Goal: Task Accomplishment & Management: Use online tool/utility

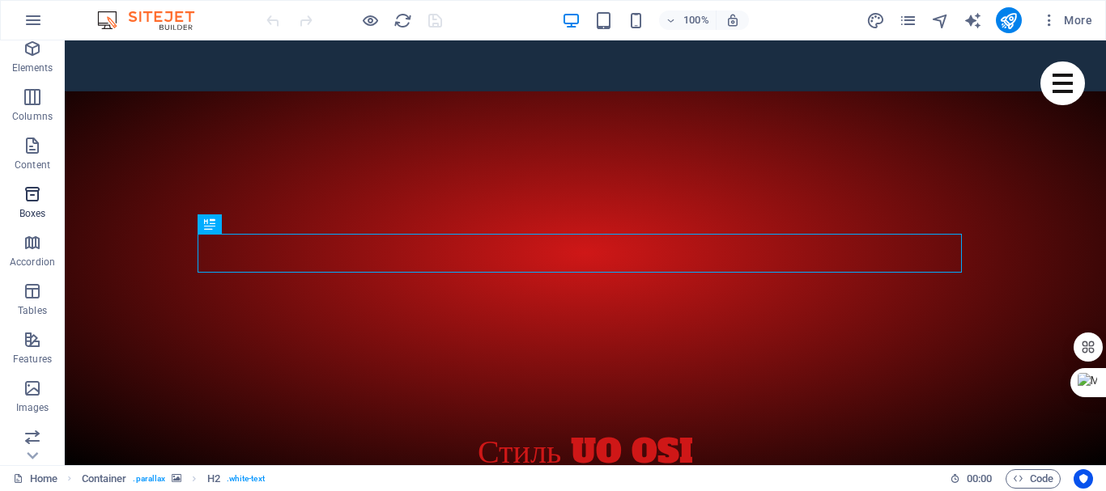
scroll to position [81, 0]
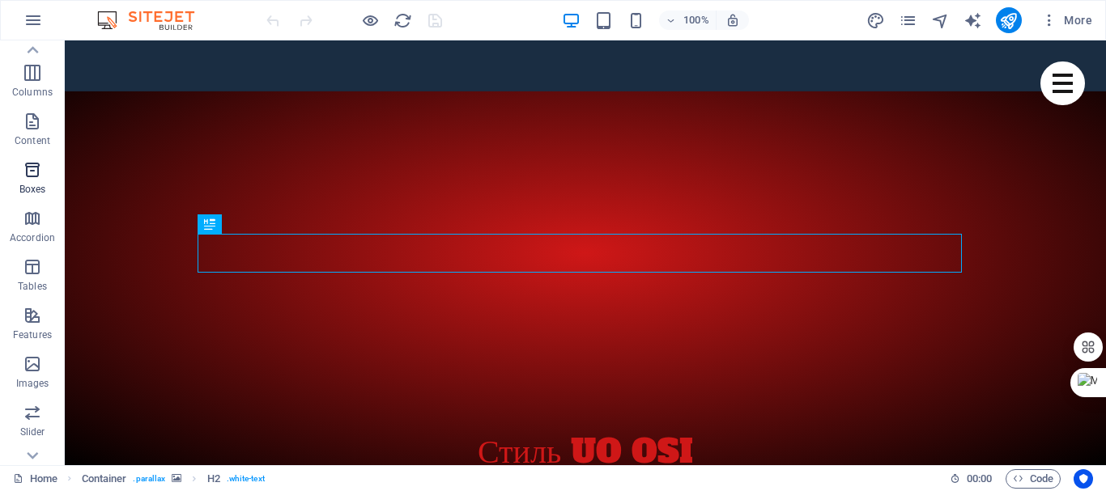
click at [40, 168] on icon "button" at bounding box center [32, 169] width 19 height 19
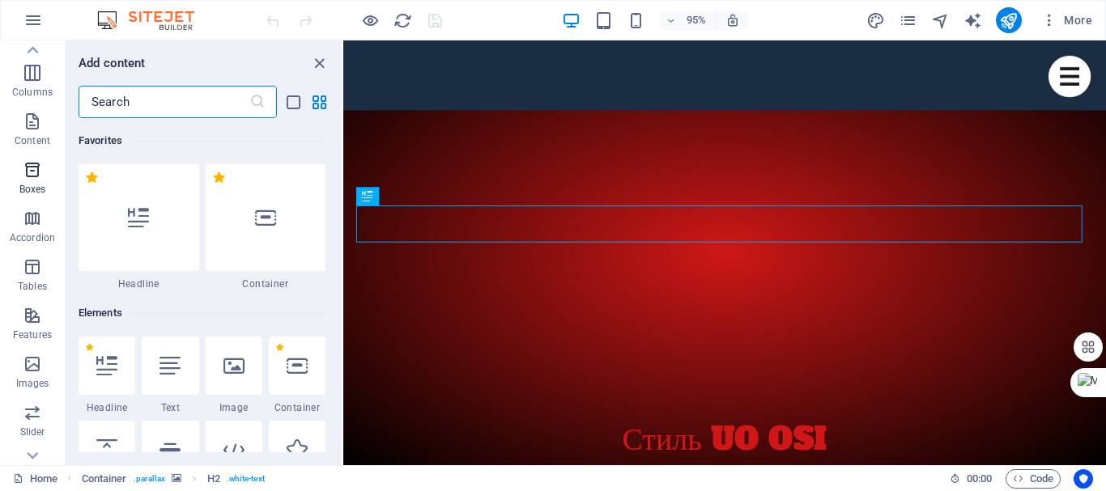
scroll to position [4464, 0]
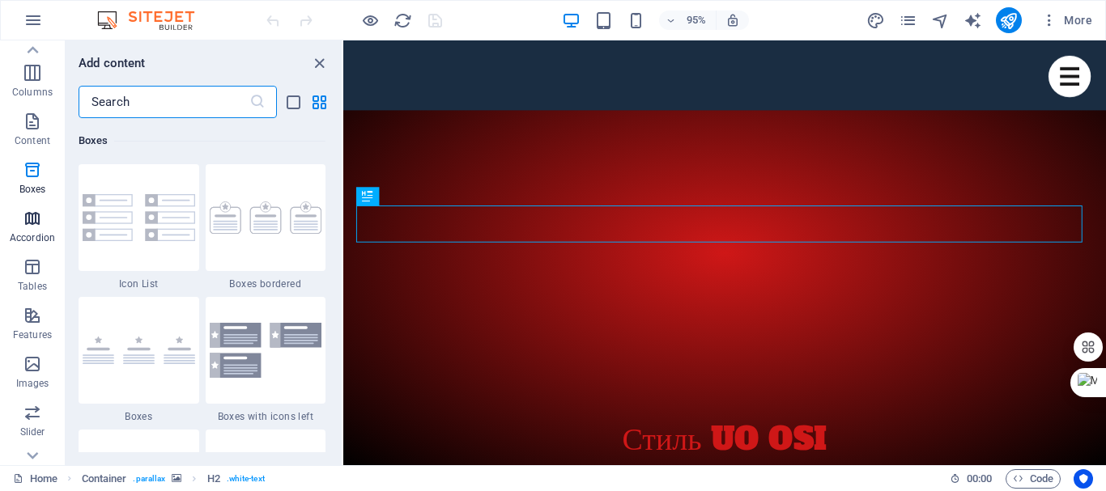
click at [43, 225] on span "Accordion" at bounding box center [32, 228] width 65 height 39
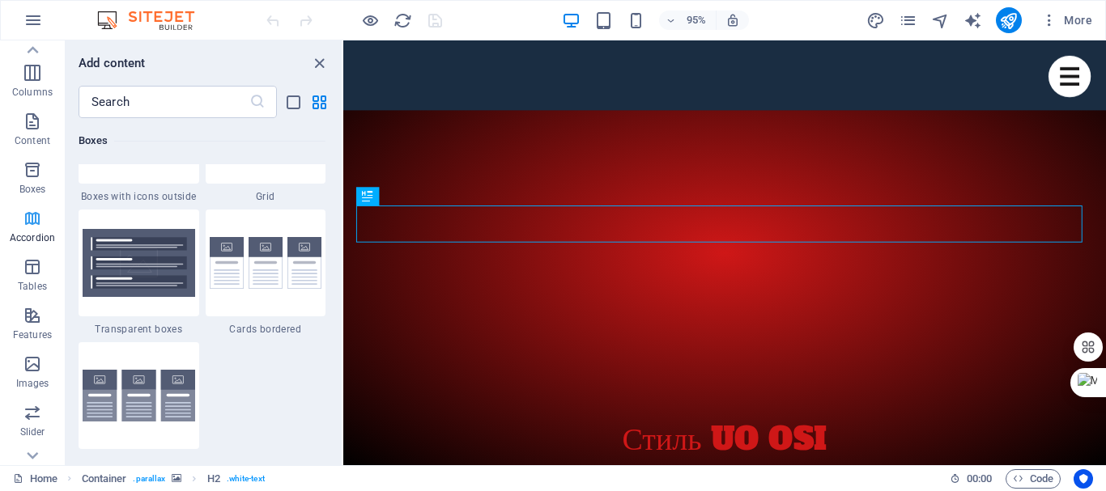
scroll to position [5167, 0]
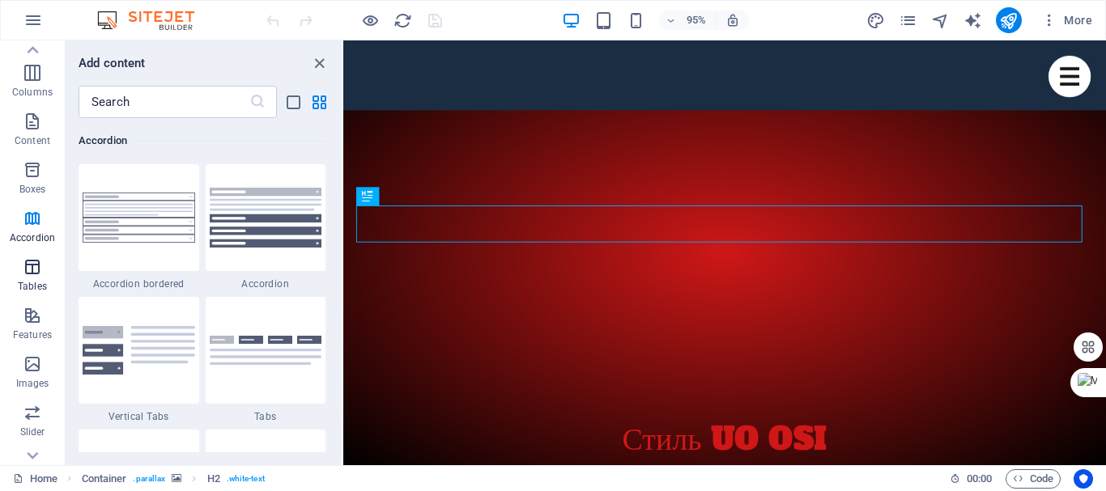
click at [42, 279] on span "Tables" at bounding box center [32, 276] width 65 height 39
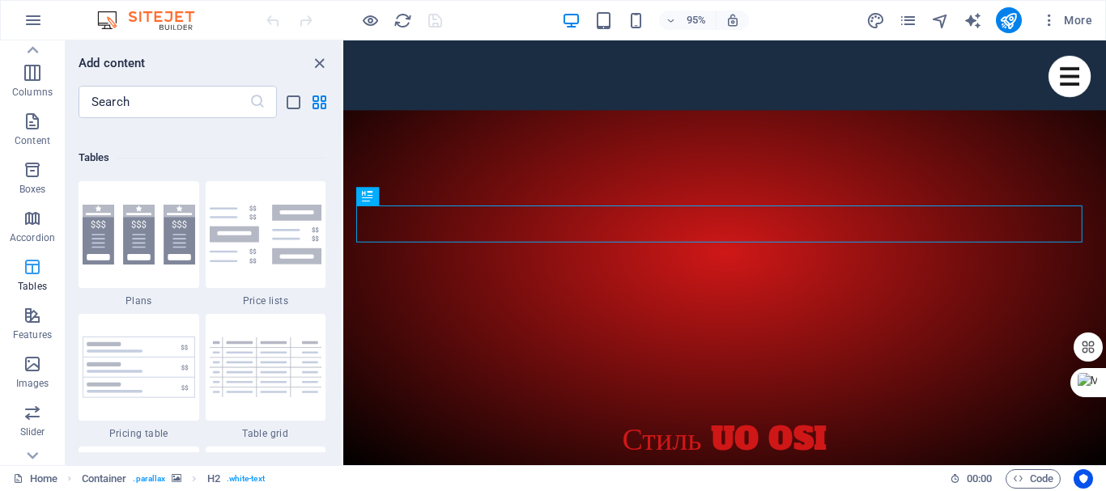
scroll to position [5605, 0]
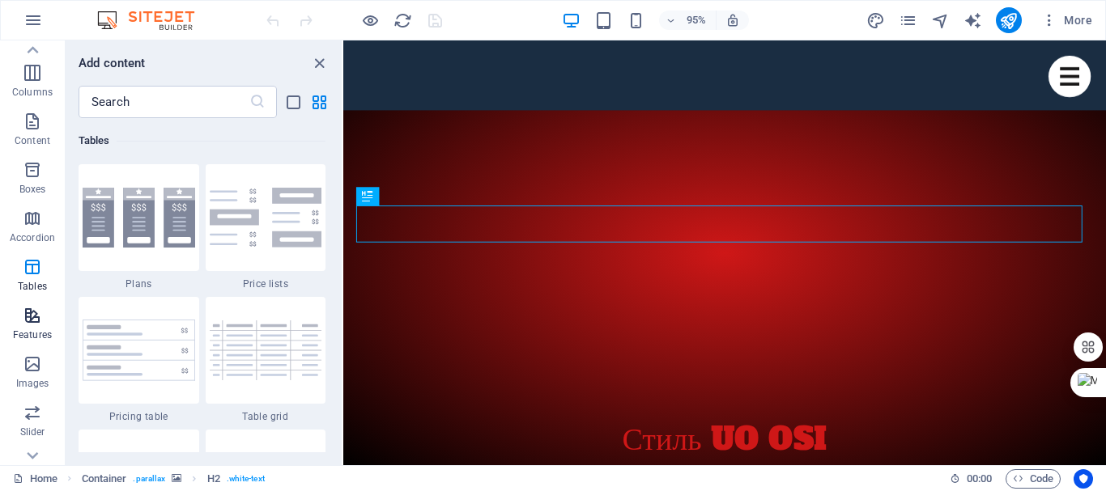
click at [27, 332] on p "Features" at bounding box center [32, 335] width 39 height 13
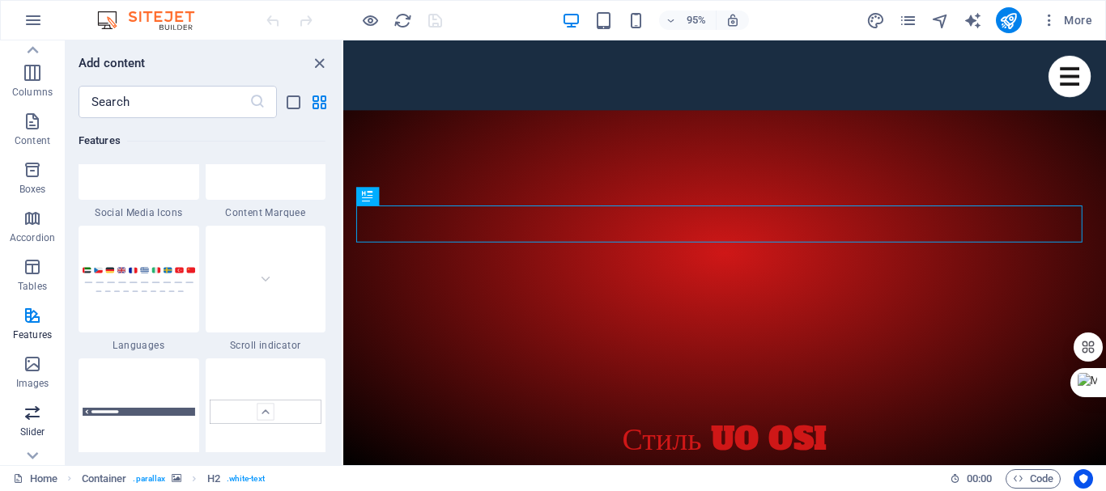
scroll to position [162, 0]
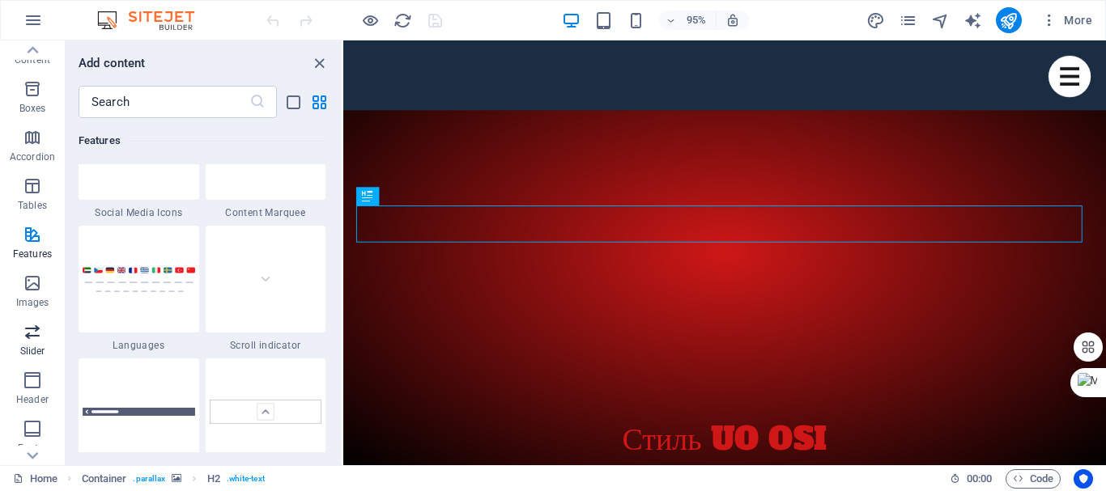
click at [38, 350] on p "Slider" at bounding box center [32, 351] width 25 height 13
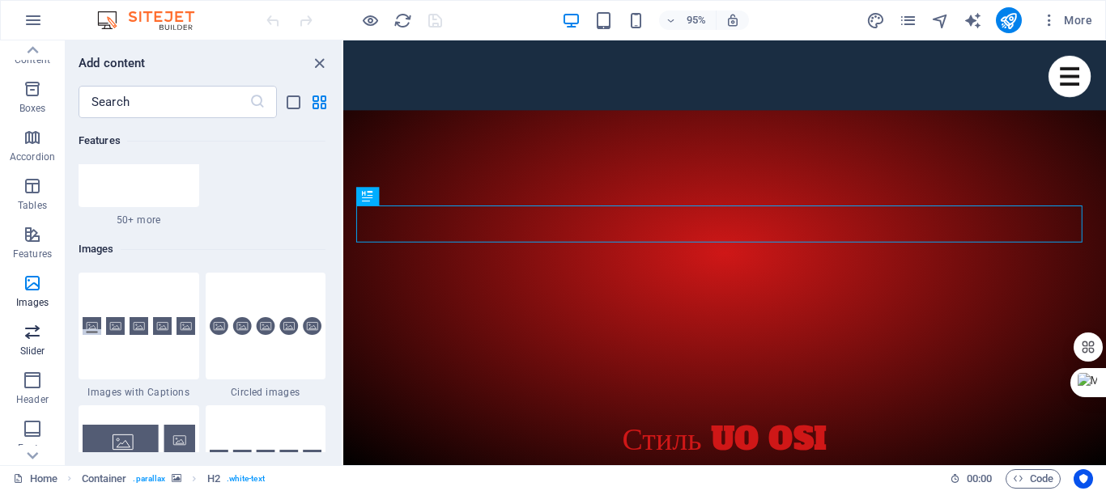
scroll to position [9175, 0]
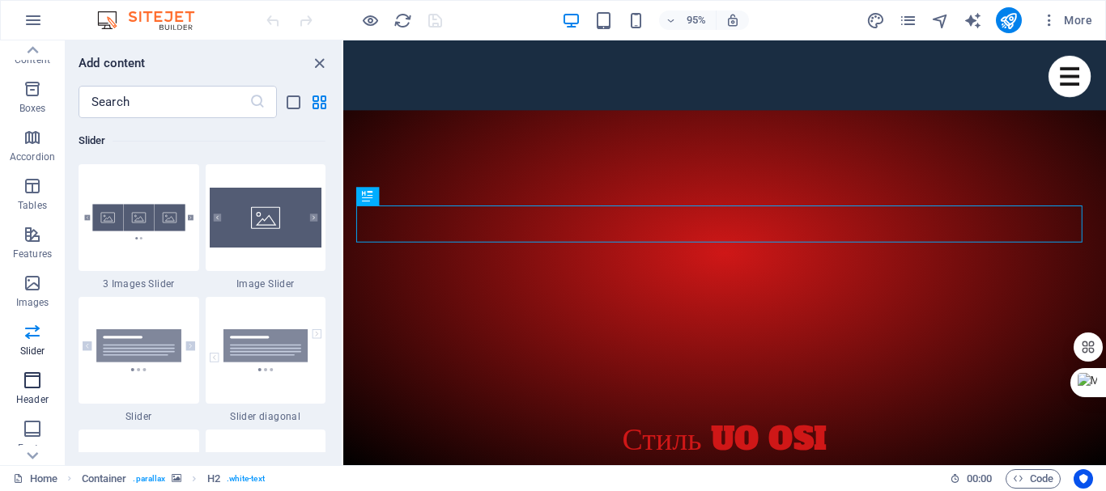
click at [38, 395] on p "Header" at bounding box center [32, 399] width 32 height 13
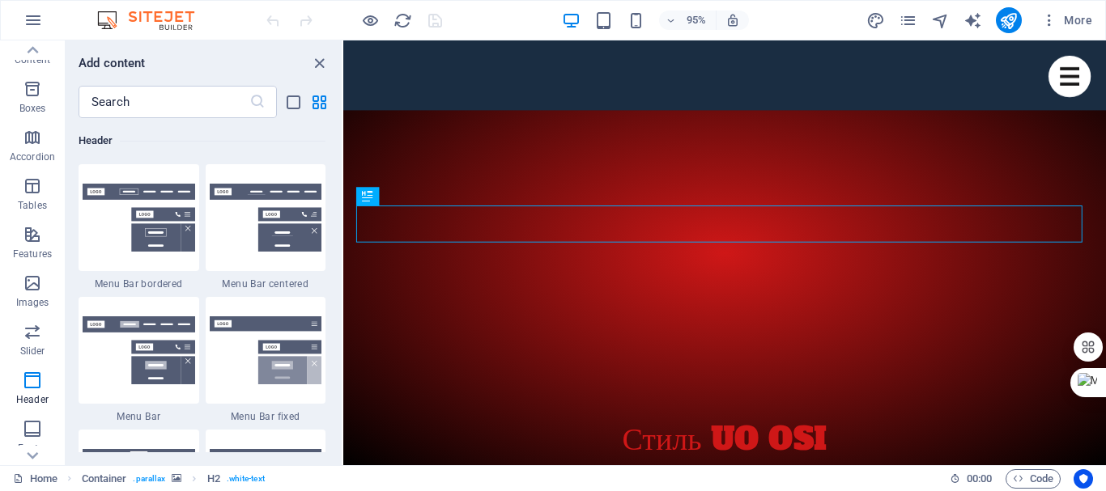
scroll to position [303, 0]
click at [40, 427] on icon "button" at bounding box center [32, 432] width 19 height 19
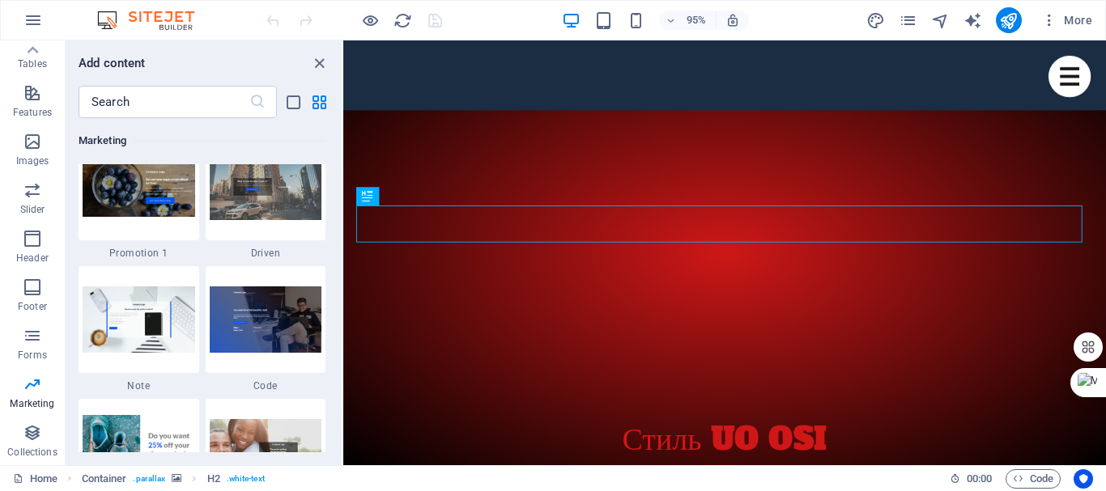
scroll to position [14006, 0]
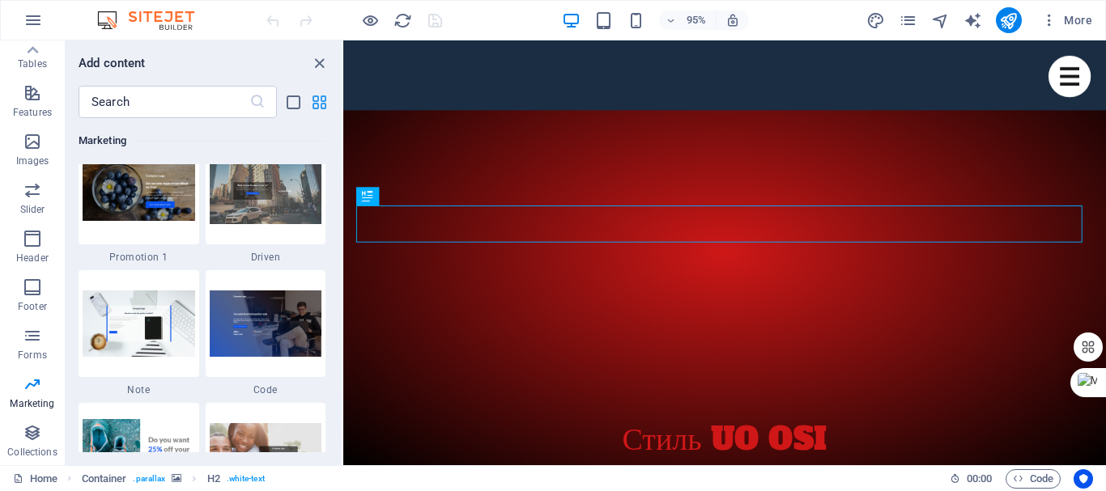
click at [326, 103] on icon "grid-view" at bounding box center [319, 102] width 19 height 19
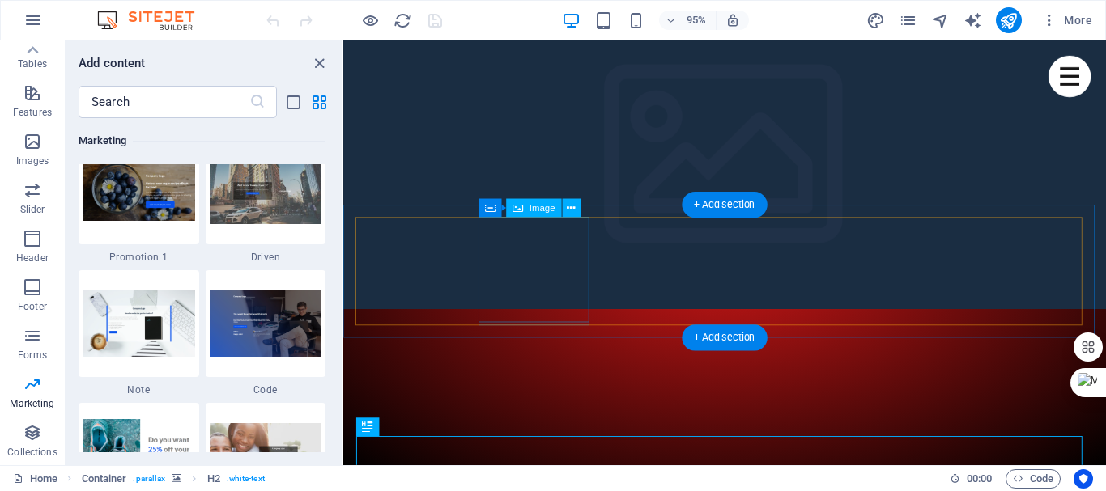
scroll to position [0, 0]
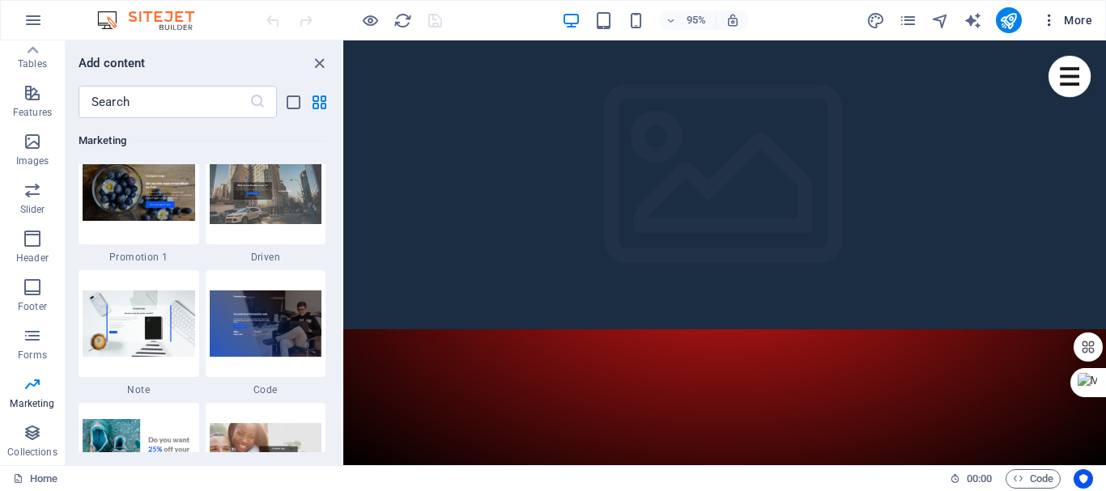
click at [1065, 22] on span "More" at bounding box center [1066, 20] width 51 height 16
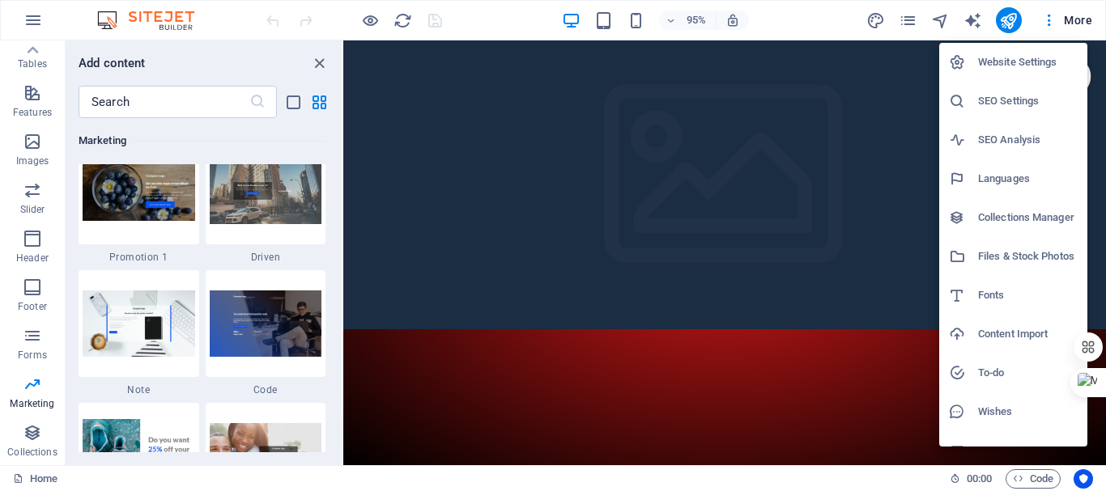
click at [1045, 55] on h6 "Website Settings" at bounding box center [1028, 62] width 100 height 19
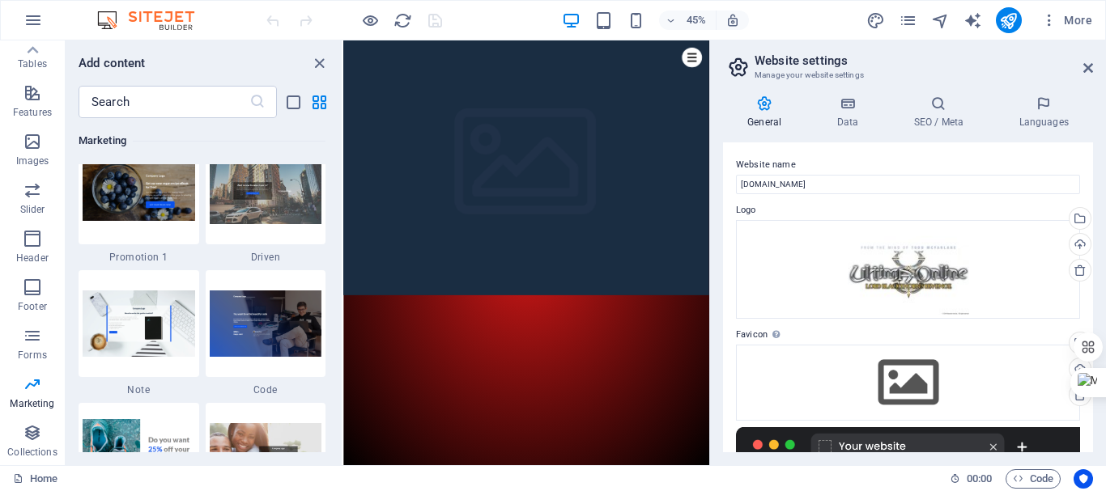
click at [775, 95] on icon at bounding box center [764, 103] width 83 height 16
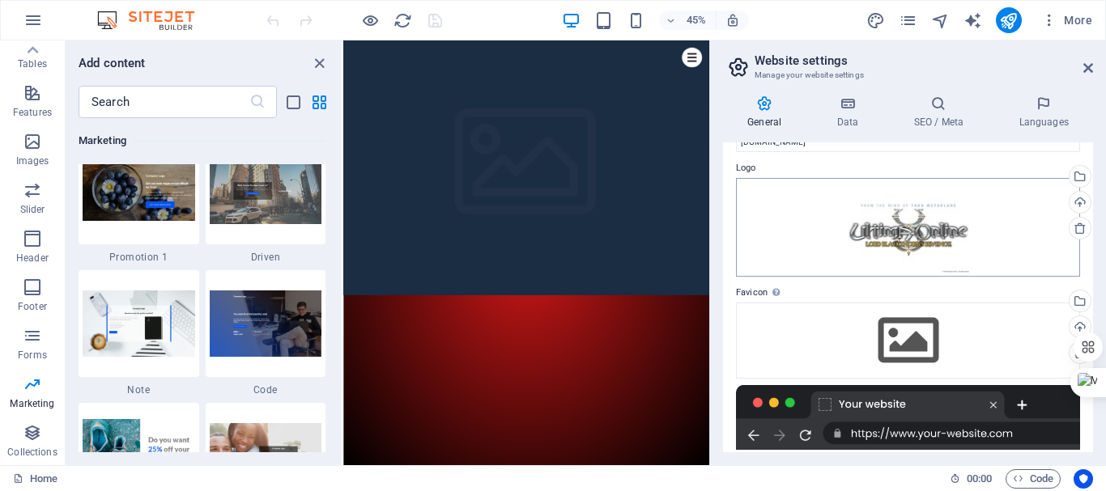
scroll to position [22, 0]
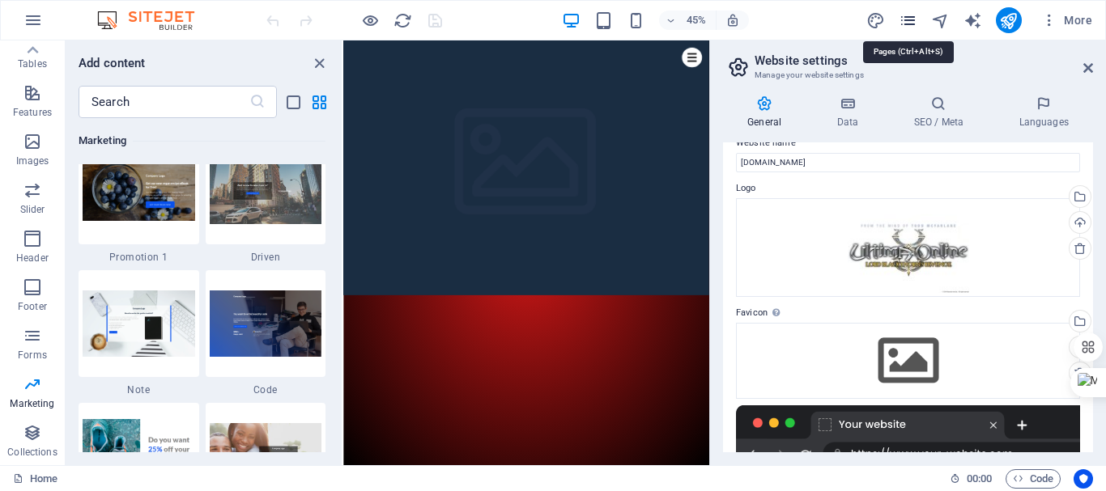
click at [913, 23] on icon "pages" at bounding box center [907, 20] width 19 height 19
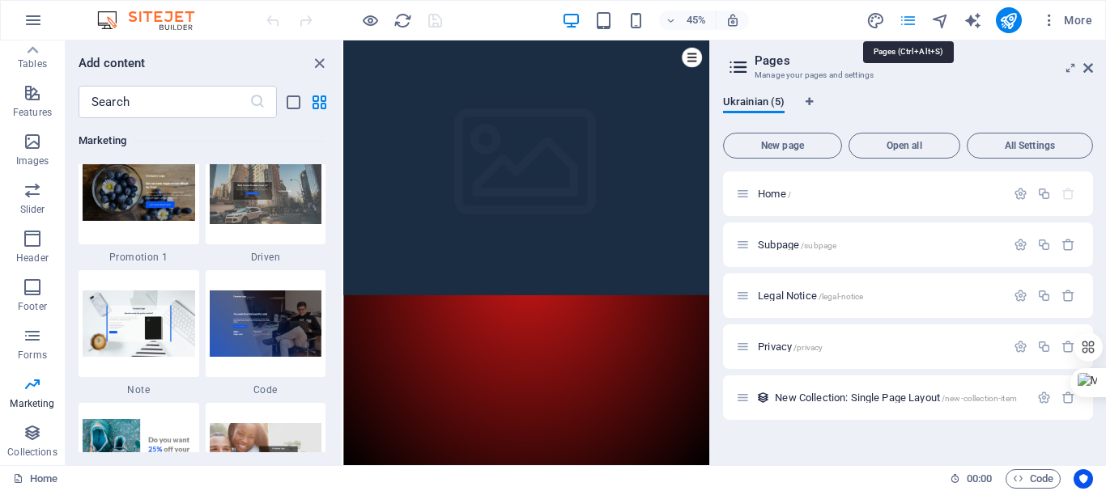
click at [913, 23] on icon "pages" at bounding box center [907, 20] width 19 height 19
click at [913, 21] on icon "pages" at bounding box center [907, 20] width 19 height 19
click at [877, 21] on icon "design" at bounding box center [875, 20] width 19 height 19
click at [112, 14] on img at bounding box center [153, 20] width 121 height 19
select select "px"
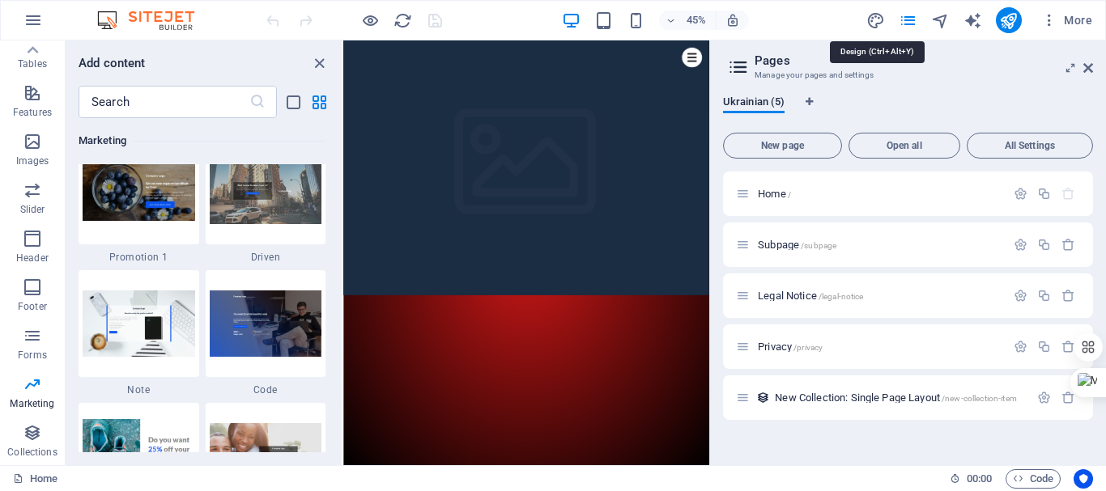
select select "400"
select select "px"
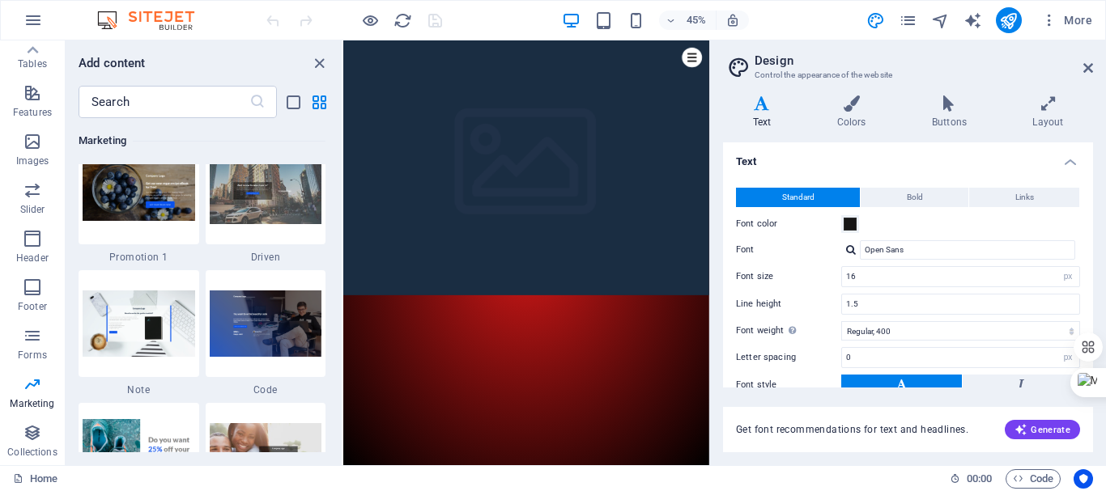
click at [112, 14] on img at bounding box center [153, 20] width 121 height 19
click at [1076, 21] on span "More" at bounding box center [1066, 20] width 51 height 16
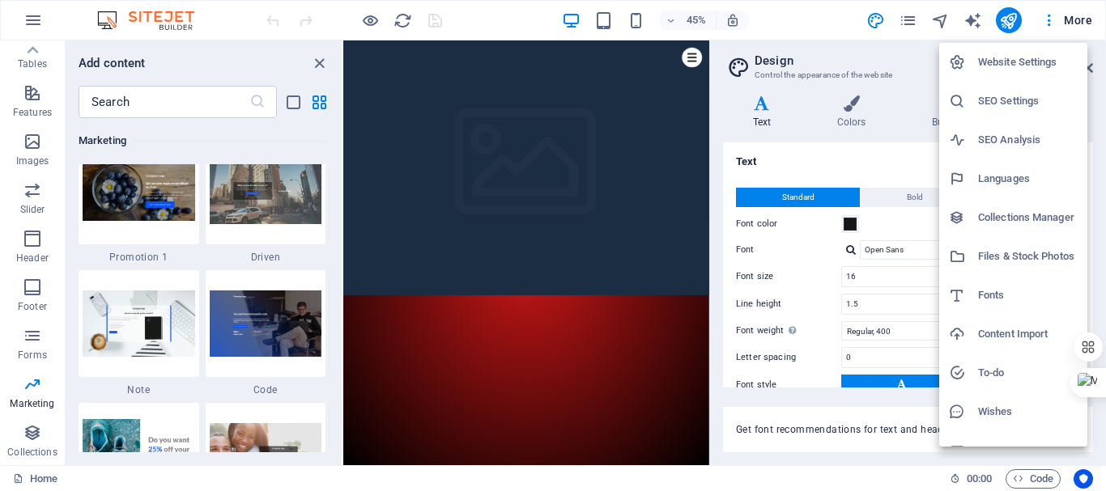
click at [1029, 261] on h6 "Files & Stock Photos" at bounding box center [1028, 256] width 100 height 19
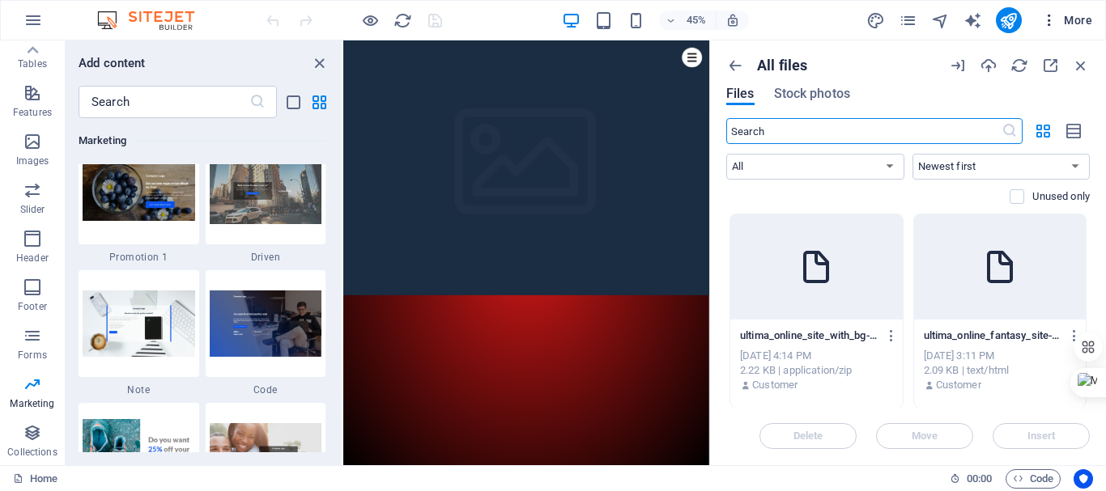
click at [1072, 21] on span "More" at bounding box center [1066, 20] width 51 height 16
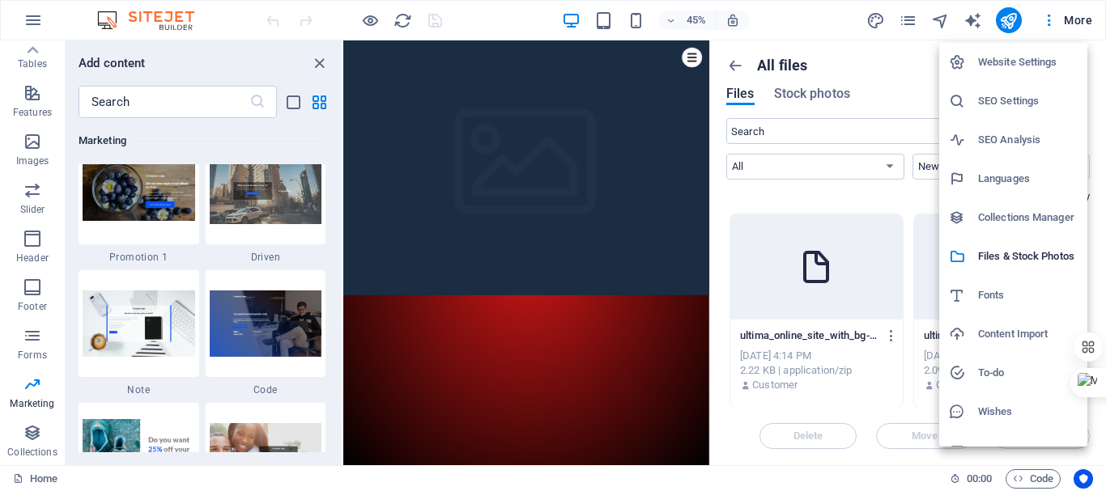
click at [988, 339] on h6 "Content Import" at bounding box center [1028, 334] width 100 height 19
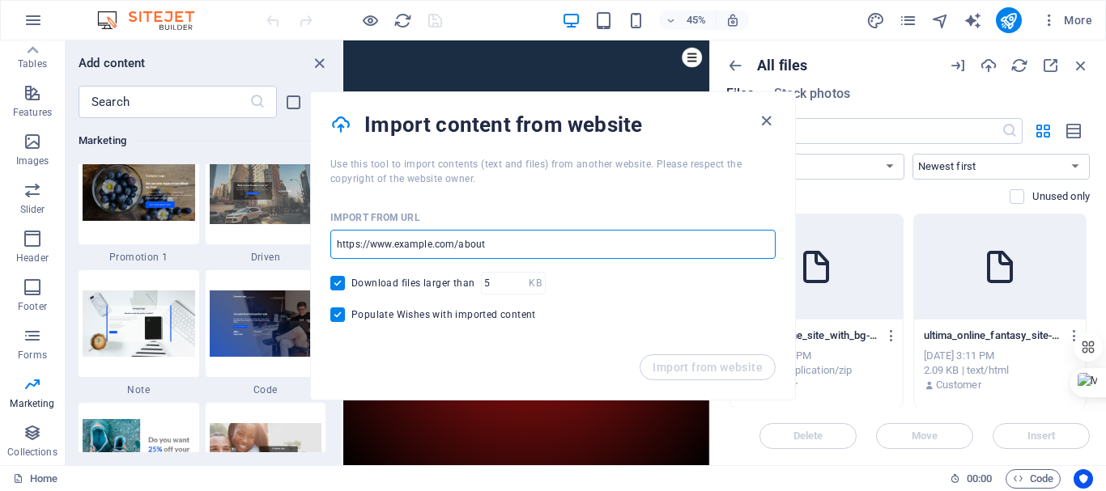
click at [572, 256] on input "url" at bounding box center [552, 244] width 445 height 29
click at [545, 248] on input "url" at bounding box center [552, 244] width 445 height 29
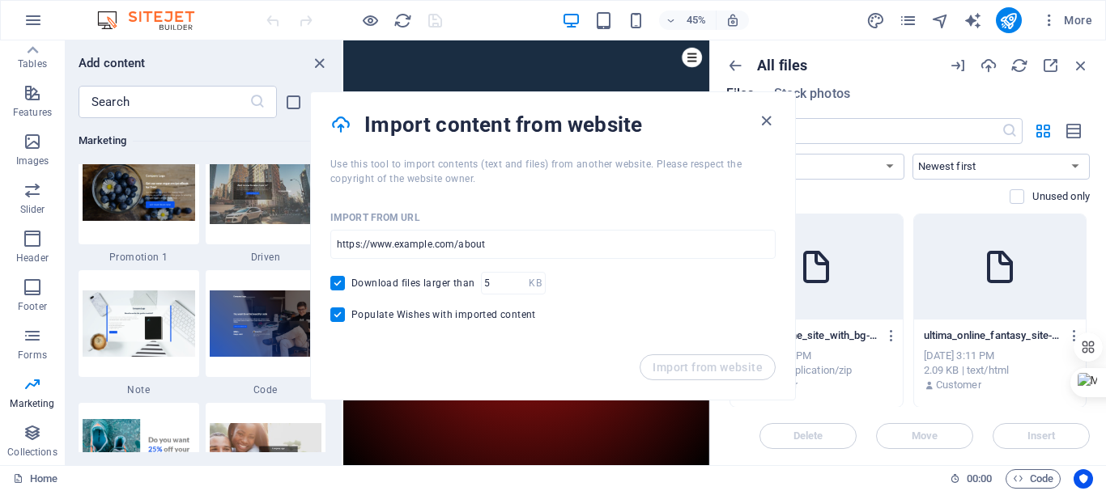
click at [677, 357] on div "Import from website" at bounding box center [553, 376] width 484 height 45
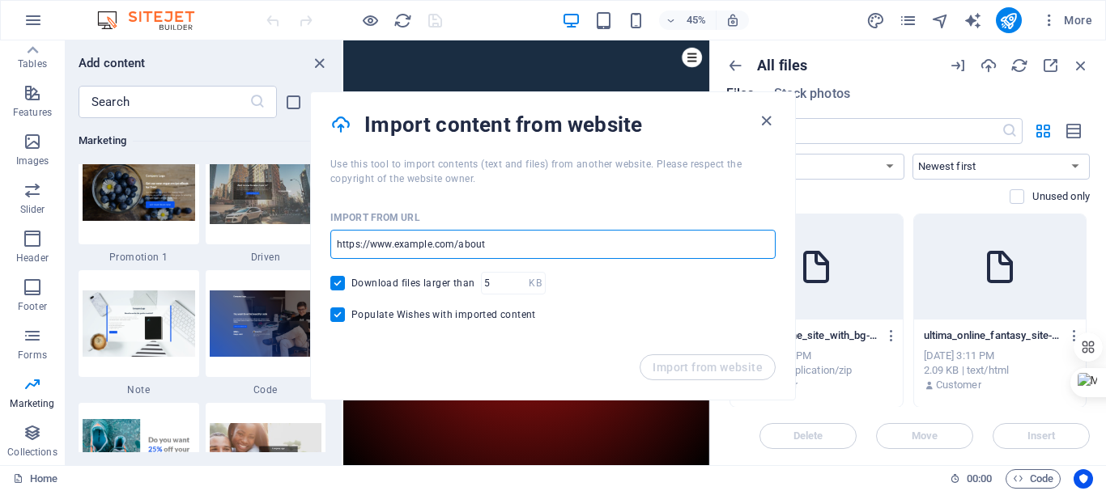
click at [537, 253] on input "url" at bounding box center [552, 244] width 445 height 29
click at [524, 243] on input "url" at bounding box center [552, 244] width 445 height 29
paste input "C:\Users\user\Desktop\сайт\uo_site"
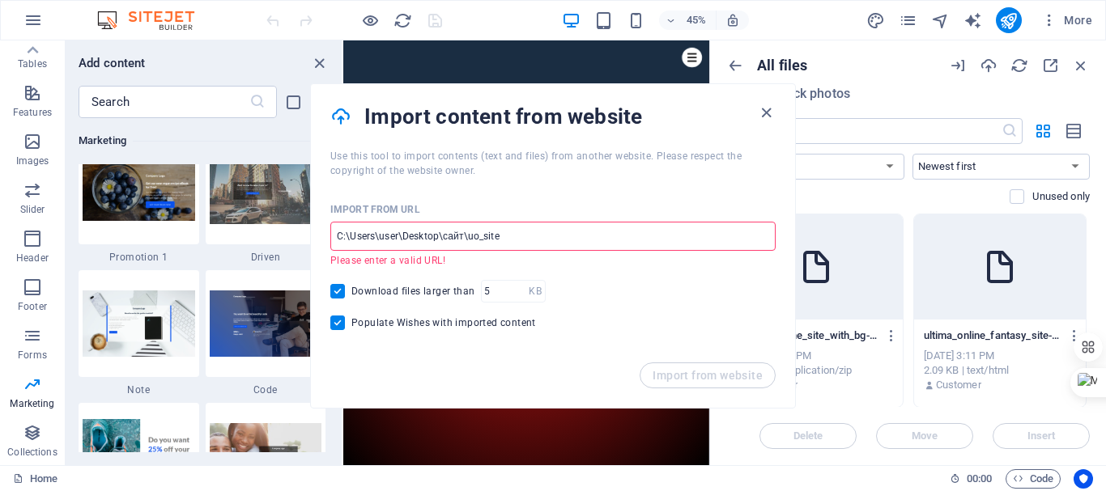
type input "C:\Users\user\Desktop\сайт\uo_site"
click at [380, 292] on span "Download files larger than" at bounding box center [412, 291] width 123 height 13
click at [351, 292] on input "Download files larger than" at bounding box center [340, 291] width 21 height 15
checkbox input "false"
click at [372, 324] on span "Populate Wishes with imported content" at bounding box center [443, 322] width 185 height 13
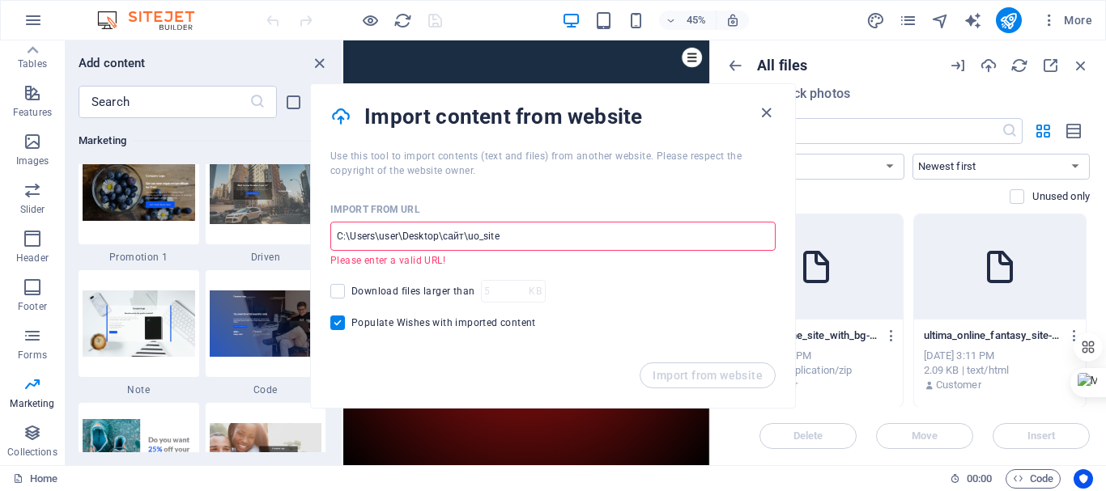
click at [351, 324] on input "Populate Wishes with imported content" at bounding box center [340, 323] width 21 height 15
checkbox input "false"
click at [684, 235] on input "C:\Users\user\Desktop\сайт\uo_site" at bounding box center [552, 236] width 445 height 29
click at [366, 291] on span "Download files larger than" at bounding box center [412, 291] width 123 height 13
click at [351, 291] on input "Download files larger than" at bounding box center [340, 291] width 21 height 15
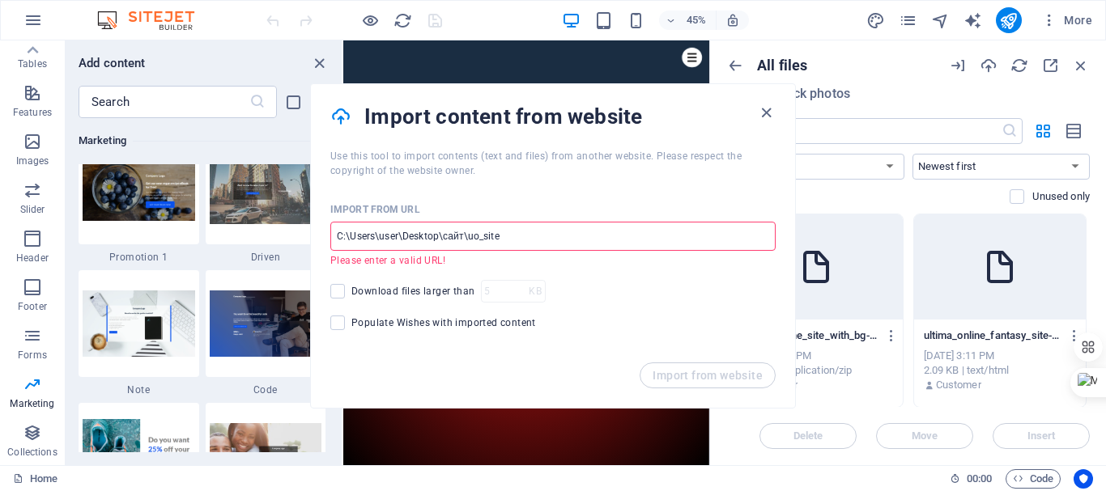
checkbox input "true"
click at [366, 308] on div "Import from URL C:\Users\user\Desktop\сайт\uo_site ​ Please enter a valid URL! …" at bounding box center [553, 270] width 484 height 185
click at [346, 325] on input "Populate Wishes with imported content" at bounding box center [340, 323] width 21 height 15
checkbox input "true"
click at [533, 232] on input "C:\Users\user\Desktop\сайт\uo_site" at bounding box center [552, 236] width 445 height 29
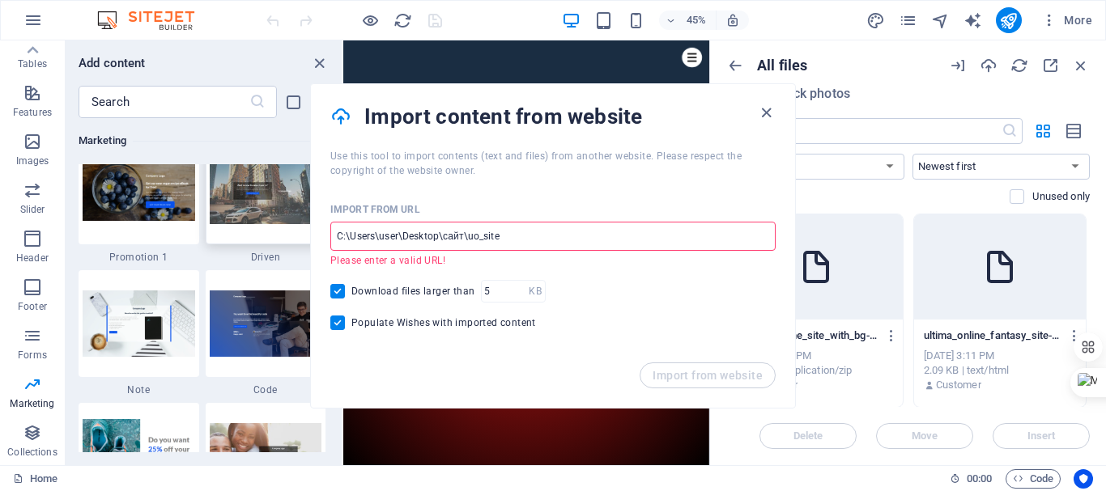
drag, startPoint x: 533, startPoint y: 232, endPoint x: 281, endPoint y: 234, distance: 251.7
click at [281, 234] on body "[DOMAIN_NAME] Home Favorites Elements Columns Content Boxes Accordion Tables Fe…" at bounding box center [553, 245] width 1106 height 491
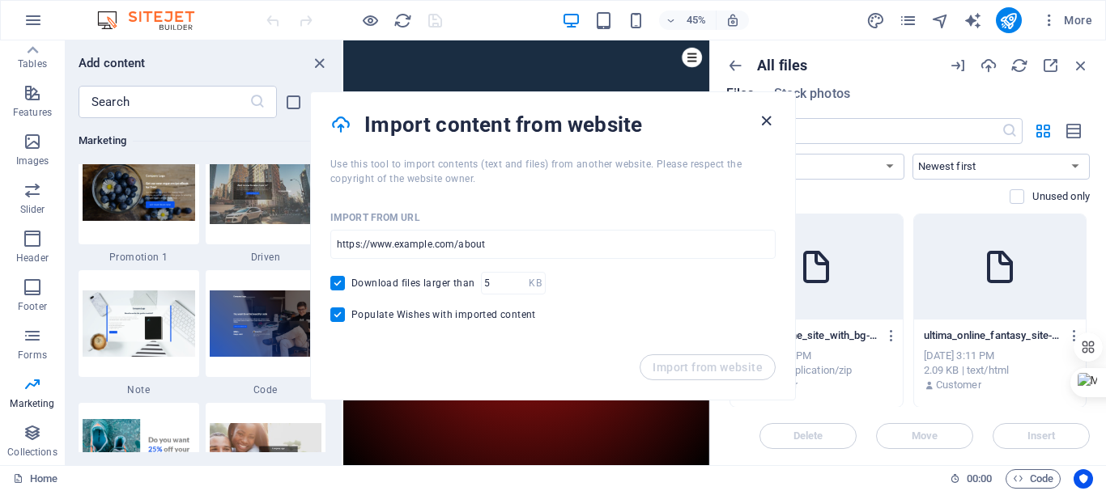
click at [766, 127] on icon "button" at bounding box center [766, 121] width 19 height 19
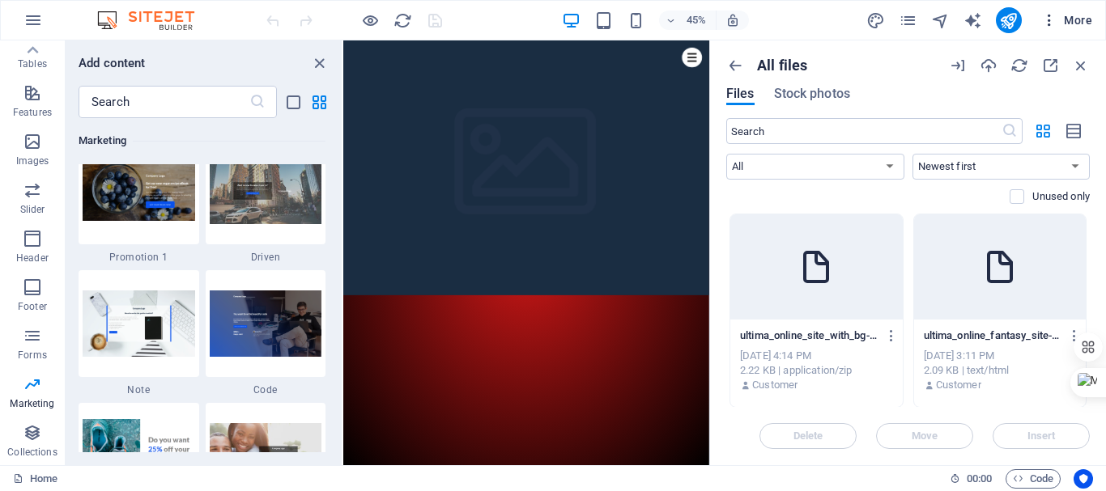
click at [1076, 19] on span "More" at bounding box center [1066, 20] width 51 height 16
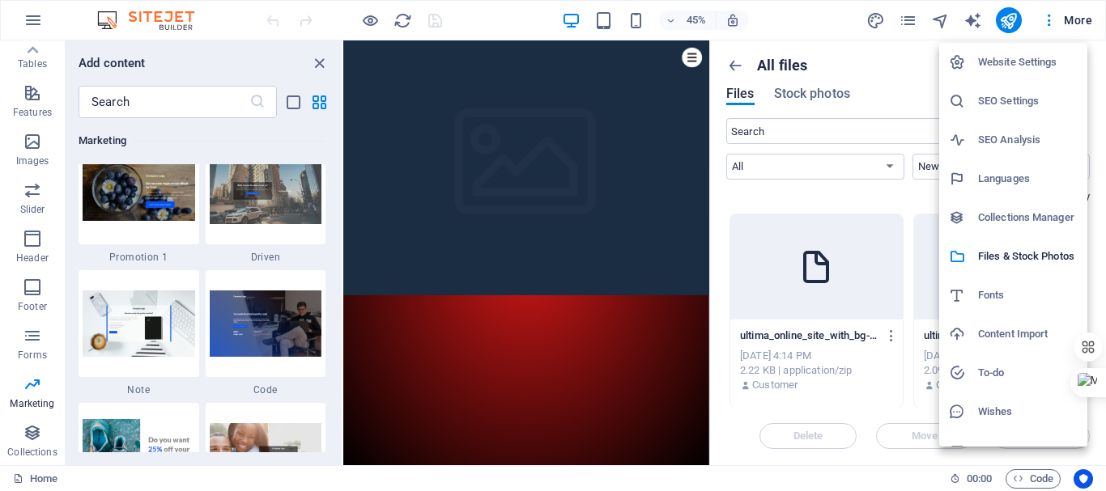
click at [1033, 229] on li "Collections Manager" at bounding box center [1013, 217] width 148 height 39
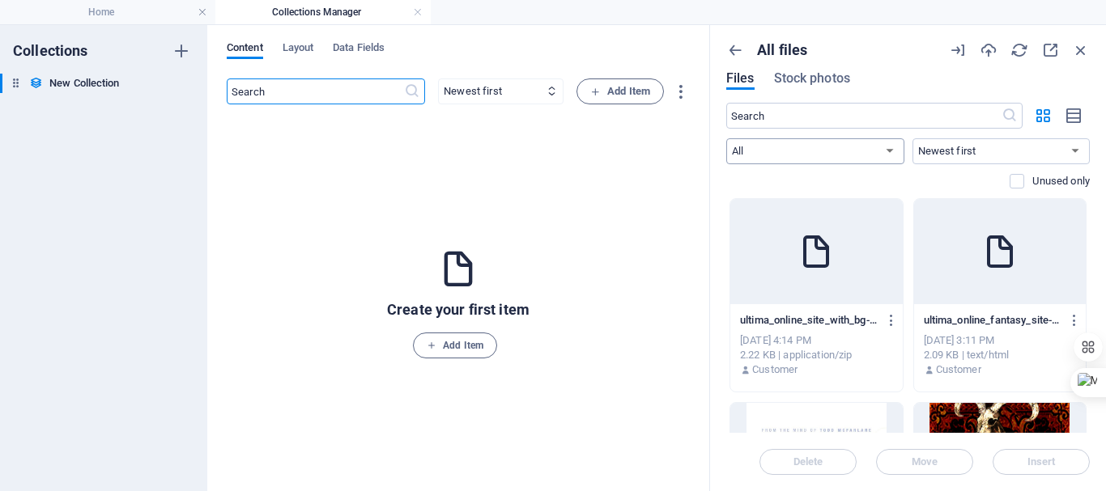
click at [796, 152] on select "All Images Documents Audio Video Vector Other" at bounding box center [815, 151] width 178 height 26
click at [441, 346] on span "Add Item" at bounding box center [455, 345] width 57 height 19
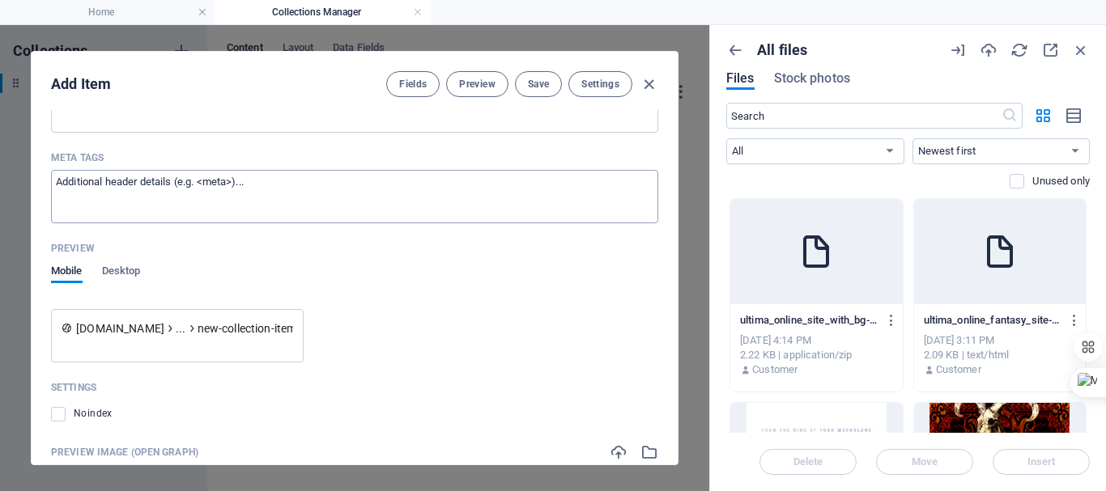
scroll to position [674, 0]
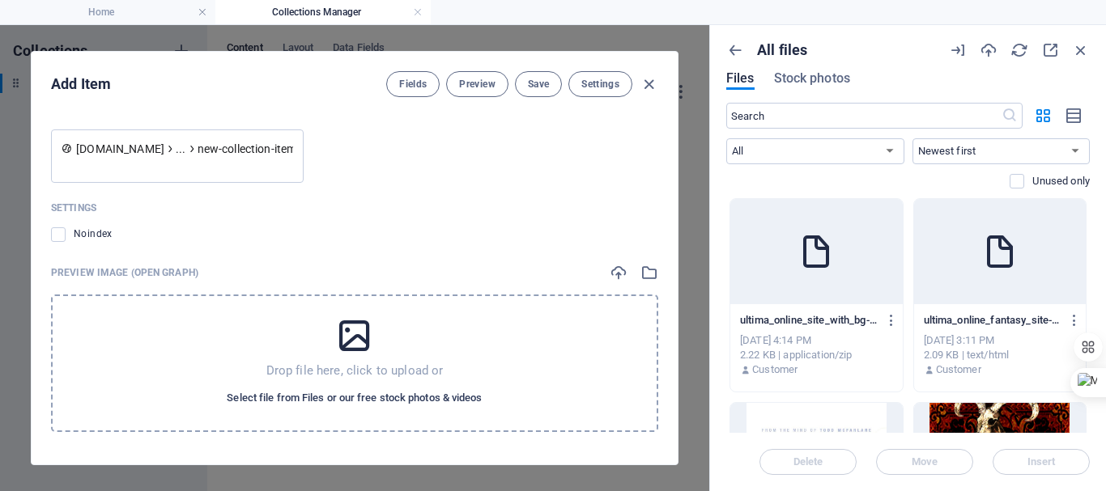
click at [395, 397] on span "Select file from Files or our free stock photos & videos" at bounding box center [354, 397] width 255 height 19
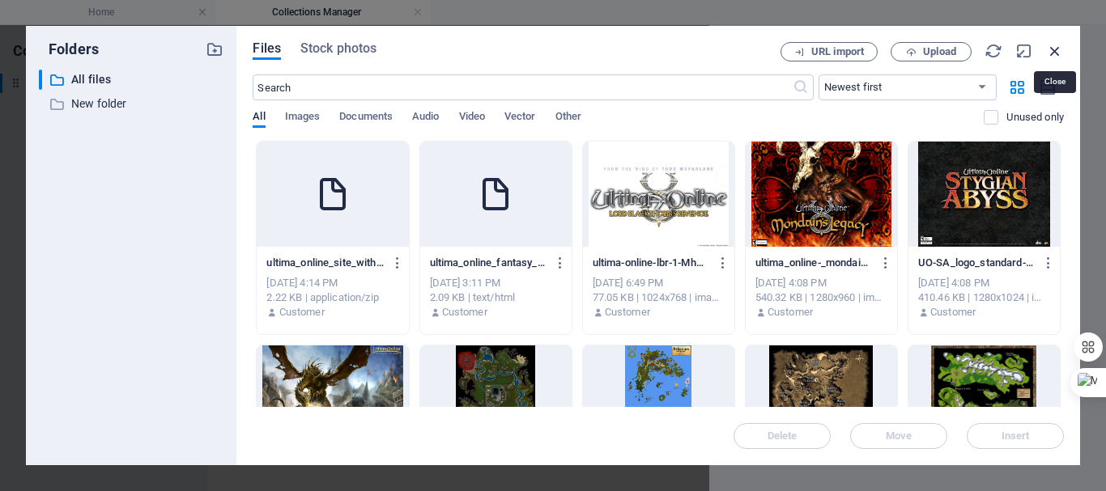
click at [1059, 44] on icon "button" at bounding box center [1055, 51] width 18 height 18
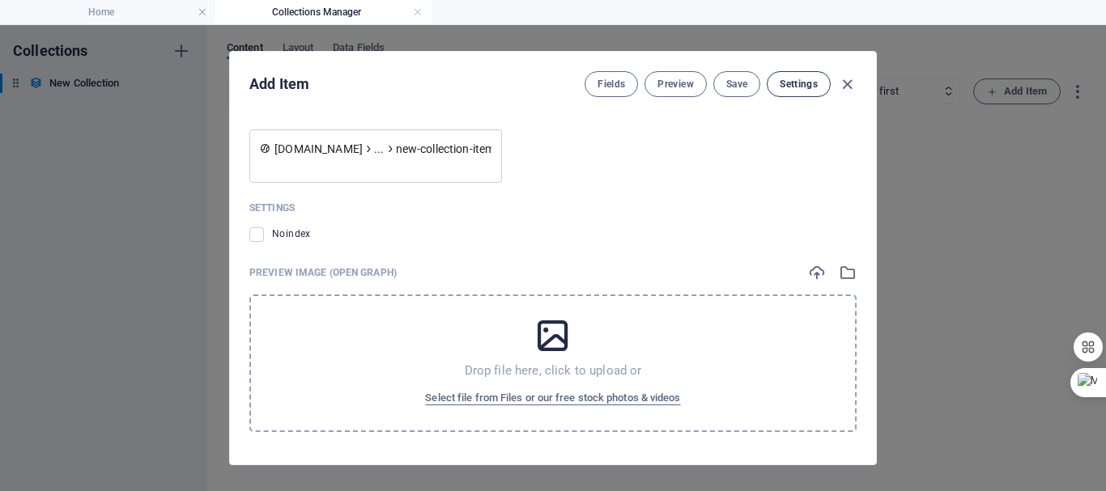
click at [811, 86] on span "Settings" at bounding box center [798, 84] width 38 height 13
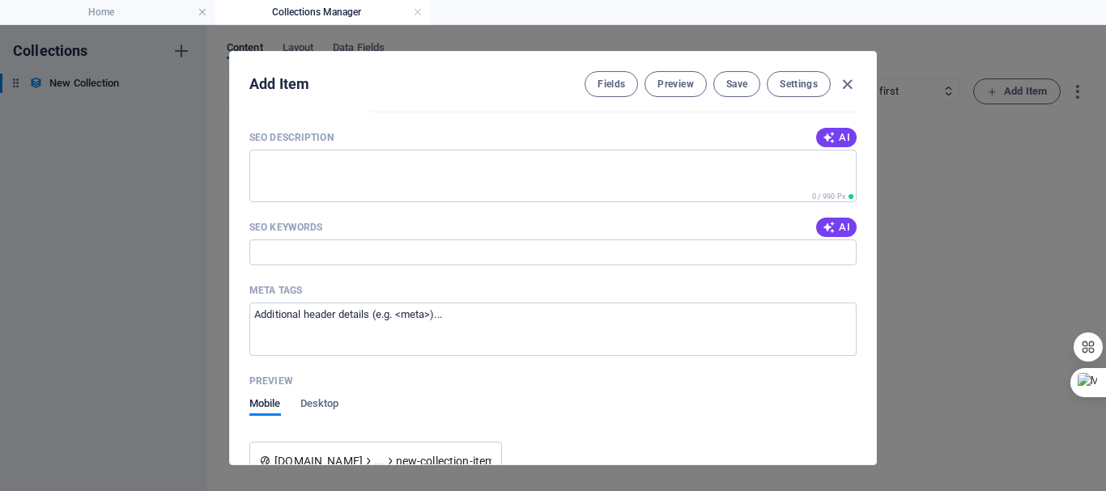
scroll to position [350, 0]
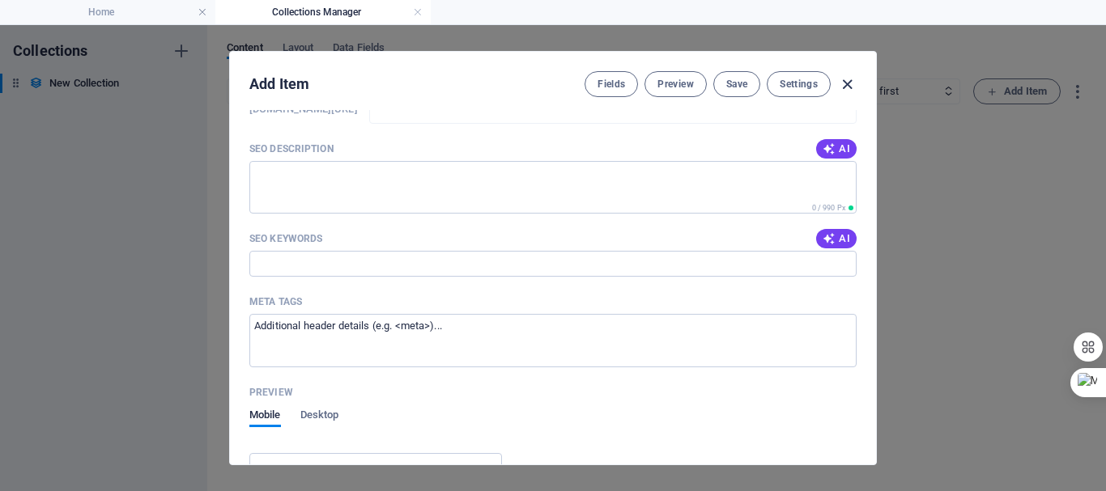
click at [848, 75] on icon "button" at bounding box center [847, 84] width 19 height 19
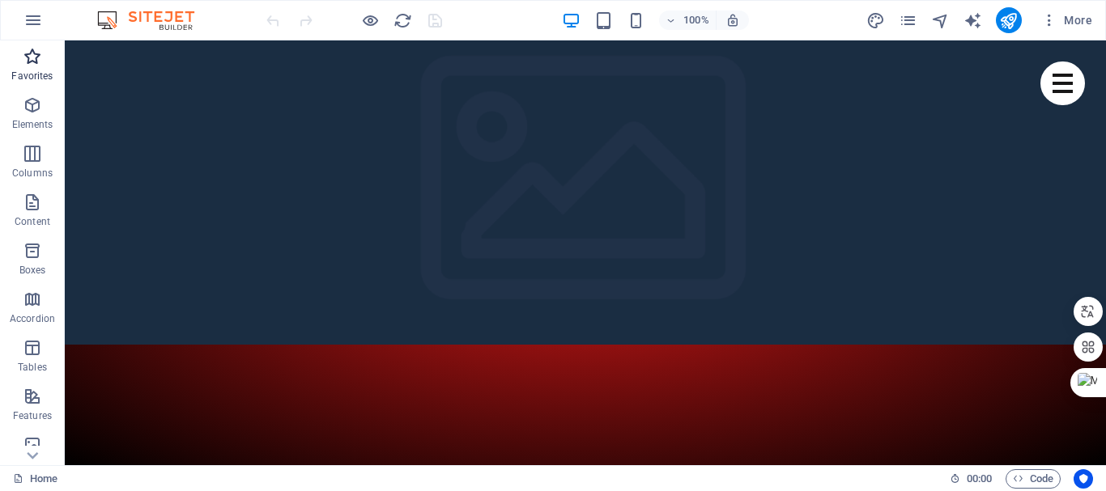
click at [35, 66] on icon "button" at bounding box center [32, 56] width 19 height 19
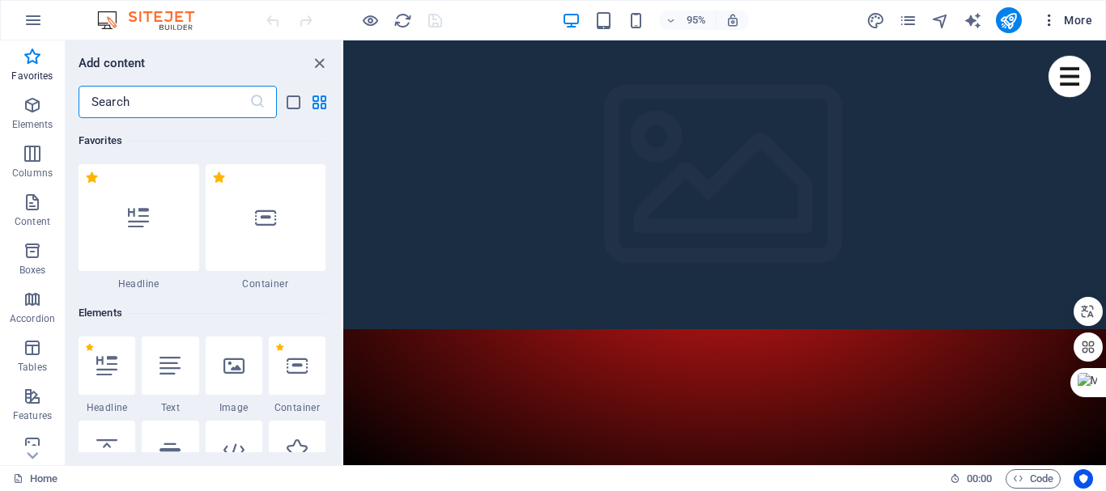
click at [1046, 16] on icon "button" at bounding box center [1049, 20] width 16 height 16
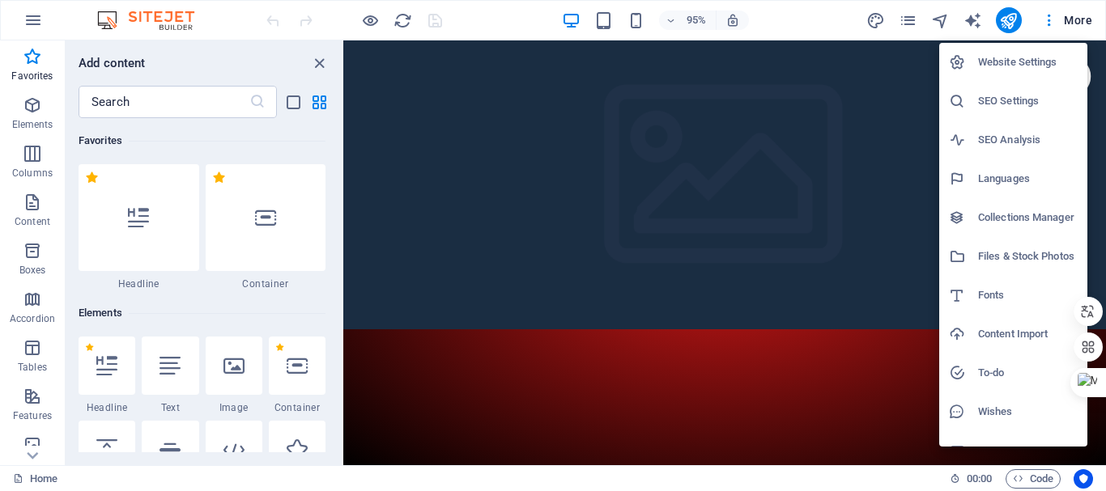
click at [1010, 67] on h6 "Website Settings" at bounding box center [1028, 62] width 100 height 19
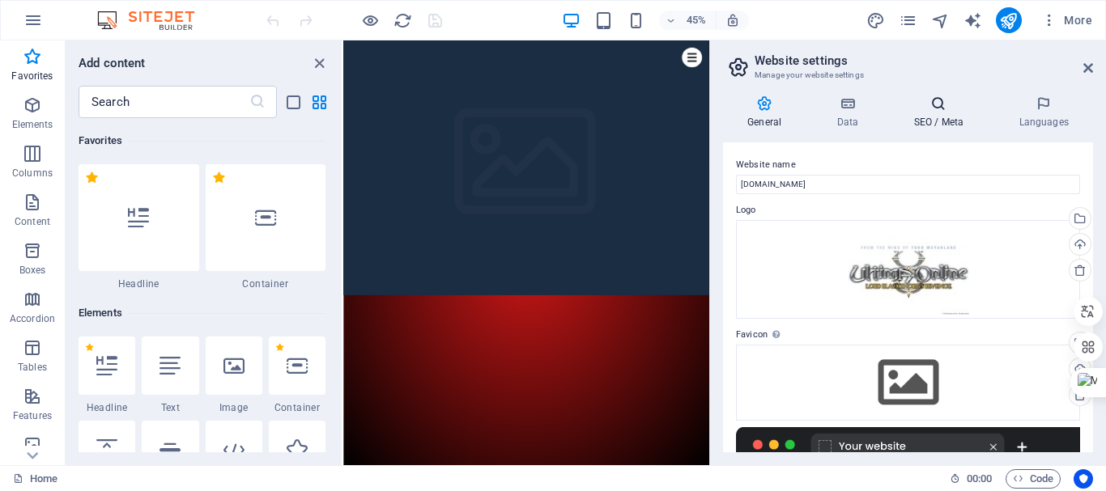
click at [939, 120] on h4 "SEO / Meta" at bounding box center [941, 112] width 105 height 34
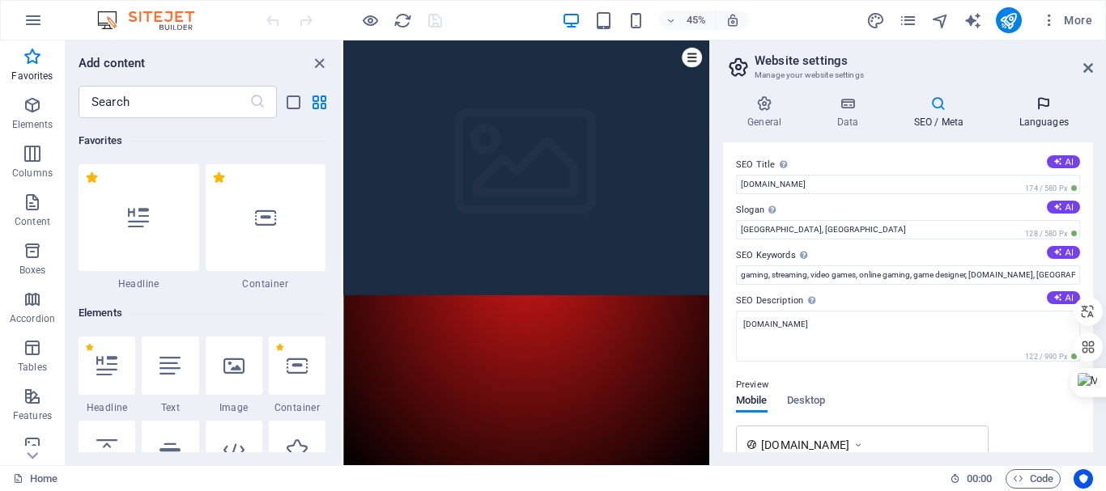
click at [1038, 100] on icon at bounding box center [1043, 103] width 99 height 16
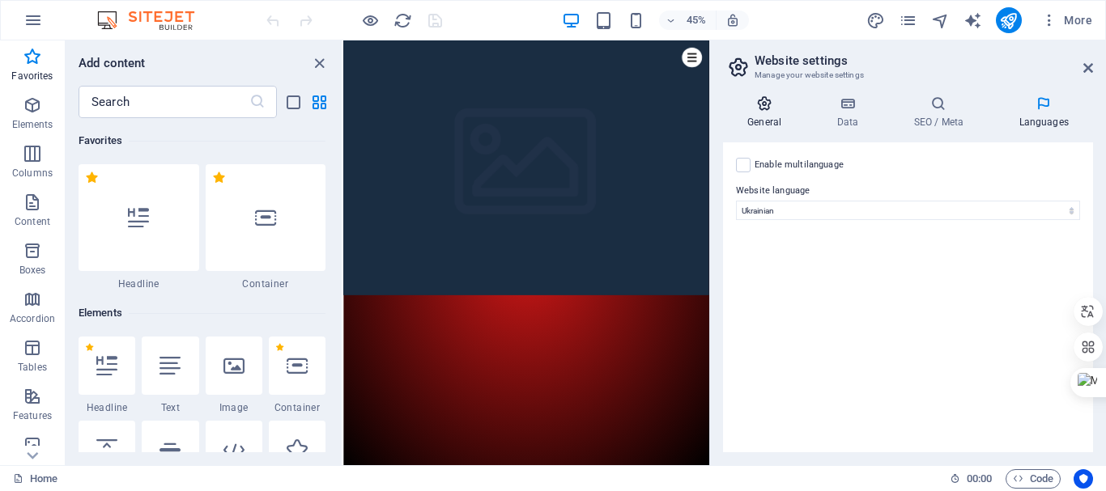
click at [758, 98] on icon at bounding box center [764, 103] width 83 height 16
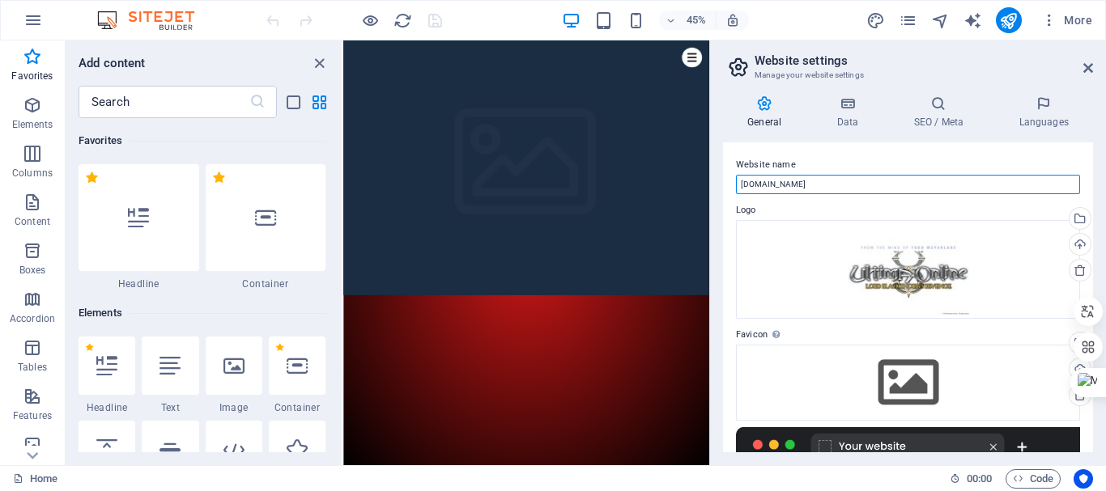
click at [856, 186] on input "[DOMAIN_NAME]" at bounding box center [908, 184] width 344 height 19
drag, startPoint x: 856, startPoint y: 186, endPoint x: 724, endPoint y: 186, distance: 131.9
click at [724, 186] on div "Website name [DOMAIN_NAME] Logo Drag files here, click to choose files or selec…" at bounding box center [908, 297] width 370 height 310
type input "[DOMAIN_NAME]"
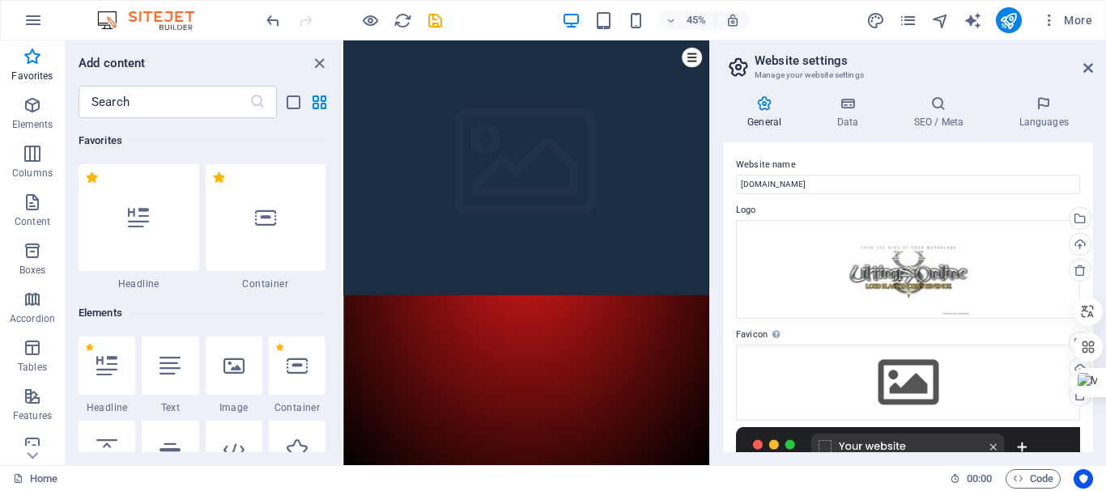
click at [881, 151] on div "Website name [DOMAIN_NAME] Logo Drag files here, click to choose files or selec…" at bounding box center [908, 297] width 370 height 310
click at [1048, 15] on icon "button" at bounding box center [1049, 20] width 16 height 16
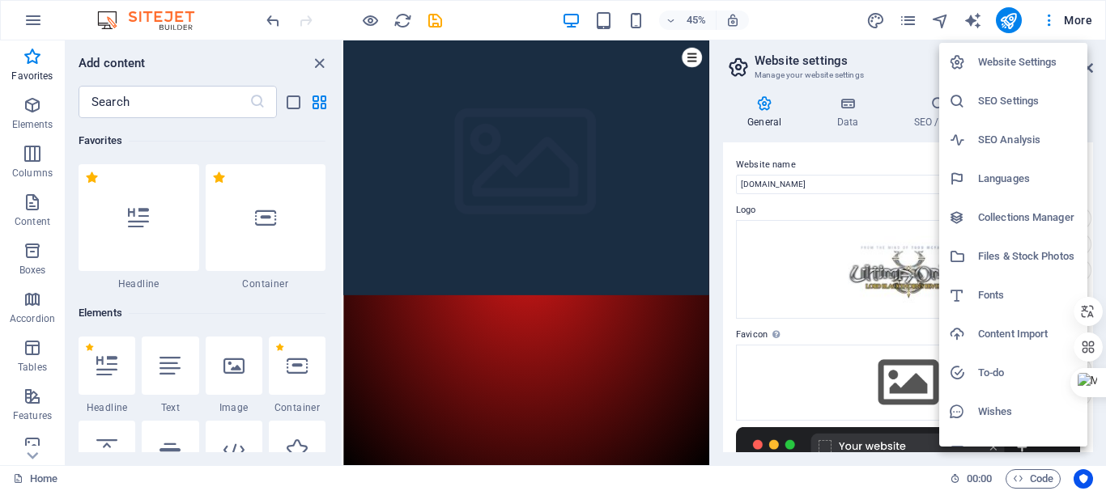
click at [999, 261] on h6 "Files & Stock Photos" at bounding box center [1028, 256] width 100 height 19
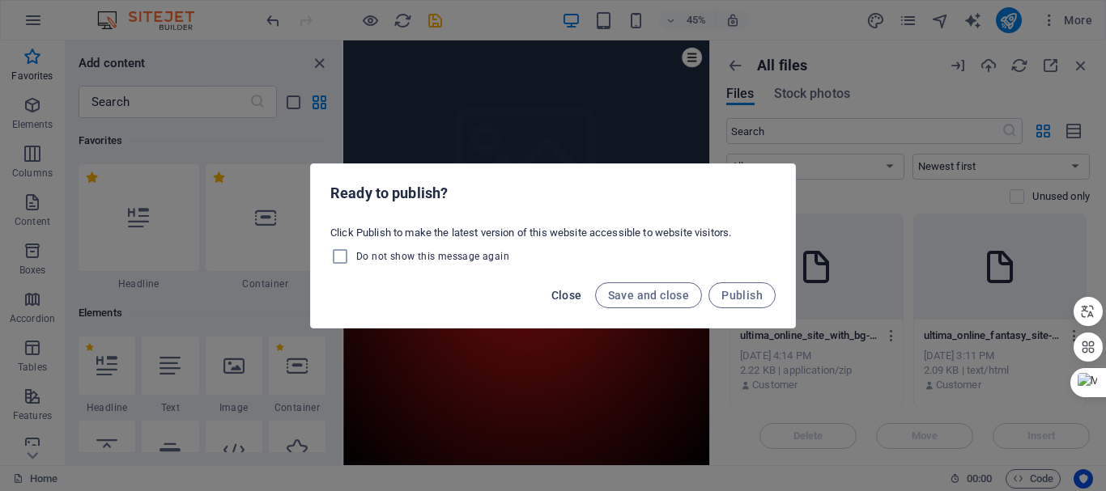
click at [571, 295] on span "Close" at bounding box center [566, 295] width 31 height 13
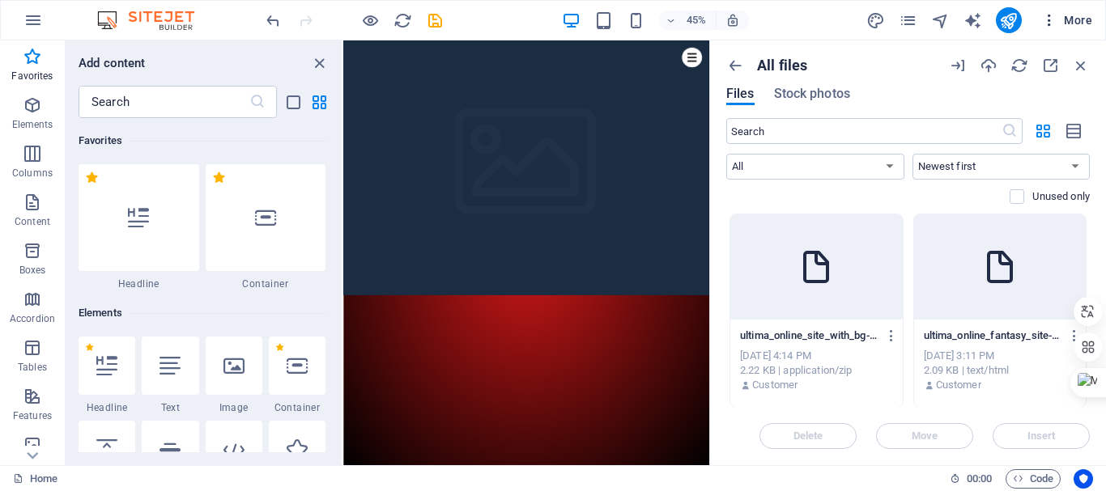
click at [1046, 18] on icon "button" at bounding box center [1049, 20] width 16 height 16
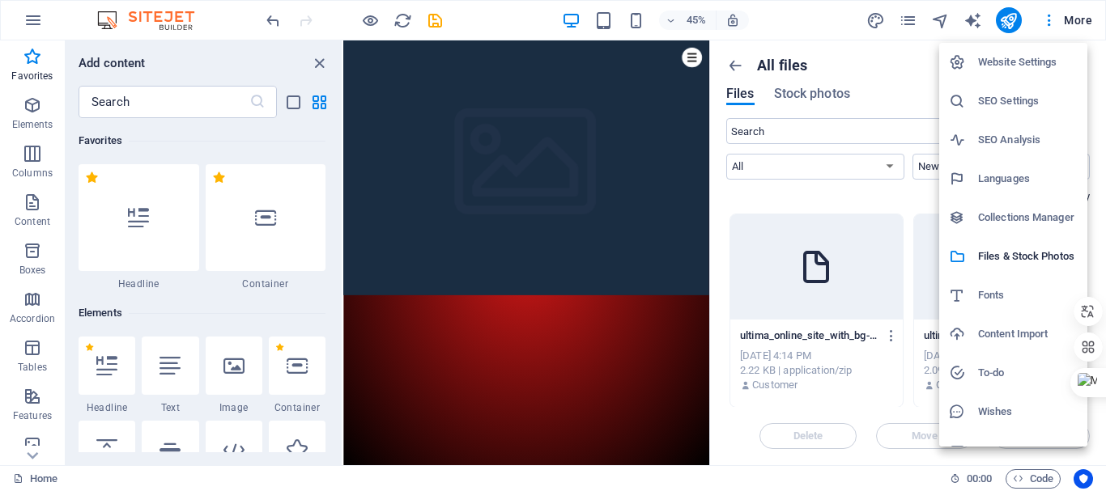
click at [953, 334] on icon at bounding box center [957, 334] width 16 height 16
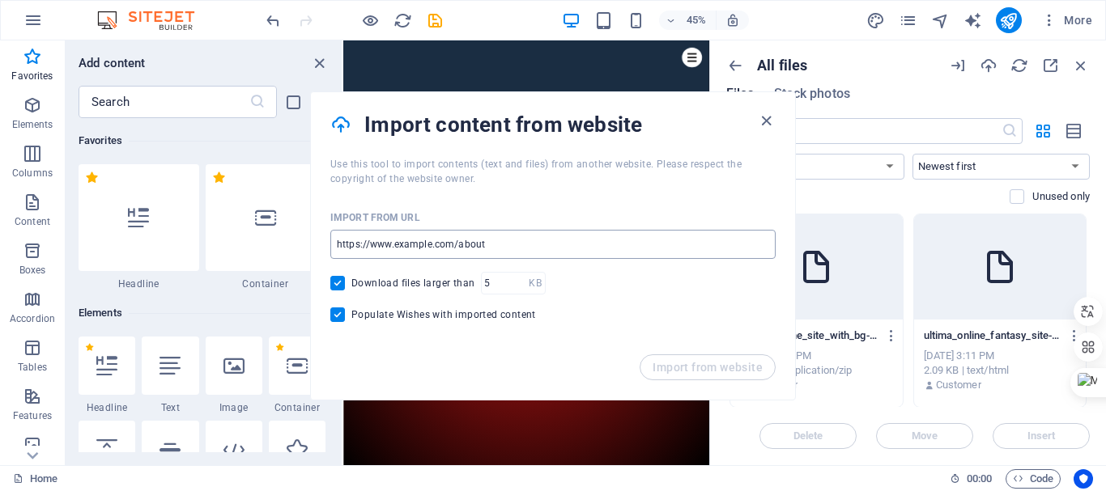
click at [512, 238] on input "url" at bounding box center [552, 244] width 445 height 29
paste input "file:///C:/Users/user/Desktop/сайт/uo_site/index.html"
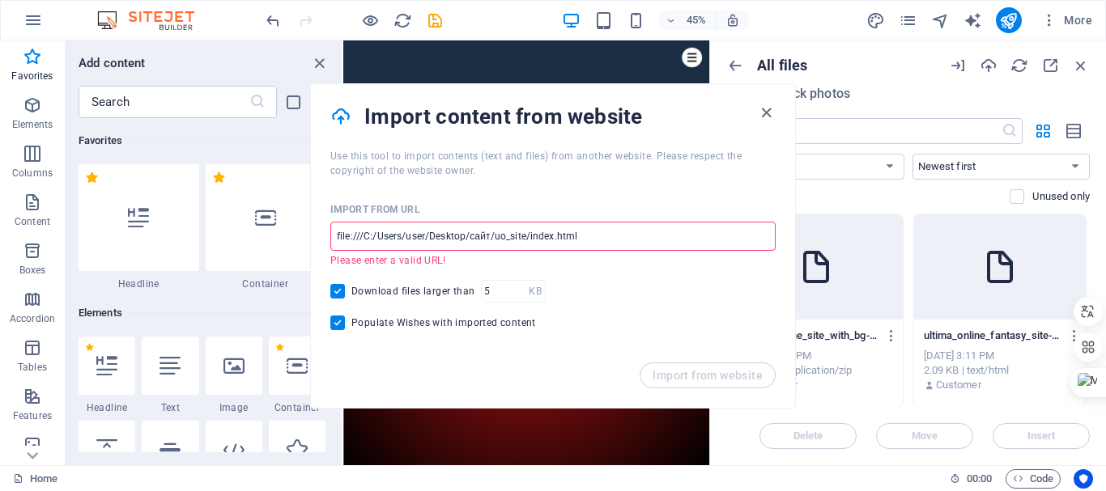
click at [511, 359] on div "Import from URL file:///C:/Users/user/Desktop/сайт/uo_site/index.html ​ Please …" at bounding box center [553, 270] width 484 height 185
click at [686, 285] on div "Download files larger than KB ​" at bounding box center [552, 291] width 445 height 23
click at [664, 369] on div "Import from website" at bounding box center [553, 385] width 484 height 45
click at [616, 233] on input "file:///C:/Users/user/Desktop/сайт/uo_site/index.html" at bounding box center [552, 236] width 445 height 29
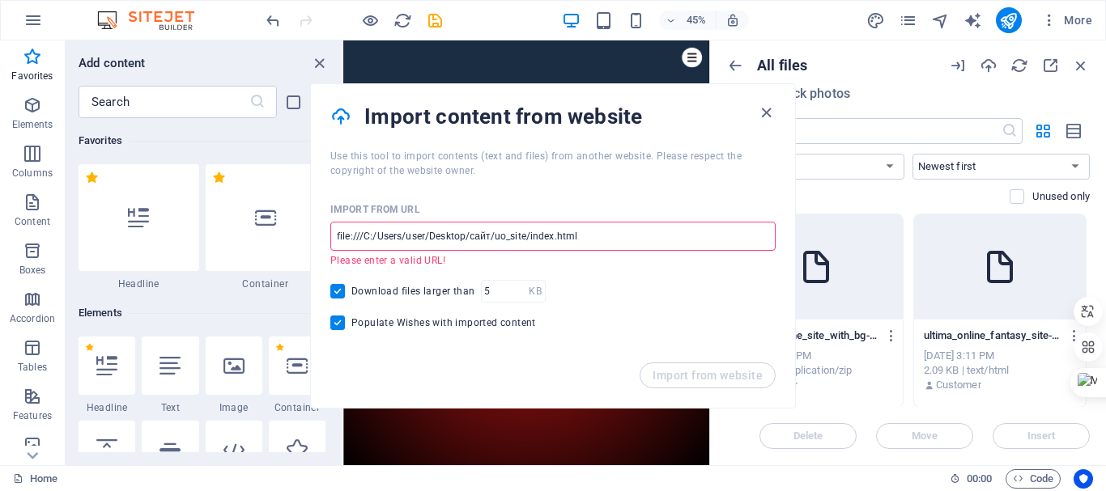
click at [715, 377] on div "Import from website" at bounding box center [553, 385] width 484 height 45
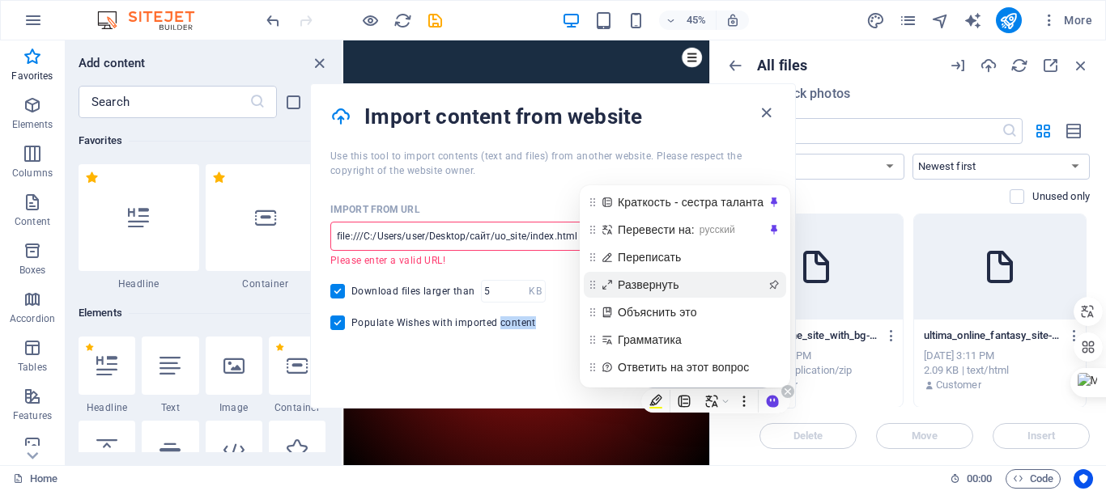
click at [644, 282] on span "Развернуть" at bounding box center [691, 285] width 147 height 18
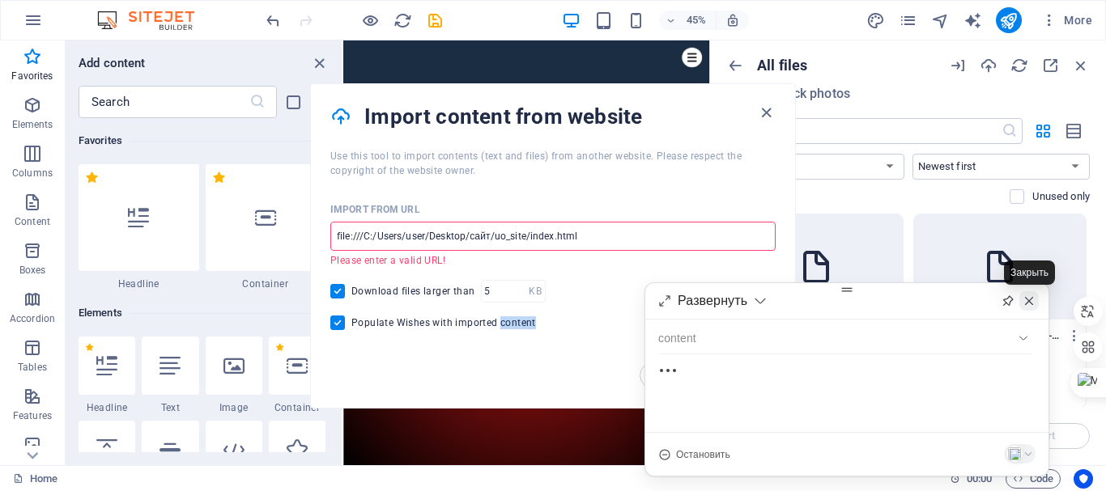
click at [1031, 299] on icon at bounding box center [1028, 301] width 13 height 13
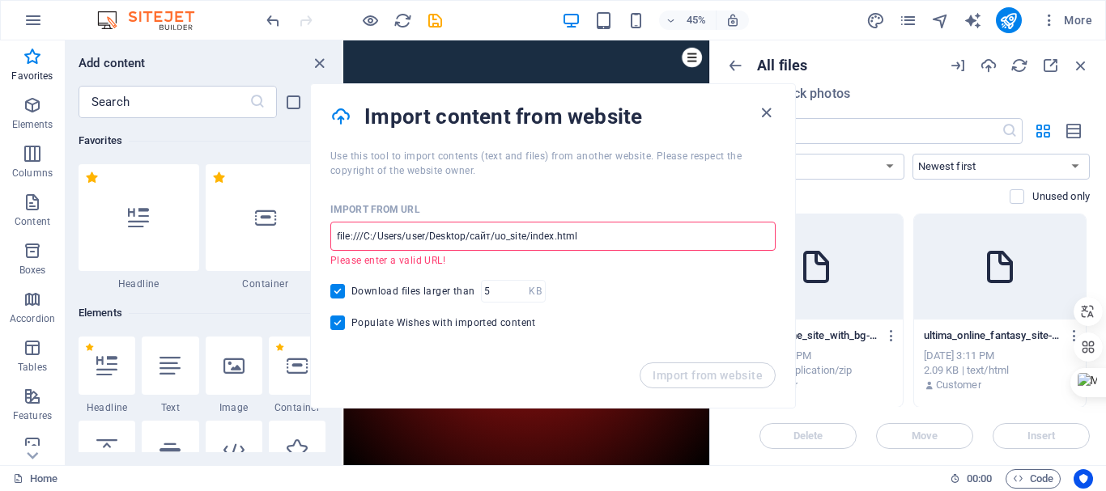
click at [343, 112] on icon at bounding box center [340, 117] width 21 height 26
click at [607, 230] on input "file:///C:/Users/user/Desktop/сайт/uo_site/index.html" at bounding box center [552, 236] width 445 height 29
drag, startPoint x: 592, startPoint y: 237, endPoint x: 308, endPoint y: 229, distance: 284.2
click at [308, 229] on body "[DOMAIN_NAME] Home Favorites Elements Columns Content Boxes Accordion Tables Fe…" at bounding box center [553, 245] width 1106 height 491
paste input "%D1%81%D0%B0%D0%B9%D1%82"
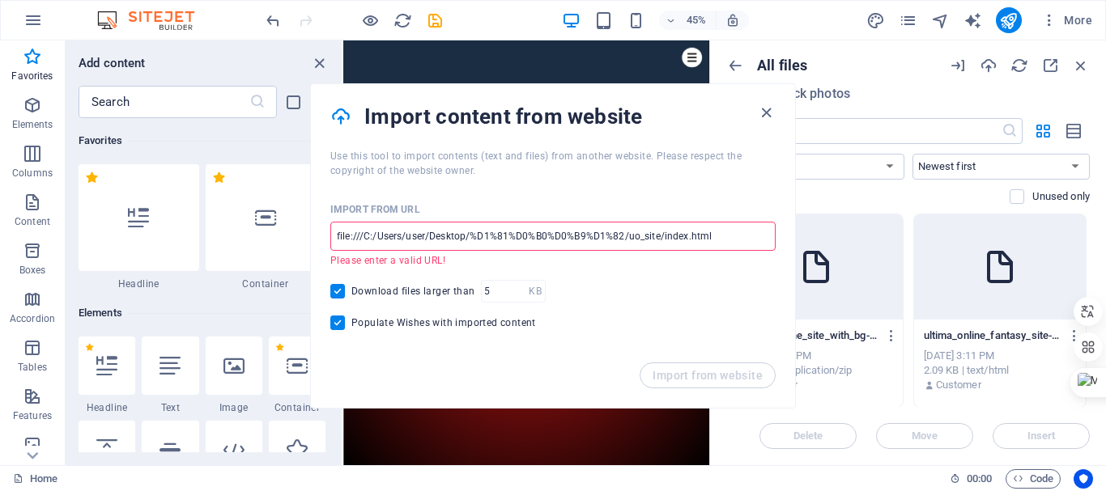
type input "file:///C:/Users/user/Desktop/%D1%81%D0%B0%D0%B9%D1%82/uo_site/index.html"
click at [668, 296] on div "Download files larger than KB ​" at bounding box center [552, 291] width 445 height 23
click at [429, 261] on p "Please enter a valid URL!" at bounding box center [547, 260] width 434 height 13
click at [728, 240] on input "file:///C:/Users/user/Desktop/%D1%81%D0%B0%D0%B9%D1%82/uo_site/index.html" at bounding box center [552, 236] width 445 height 29
click at [719, 232] on input "file:///C:/Users/user/Desktop/%D1%81%D0%B0%D0%B9%D1%82/uo_site/index.html" at bounding box center [552, 236] width 445 height 29
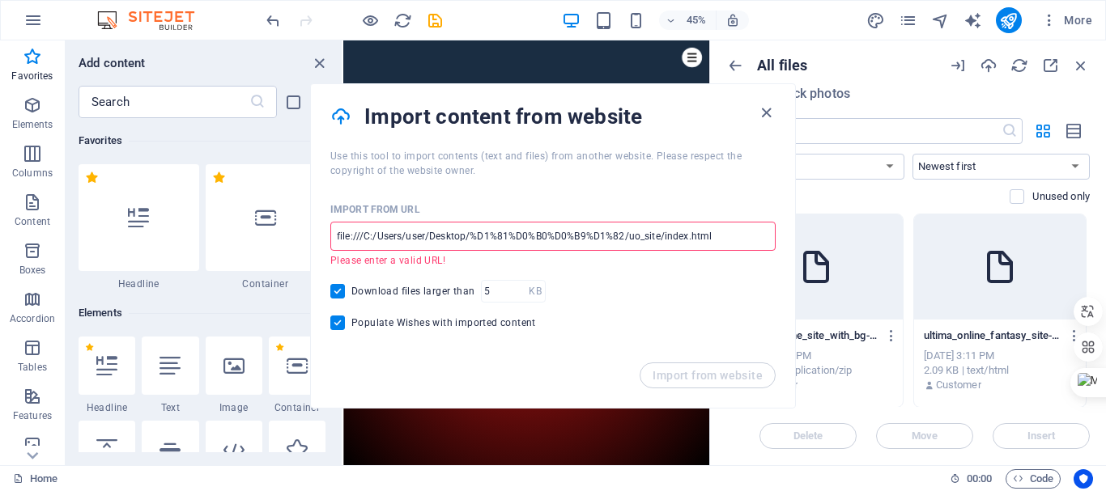
click at [719, 232] on input "file:///C:/Users/user/Desktop/%D1%81%D0%B0%D0%B9%D1%82/uo_site/index.html" at bounding box center [552, 236] width 445 height 29
drag, startPoint x: 719, startPoint y: 232, endPoint x: 453, endPoint y: 240, distance: 266.4
click at [453, 240] on input "file:///C:/Users/user/Desktop/%D1%81%D0%B0%D0%B9%D1%82/uo_site/index.html" at bounding box center [552, 236] width 445 height 29
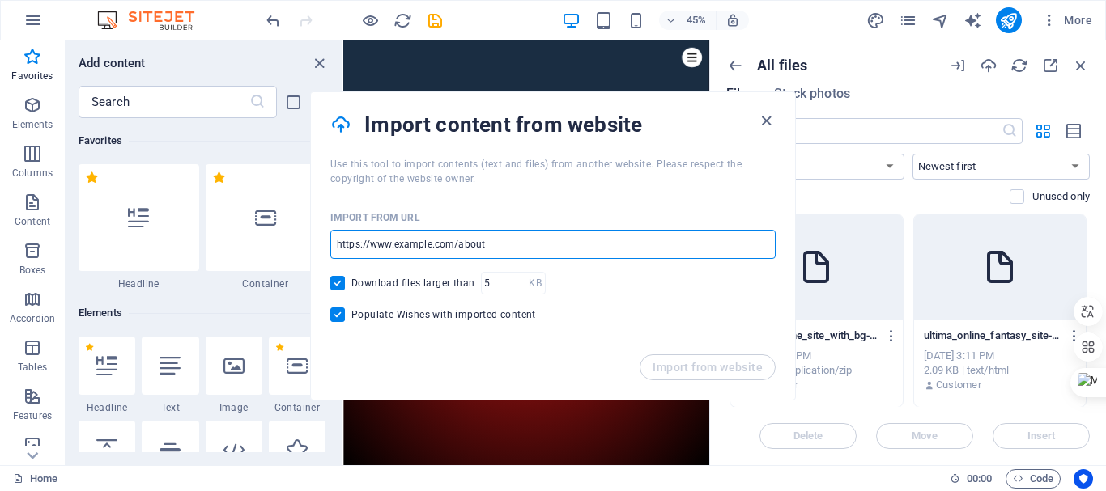
click at [501, 242] on input "url" at bounding box center [552, 244] width 445 height 29
drag, startPoint x: 501, startPoint y: 242, endPoint x: 350, endPoint y: 241, distance: 150.5
click at [350, 241] on input "url" at bounding box center [552, 244] width 445 height 29
paste input "[URL][DOMAIN_NAME]"
type input "[URL][DOMAIN_NAME]"
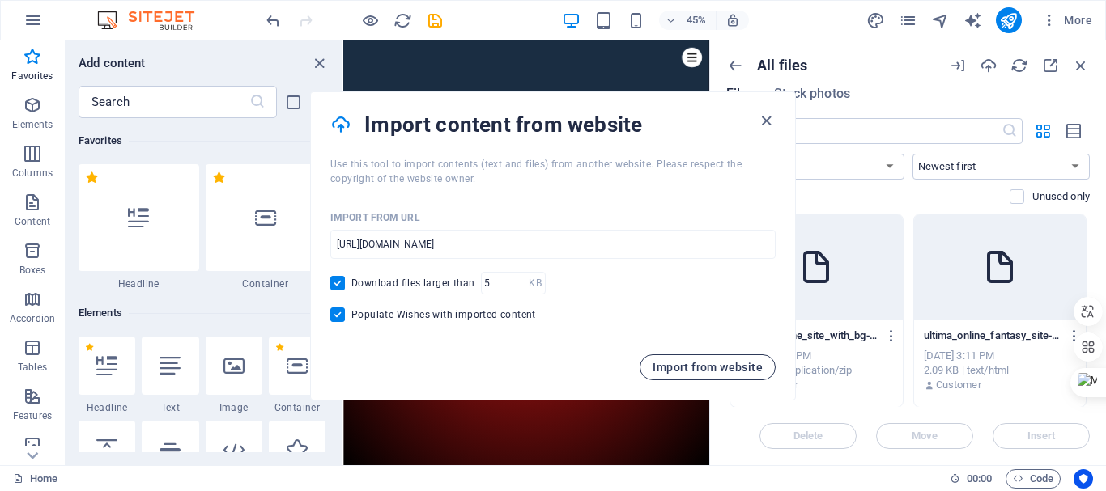
click at [714, 371] on span "Import from website" at bounding box center [707, 367] width 110 height 13
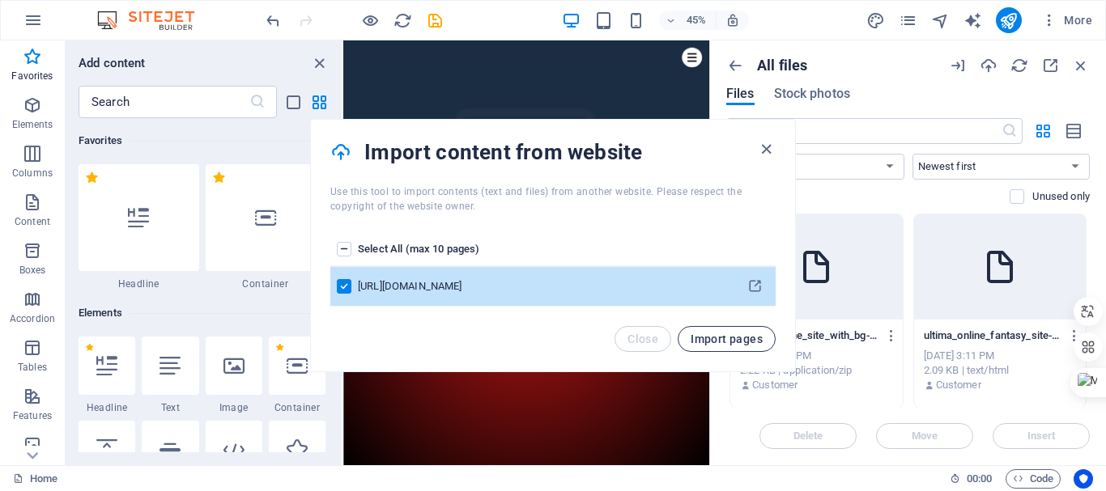
click at [746, 346] on button "Import pages" at bounding box center [726, 339] width 98 height 26
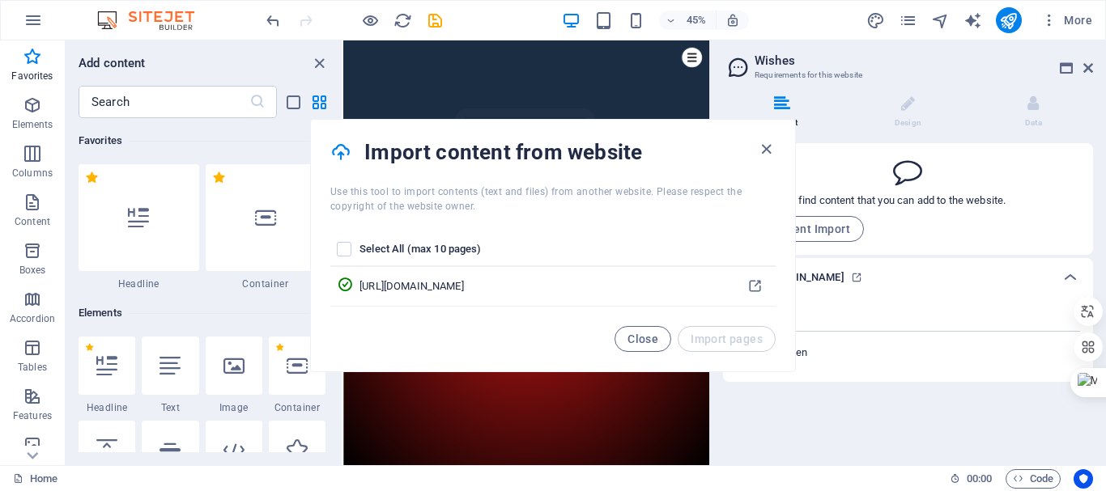
click at [721, 337] on div "Close Import pages" at bounding box center [694, 339] width 161 height 26
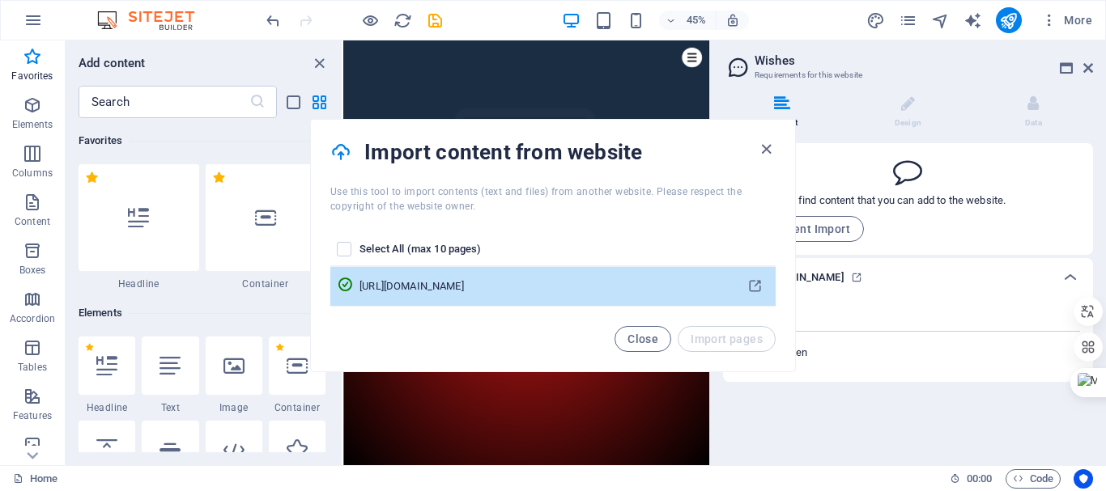
click at [711, 284] on div "[URL][DOMAIN_NAME]" at bounding box center [542, 286] width 367 height 15
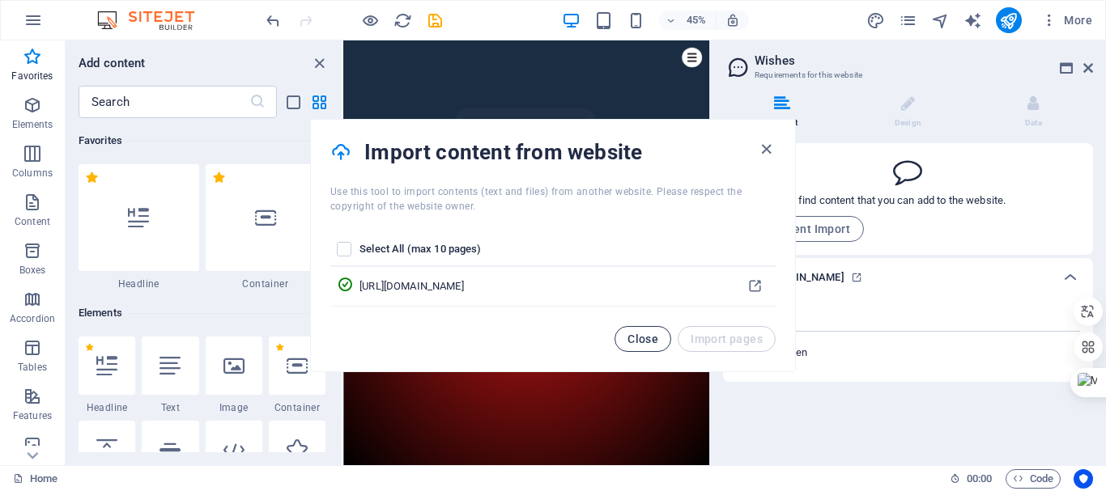
click at [655, 339] on span "Close" at bounding box center [642, 339] width 31 height 13
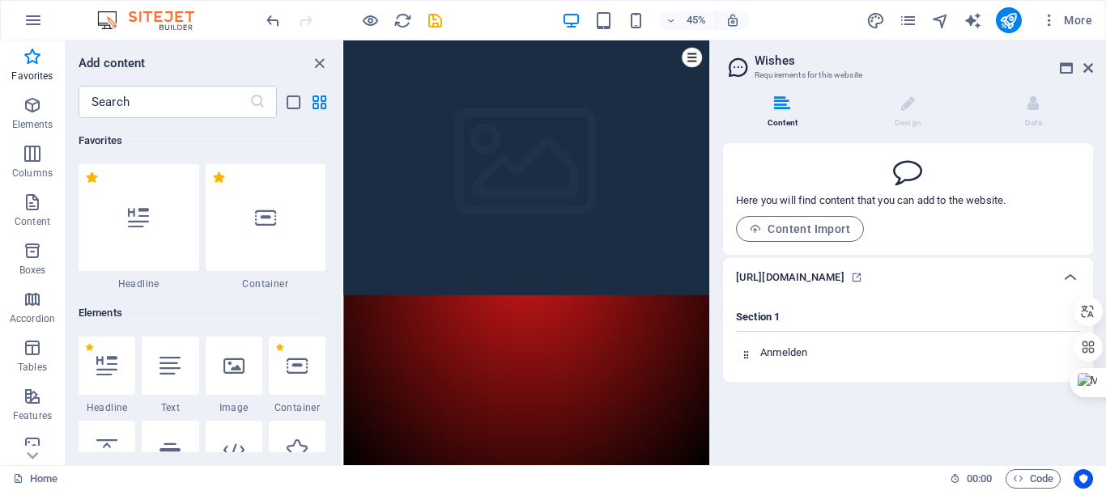
click at [838, 287] on h6 "[URL][DOMAIN_NAME]" at bounding box center [790, 277] width 108 height 19
click at [805, 236] on button "Content Import" at bounding box center [800, 229] width 128 height 26
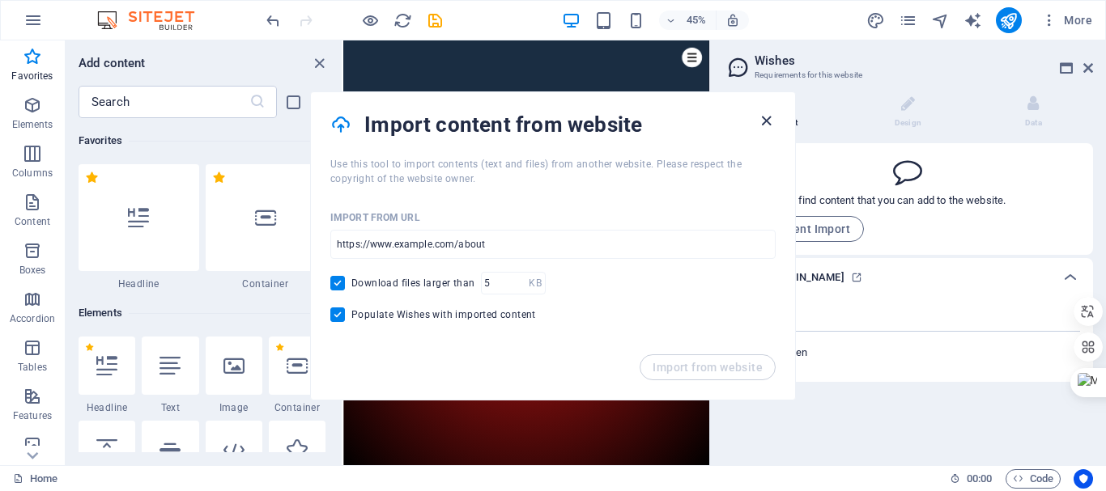
click at [763, 121] on icon "button" at bounding box center [766, 121] width 19 height 19
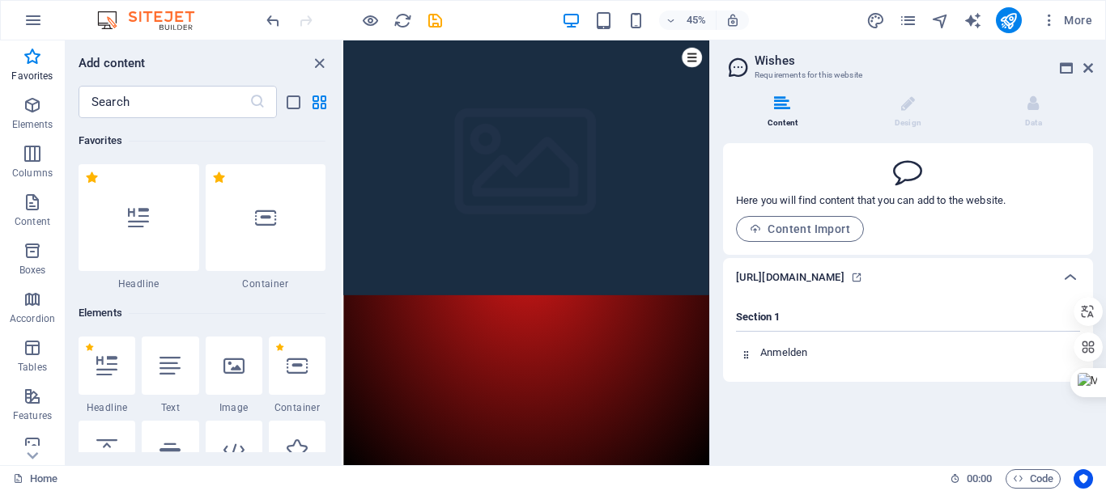
click at [842, 284] on h6 "[URL][DOMAIN_NAME]" at bounding box center [790, 277] width 108 height 19
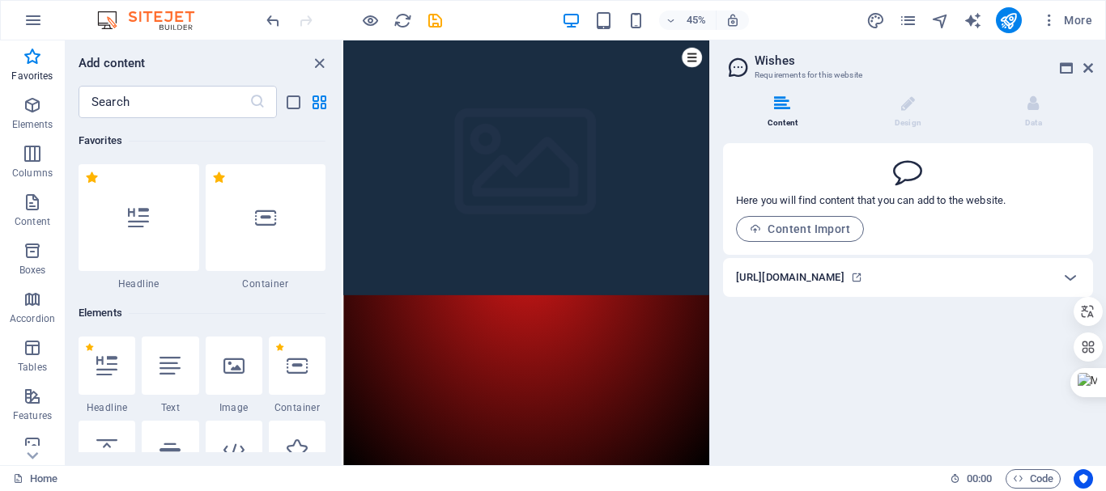
click at [842, 284] on h6 "[URL][DOMAIN_NAME]" at bounding box center [790, 277] width 108 height 19
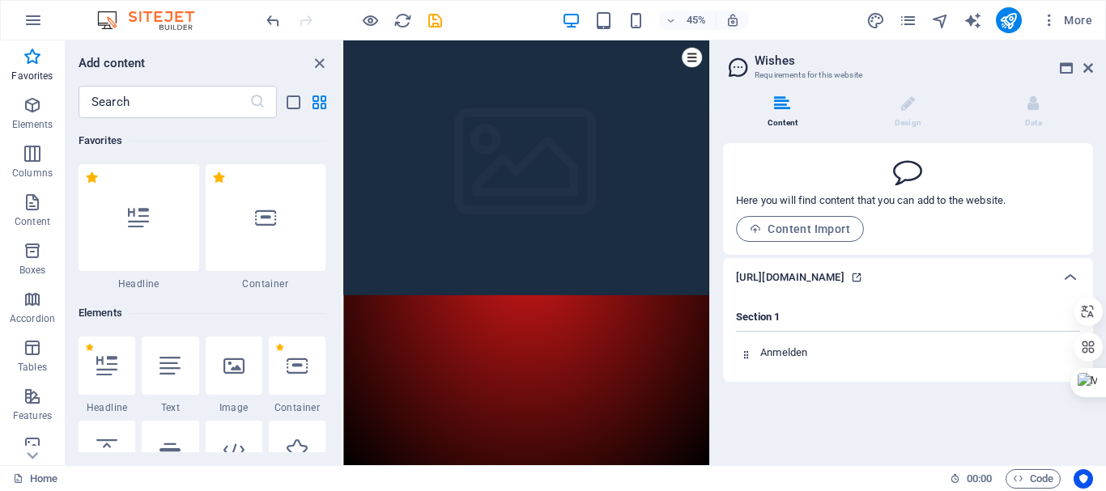
click at [862, 283] on icon at bounding box center [856, 277] width 11 height 11
click at [844, 287] on h6 "[URL][DOMAIN_NAME]" at bounding box center [790, 277] width 108 height 19
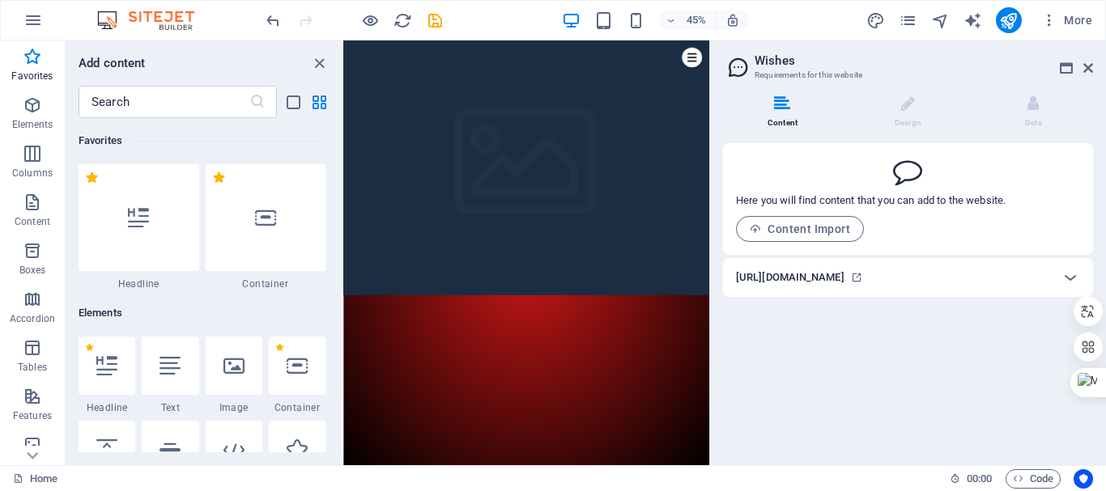
click at [844, 287] on h6 "[URL][DOMAIN_NAME]" at bounding box center [790, 277] width 108 height 19
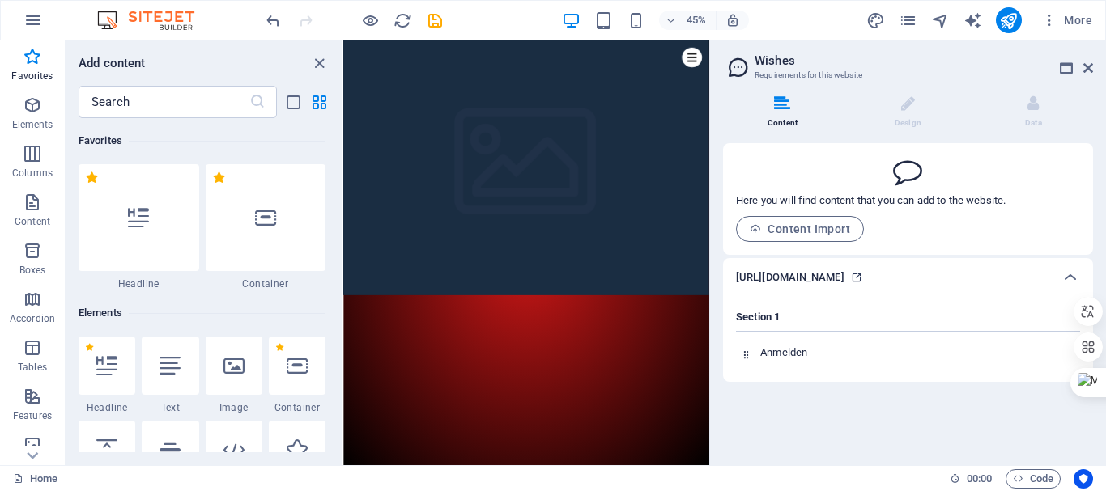
click at [868, 286] on link at bounding box center [856, 277] width 24 height 19
click at [1072, 287] on icon at bounding box center [1069, 277] width 19 height 19
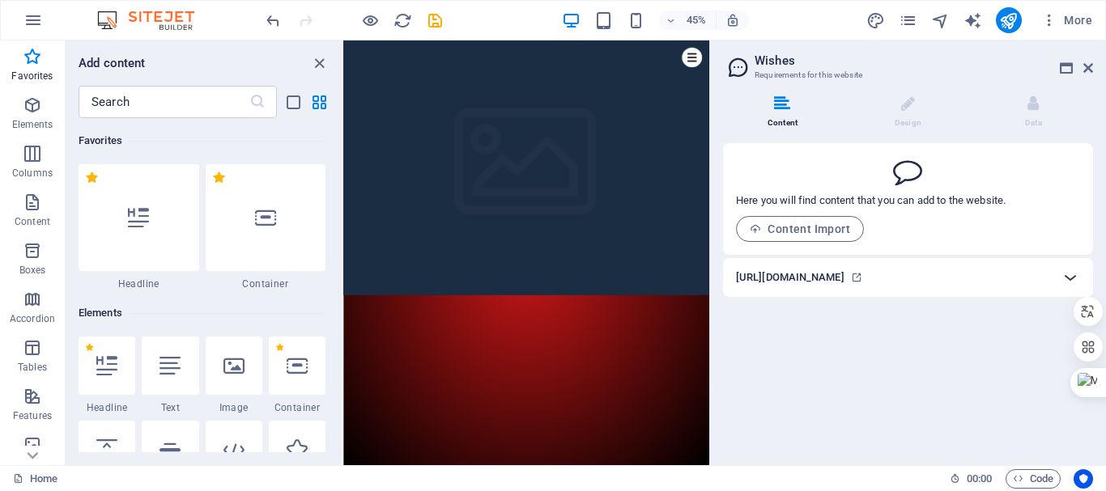
click at [1072, 287] on icon at bounding box center [1069, 277] width 19 height 19
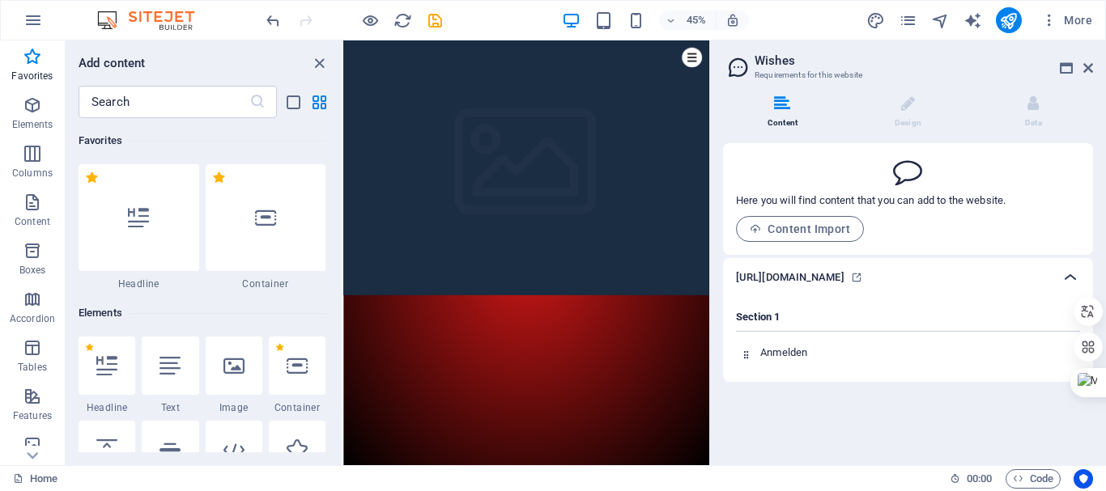
click at [1072, 287] on icon at bounding box center [1069, 277] width 19 height 19
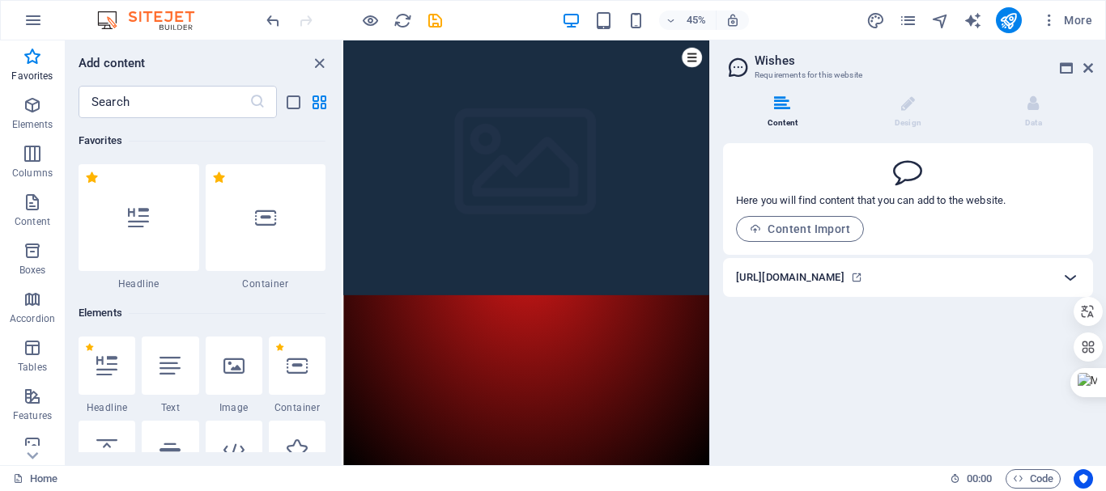
click at [1072, 287] on icon at bounding box center [1069, 277] width 19 height 19
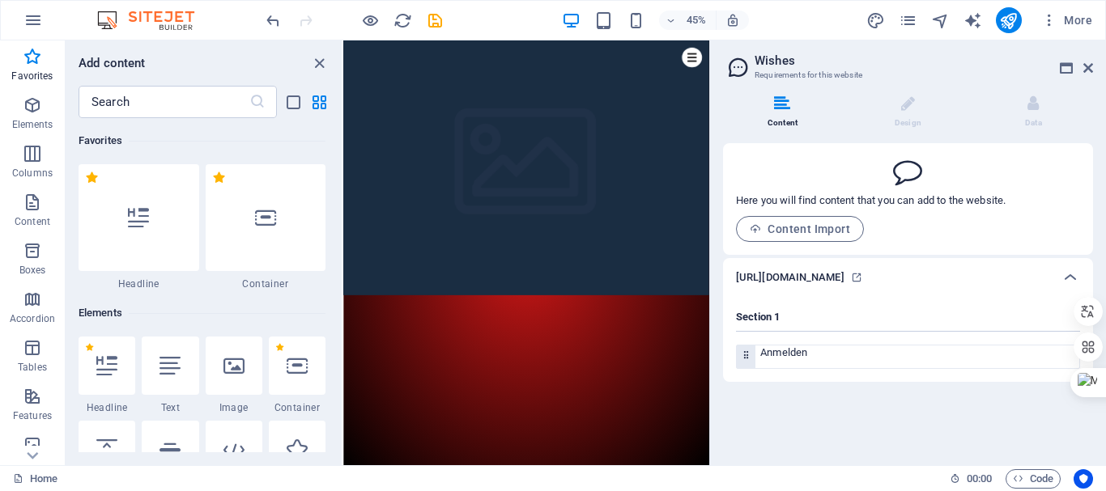
click at [959, 368] on div "Anmelden" at bounding box center [917, 357] width 324 height 23
click at [843, 360] on p "Anmelden" at bounding box center [919, 353] width 319 height 15
click at [785, 287] on h6 "[URL][DOMAIN_NAME]" at bounding box center [790, 277] width 108 height 19
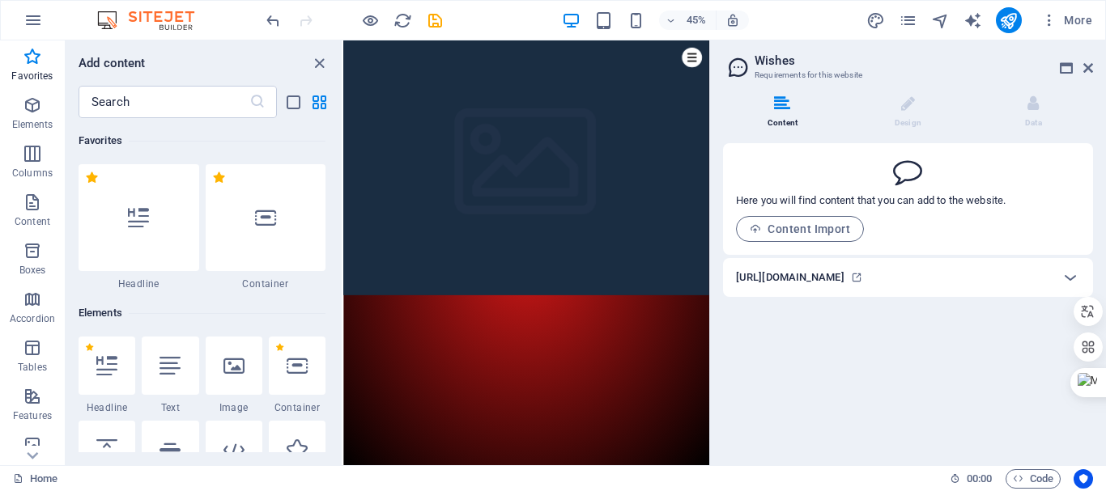
click at [785, 287] on h6 "[URL][DOMAIN_NAME]" at bounding box center [790, 277] width 108 height 19
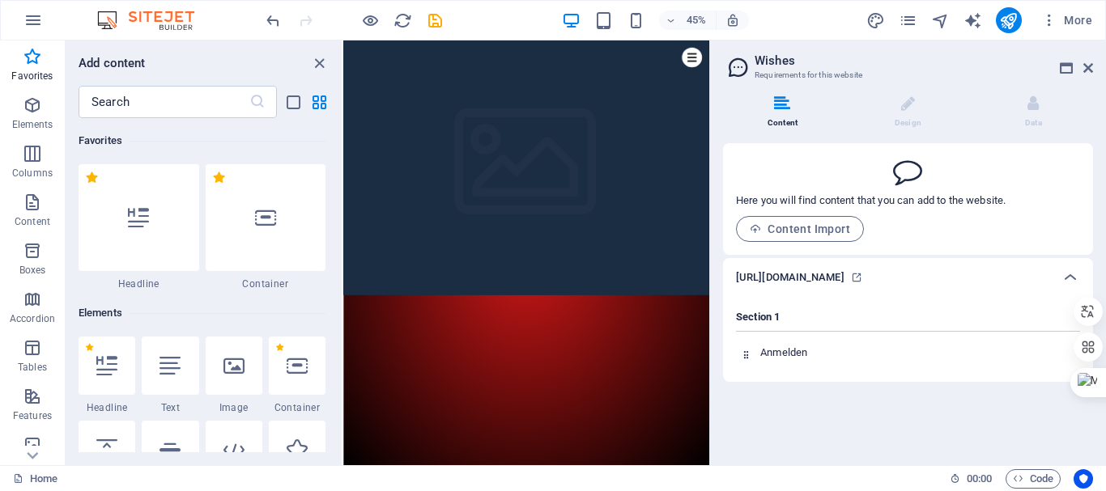
drag, startPoint x: 785, startPoint y: 292, endPoint x: 864, endPoint y: 295, distance: 78.6
click at [844, 287] on h6 "[URL][DOMAIN_NAME]" at bounding box center [790, 277] width 108 height 19
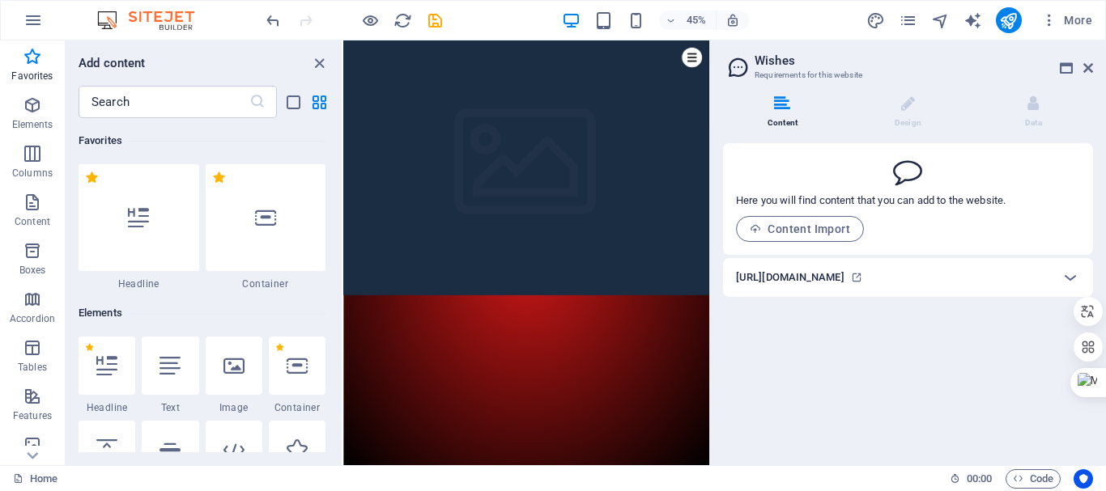
click at [844, 287] on h6 "[URL][DOMAIN_NAME]" at bounding box center [790, 277] width 108 height 19
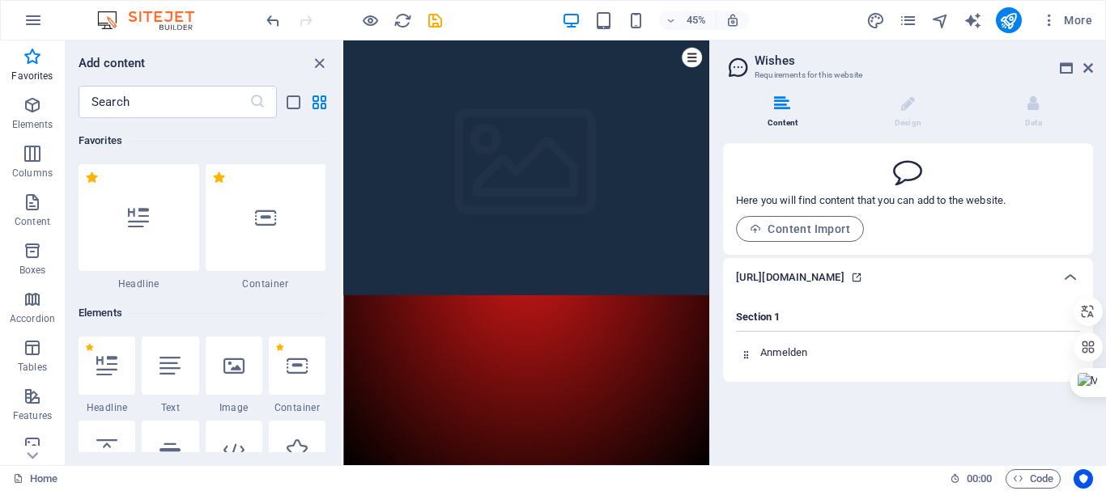
click at [862, 283] on icon at bounding box center [856, 277] width 11 height 11
click at [773, 233] on span "Content Import" at bounding box center [799, 229] width 100 height 13
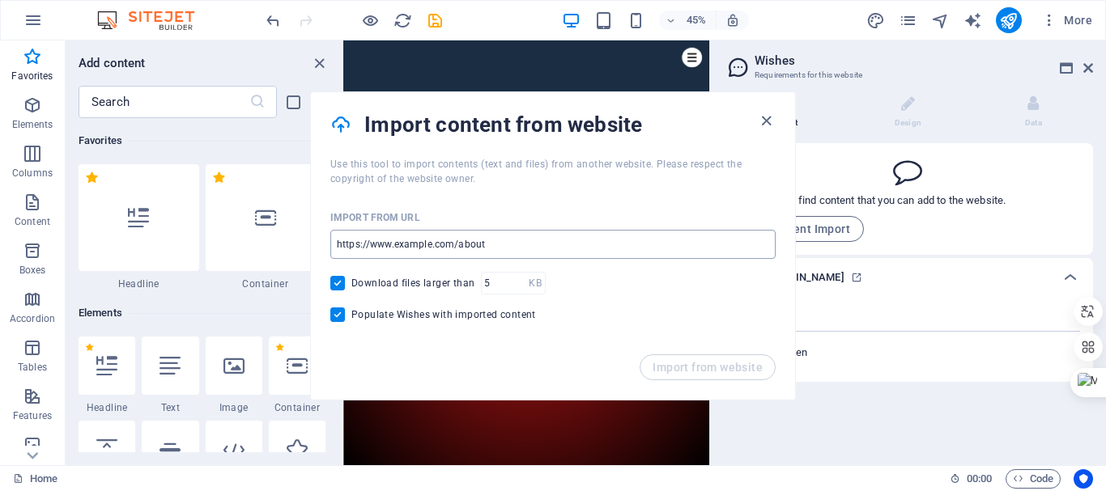
click at [507, 241] on input "url" at bounding box center [552, 244] width 445 height 29
paste input "index.html"
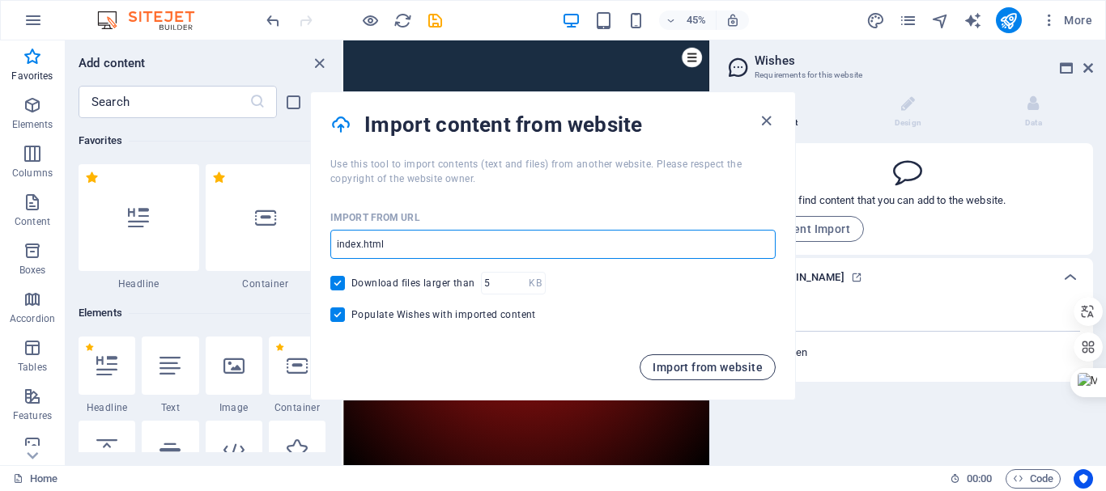
type input "index.html"
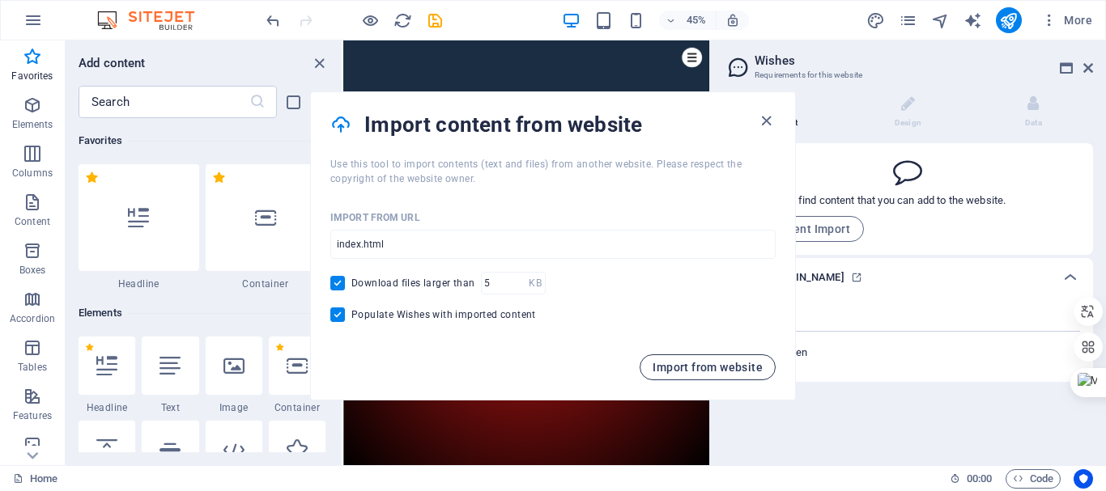
click at [694, 366] on span "Import from website" at bounding box center [707, 367] width 110 height 13
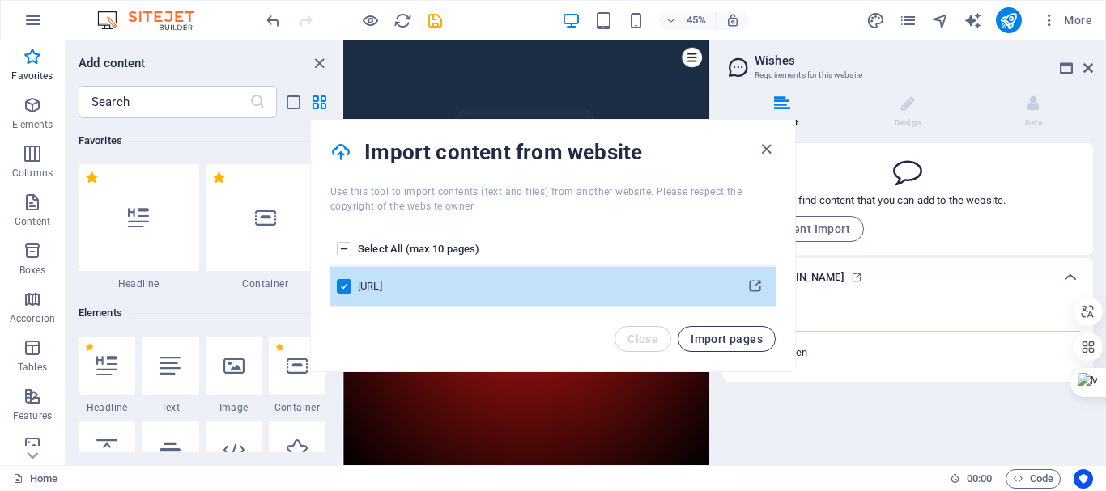
click at [696, 343] on span "Import pages" at bounding box center [726, 339] width 72 height 13
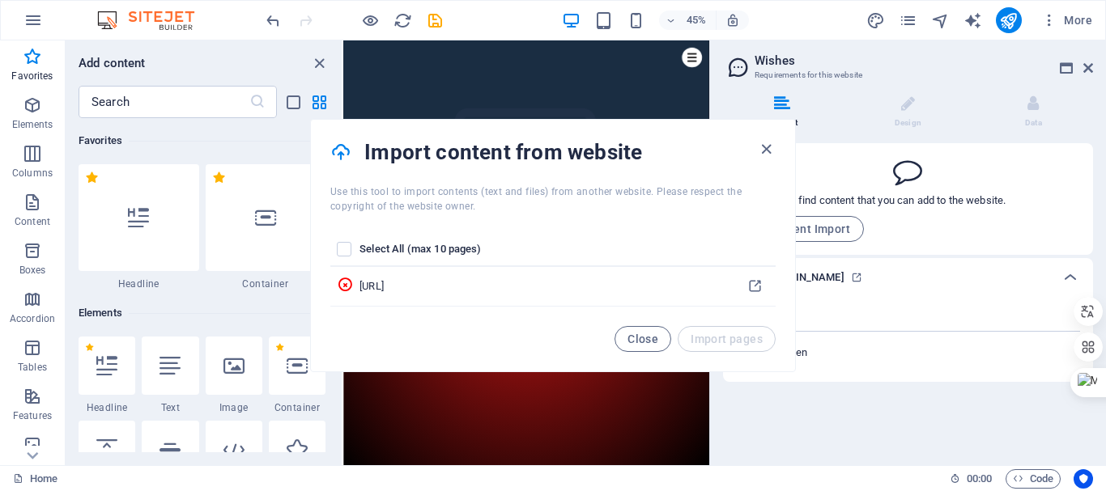
click at [696, 343] on div "Close Import pages" at bounding box center [694, 339] width 161 height 26
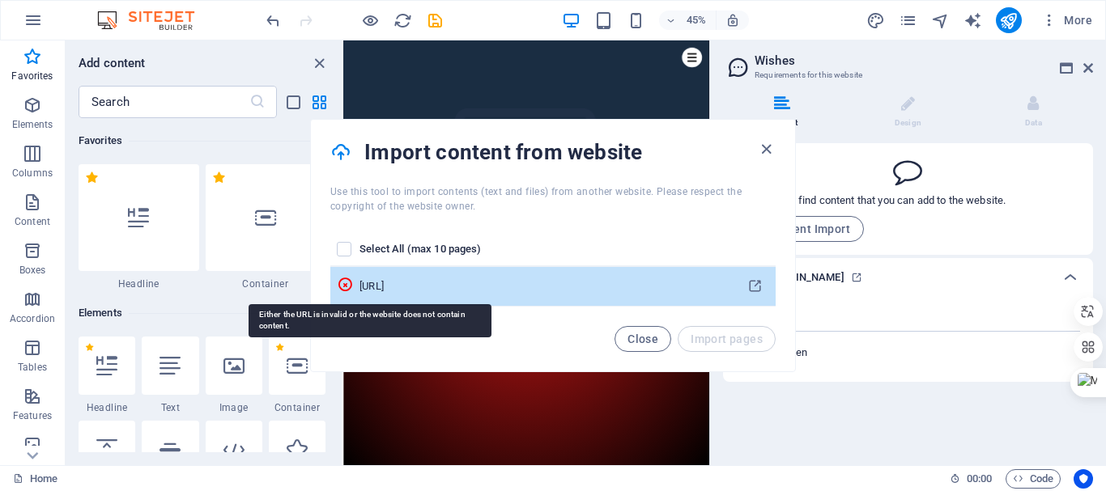
click at [353, 286] on icon "pages list" at bounding box center [345, 285] width 16 height 16
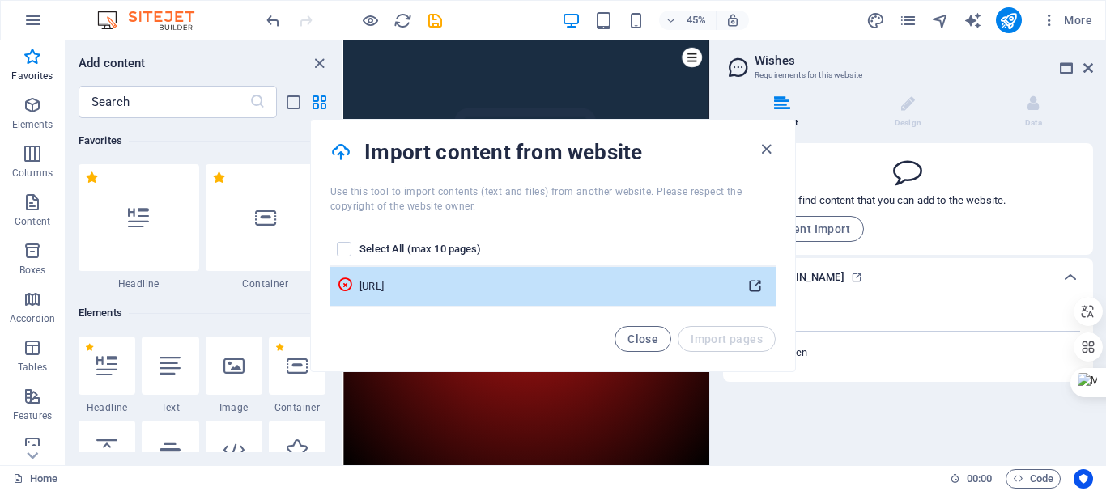
click at [762, 286] on icon "pages list" at bounding box center [754, 286] width 15 height 15
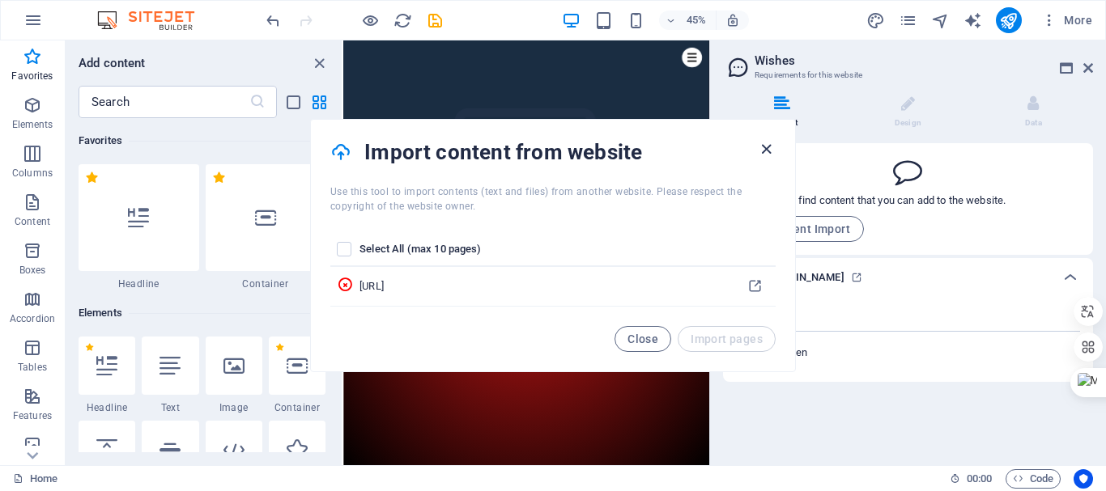
click at [759, 150] on icon "button" at bounding box center [766, 149] width 19 height 19
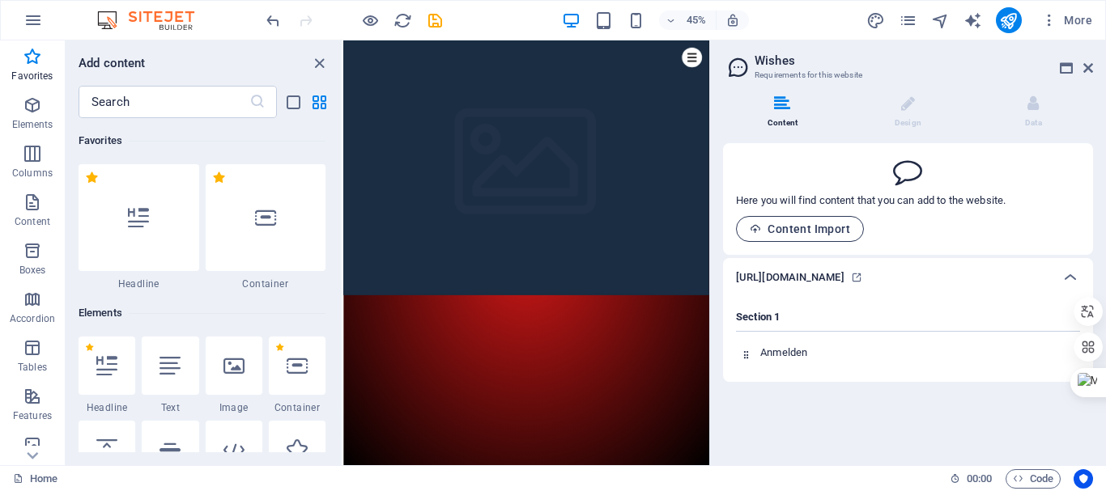
click at [818, 226] on span "Content Import" at bounding box center [799, 229] width 100 height 13
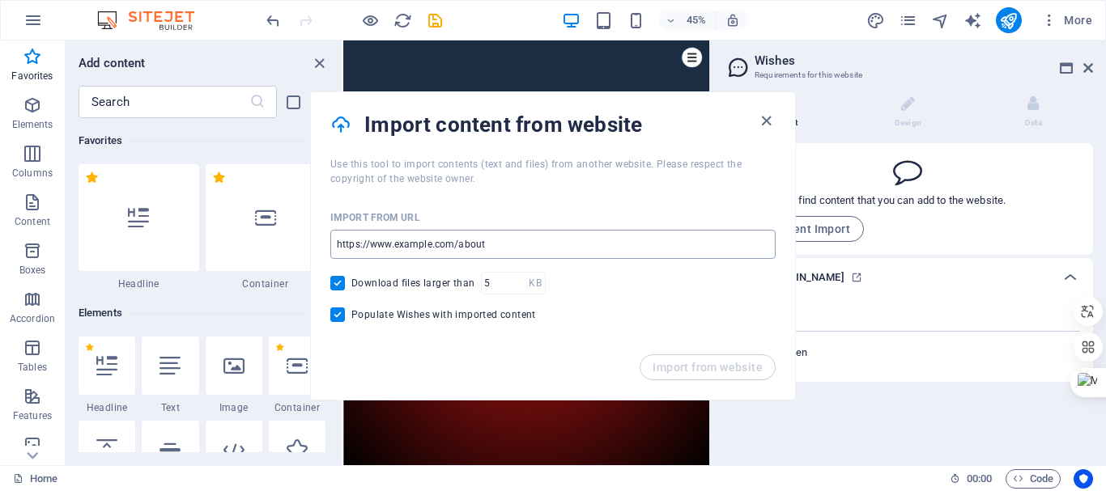
click at [517, 241] on input "url" at bounding box center [552, 244] width 445 height 29
paste input "file:///C:/Users/user/Desktop/сайт/uo_site/index.html"
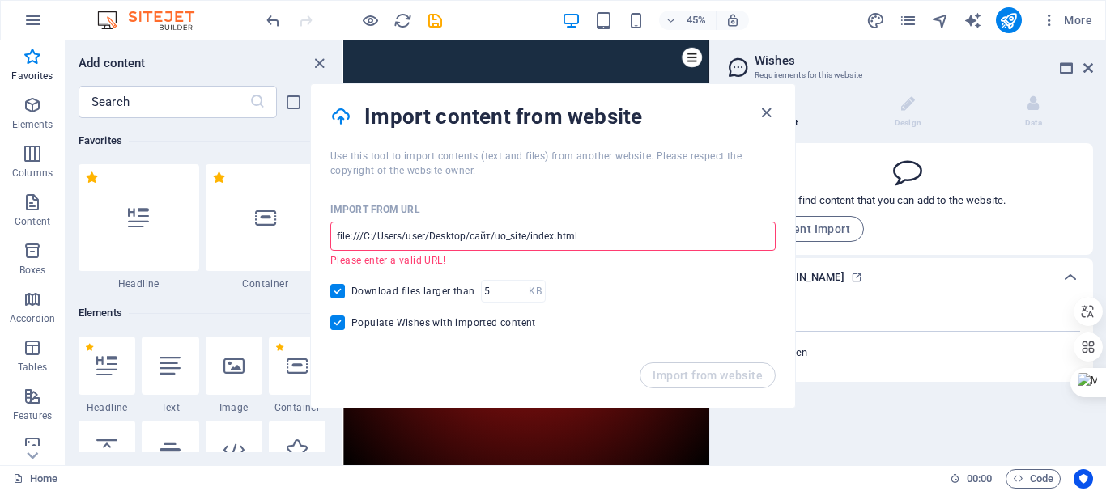
click at [615, 224] on input "file:///C:/Users/user/Desktop/сайт/uo_site/index.html" at bounding box center [552, 236] width 445 height 29
drag, startPoint x: 363, startPoint y: 235, endPoint x: 279, endPoint y: 250, distance: 84.8
click at [279, 250] on body "[DOMAIN_NAME] Home Favorites Elements Columns Content Boxes Accordion Tables Fe…" at bounding box center [553, 245] width 1106 height 491
drag, startPoint x: 397, startPoint y: 231, endPoint x: 295, endPoint y: 244, distance: 102.8
click at [295, 244] on body "[DOMAIN_NAME] Home Favorites Elements Columns Content Boxes Accordion Tables Fe…" at bounding box center [553, 245] width 1106 height 491
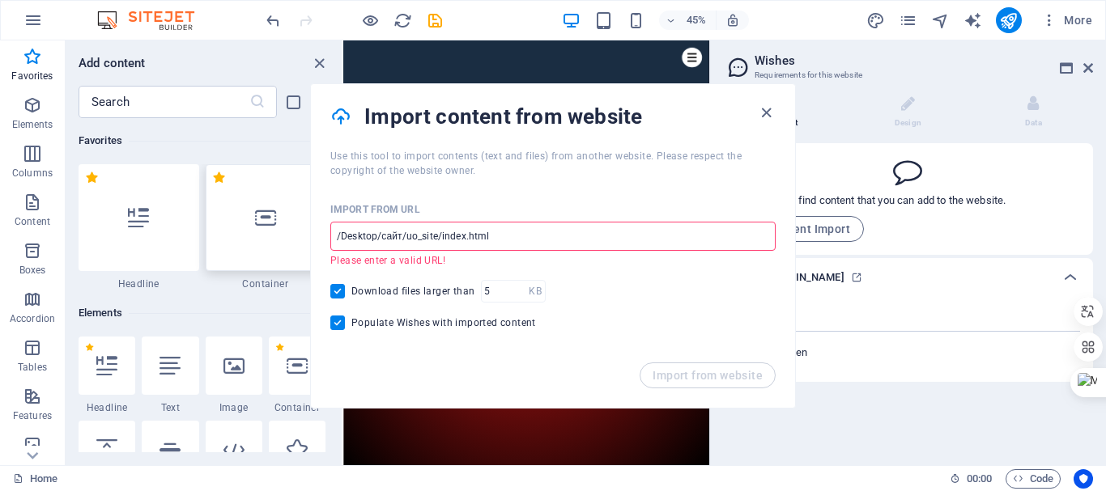
drag, startPoint x: 440, startPoint y: 233, endPoint x: 274, endPoint y: 241, distance: 166.1
click at [274, 241] on body "[DOMAIN_NAME] Home Favorites Elements Columns Content Boxes Accordion Tables Fe…" at bounding box center [553, 245] width 1106 height 491
click at [342, 234] on input "/index.html" at bounding box center [552, 236] width 445 height 29
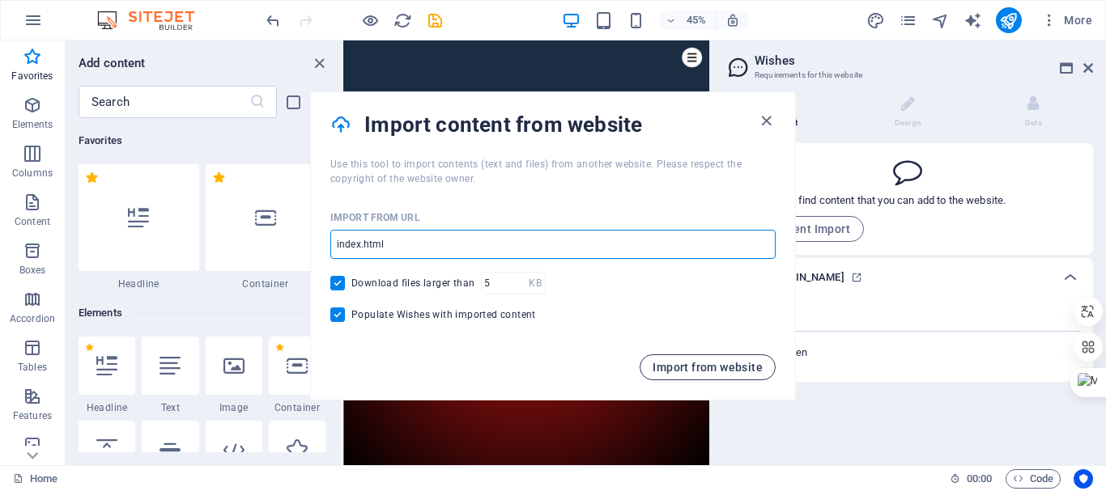
type input "index.html"
click at [685, 376] on button "Import from website" at bounding box center [707, 367] width 136 height 26
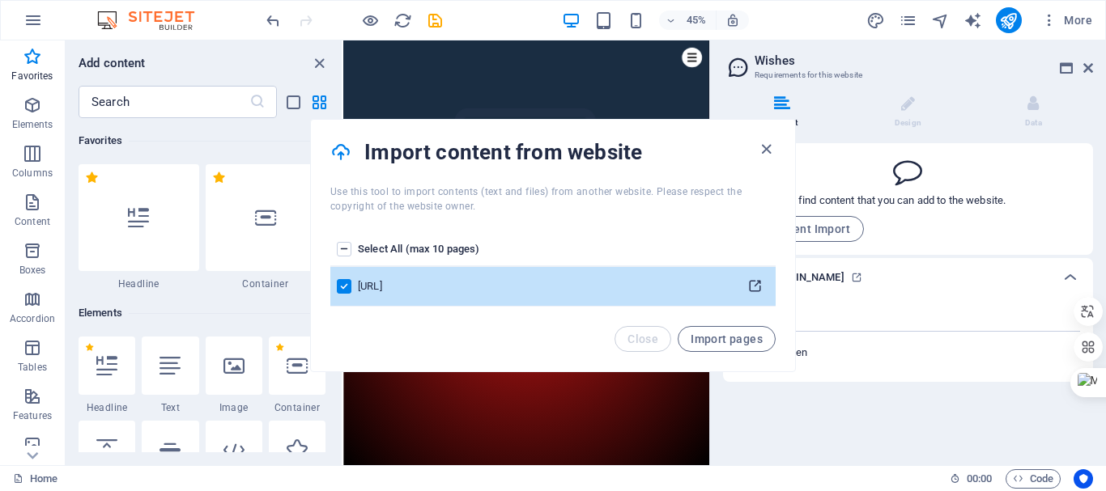
click at [754, 289] on icon "pages list" at bounding box center [754, 286] width 15 height 15
click at [720, 344] on span "Import pages" at bounding box center [726, 339] width 72 height 13
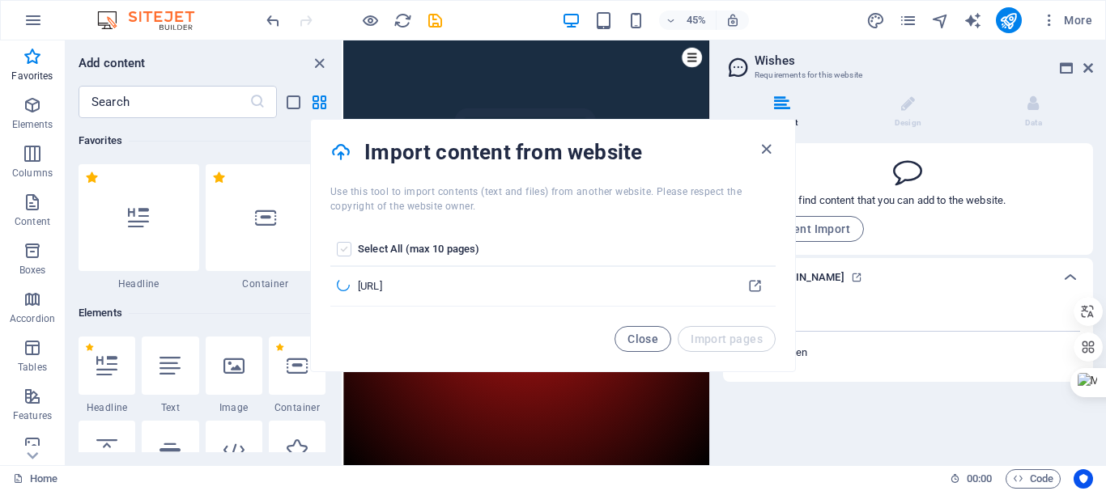
click at [346, 248] on label "pages list" at bounding box center [344, 249] width 15 height 15
click at [0, 0] on input "pages list" at bounding box center [0, 0] width 0 height 0
click at [345, 251] on label "pages list" at bounding box center [344, 249] width 15 height 15
click at [0, 0] on input "pages list" at bounding box center [0, 0] width 0 height 0
click at [769, 145] on icon "button" at bounding box center [766, 149] width 19 height 19
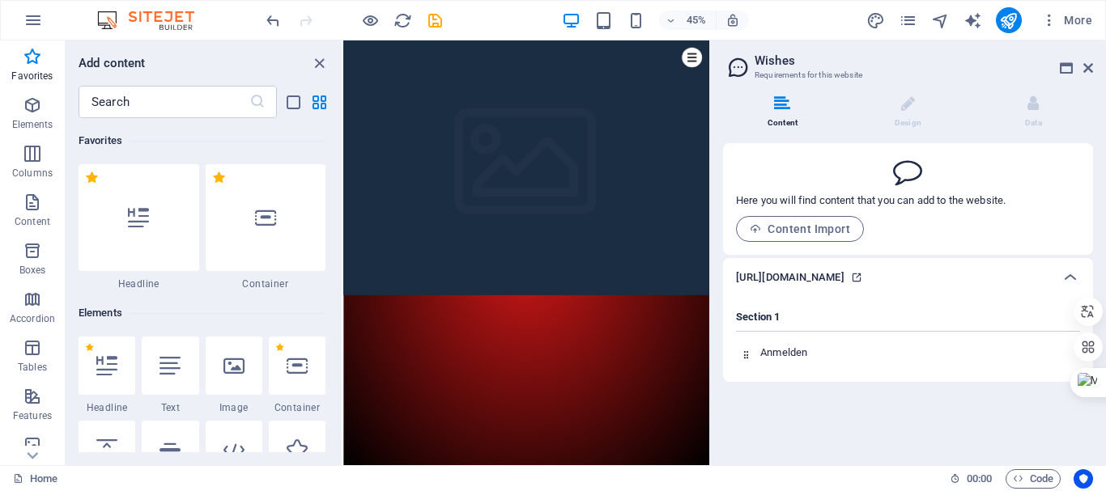
click at [862, 283] on icon at bounding box center [856, 277] width 11 height 11
click at [825, 232] on span "Content Import" at bounding box center [799, 229] width 100 height 13
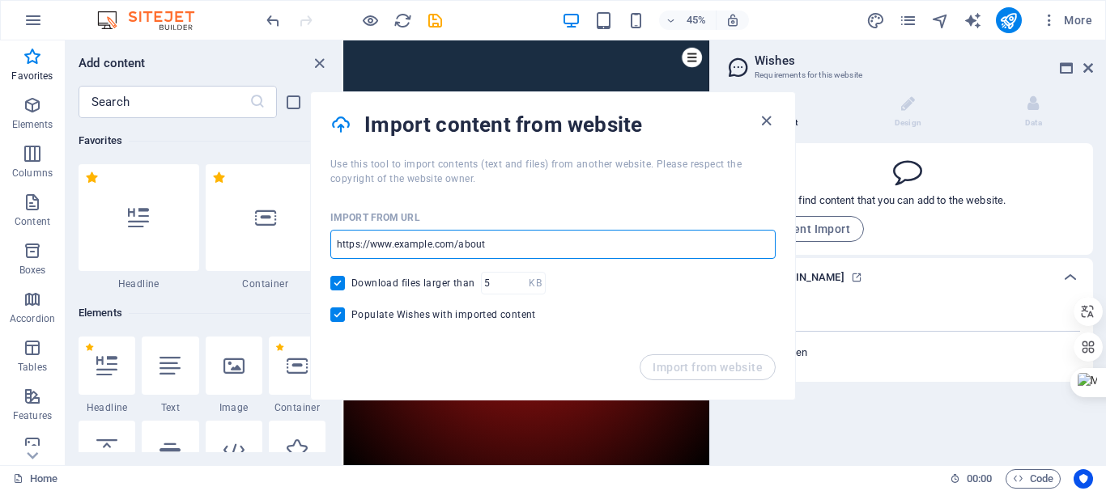
drag, startPoint x: 542, startPoint y: 248, endPoint x: 388, endPoint y: 230, distance: 155.6
click at [388, 230] on input "url" at bounding box center [552, 244] width 445 height 29
paste input "[URL][DOMAIN_NAME]"
type input "[URL][DOMAIN_NAME]"
click at [725, 369] on span "Import from website" at bounding box center [707, 367] width 110 height 13
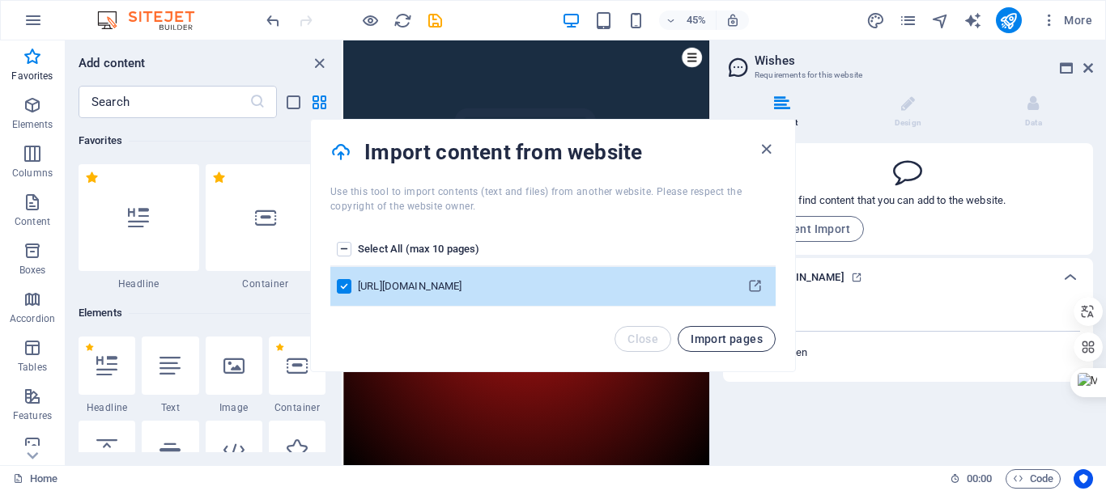
click at [720, 333] on span "Import pages" at bounding box center [726, 339] width 72 height 13
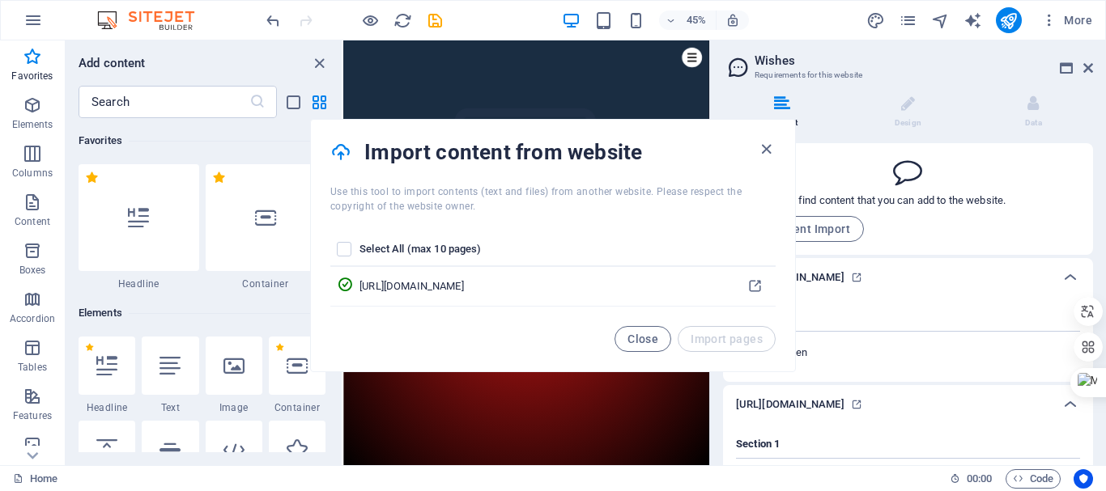
scroll to position [92, 0]
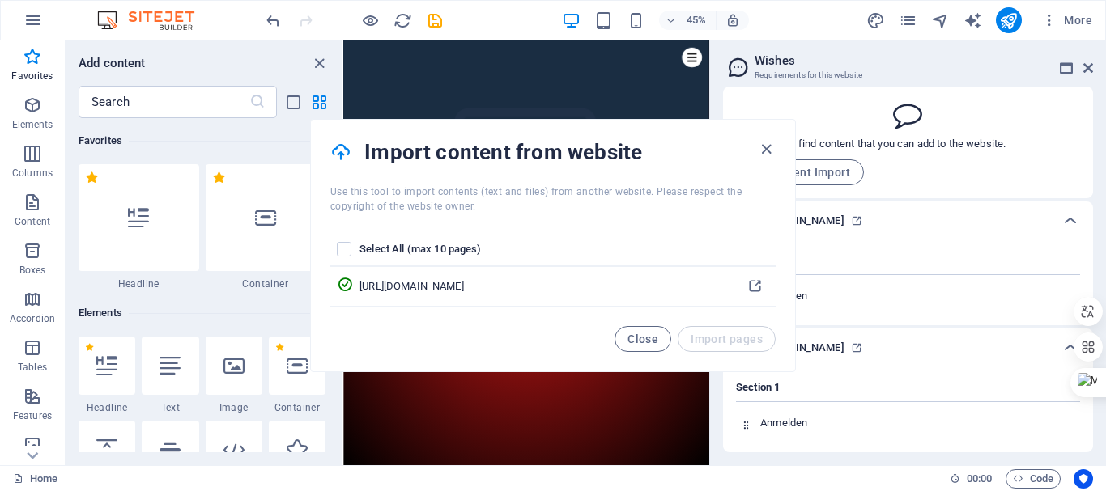
click at [844, 338] on h6 "[URL][DOMAIN_NAME]" at bounding box center [790, 347] width 108 height 19
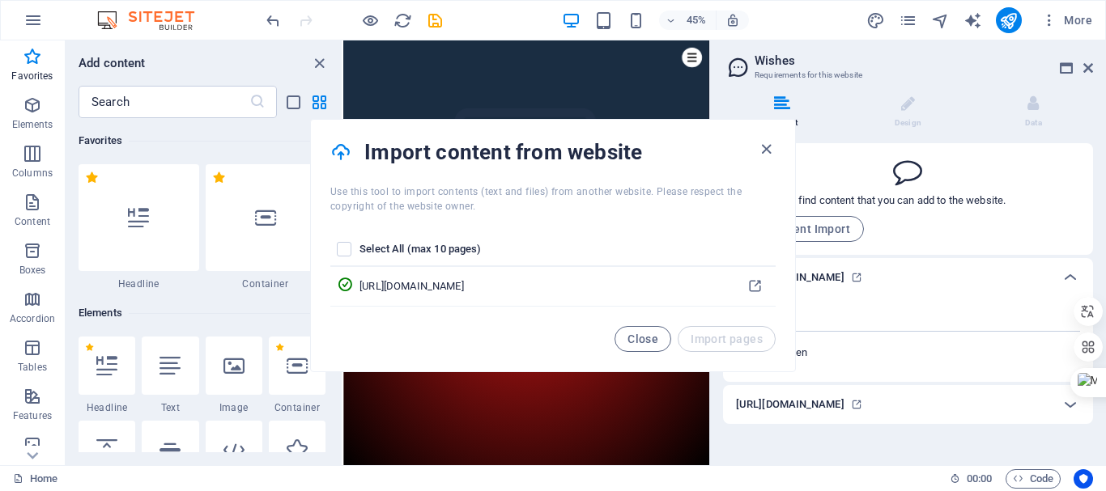
scroll to position [11, 0]
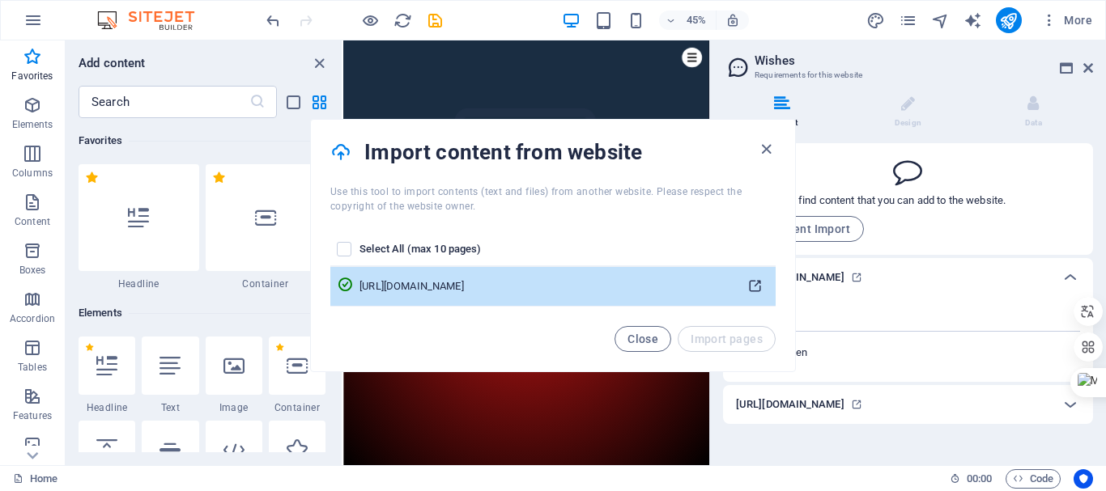
click at [761, 283] on icon "pages list" at bounding box center [754, 286] width 15 height 15
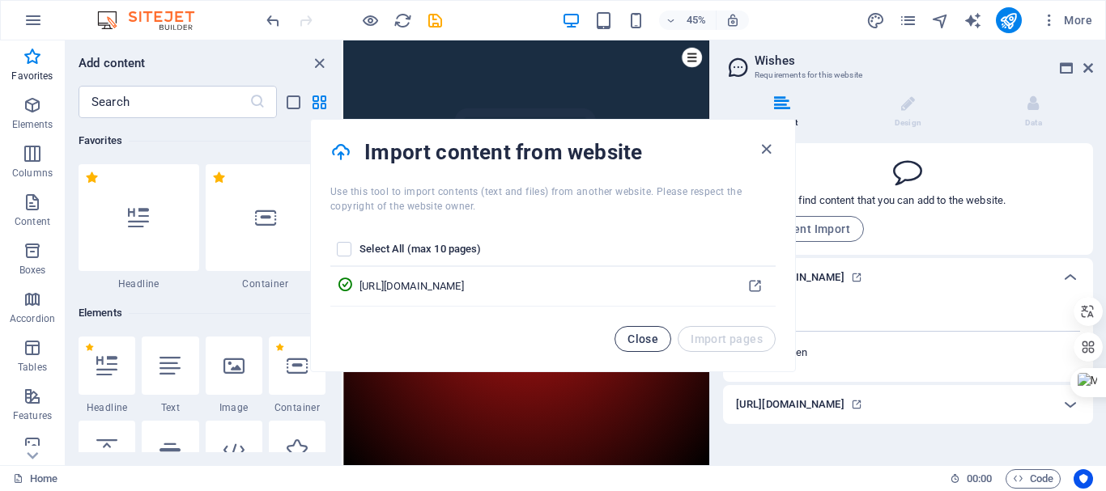
click at [656, 346] on button "Close" at bounding box center [642, 339] width 57 height 26
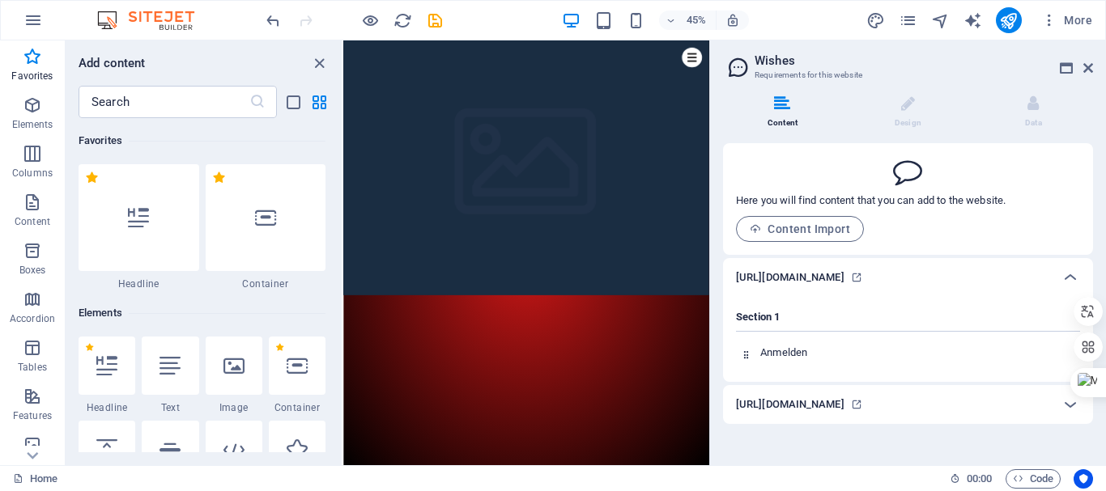
click at [838, 411] on h6 "[URL][DOMAIN_NAME]" at bounding box center [790, 404] width 108 height 19
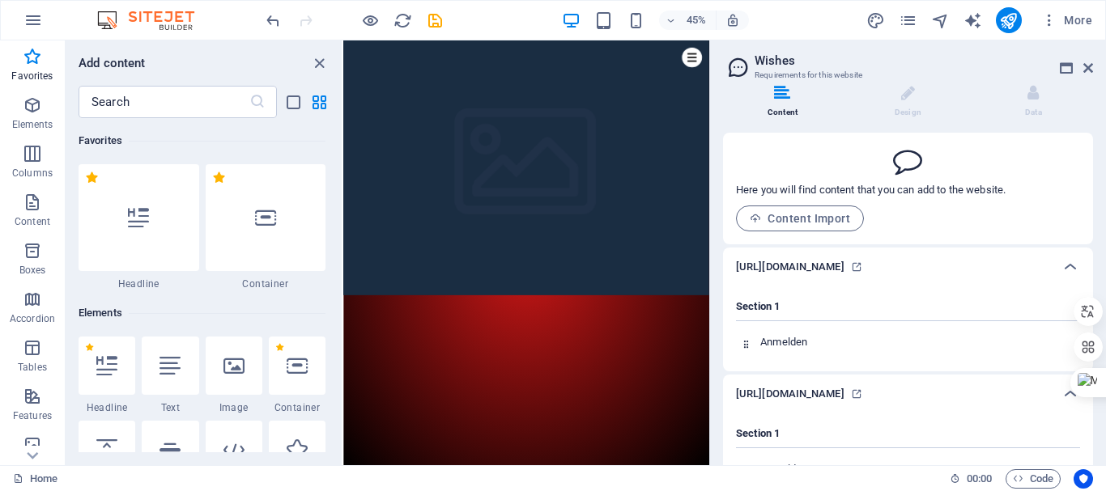
click at [838, 404] on h6 "[URL][DOMAIN_NAME]" at bounding box center [790, 393] width 108 height 19
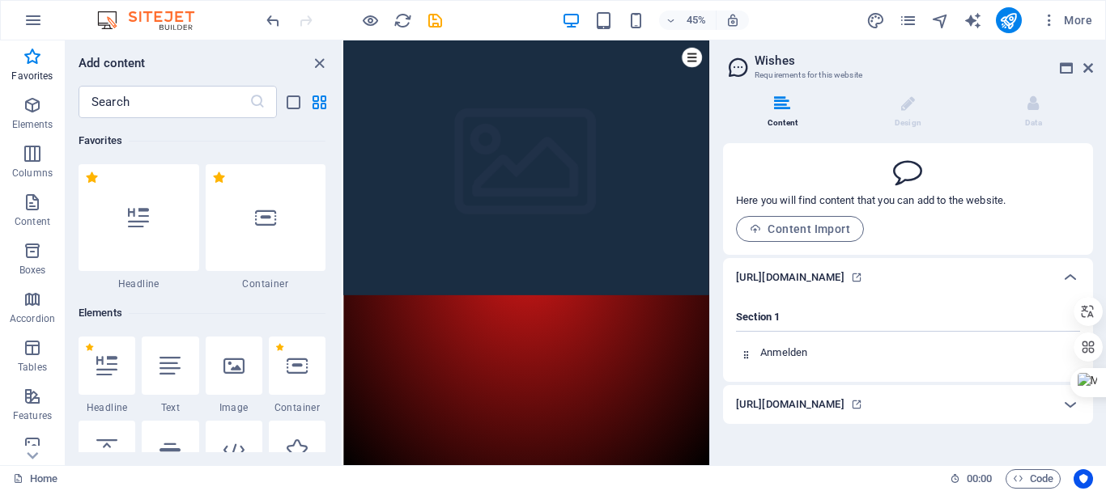
click at [844, 414] on h6 "[URL][DOMAIN_NAME]" at bounding box center [790, 404] width 108 height 19
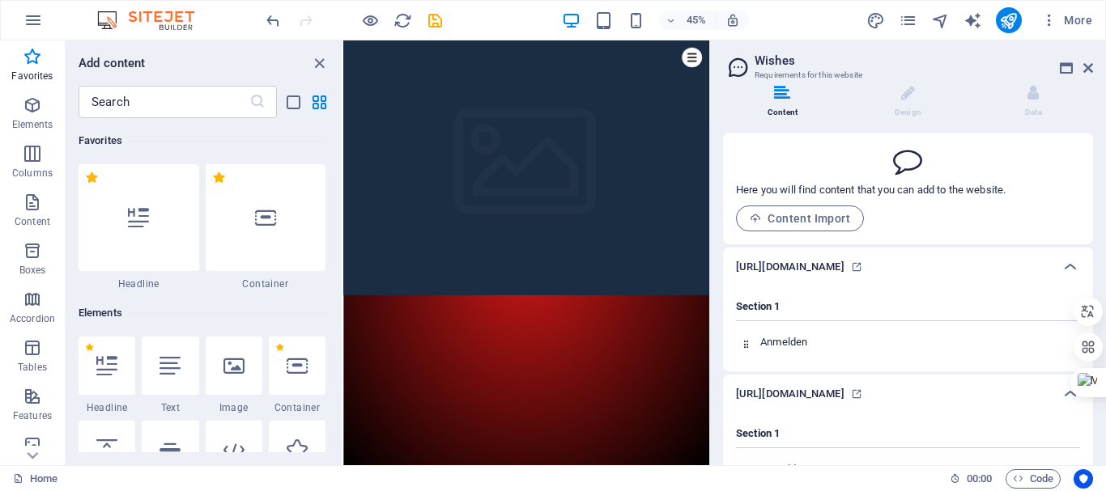
click at [844, 404] on h6 "[URL][DOMAIN_NAME]" at bounding box center [790, 393] width 108 height 19
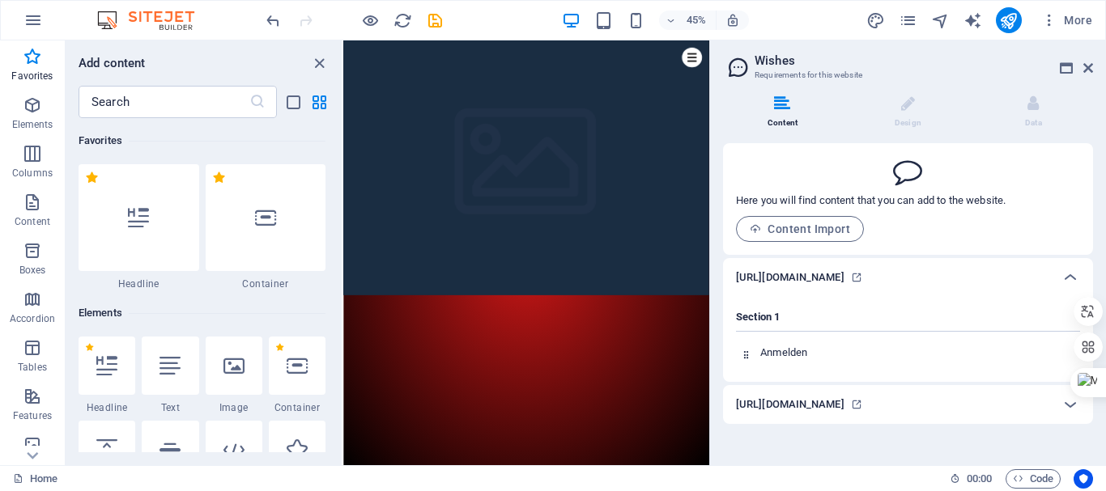
click at [844, 412] on h6 "[URL][DOMAIN_NAME]" at bounding box center [790, 404] width 108 height 19
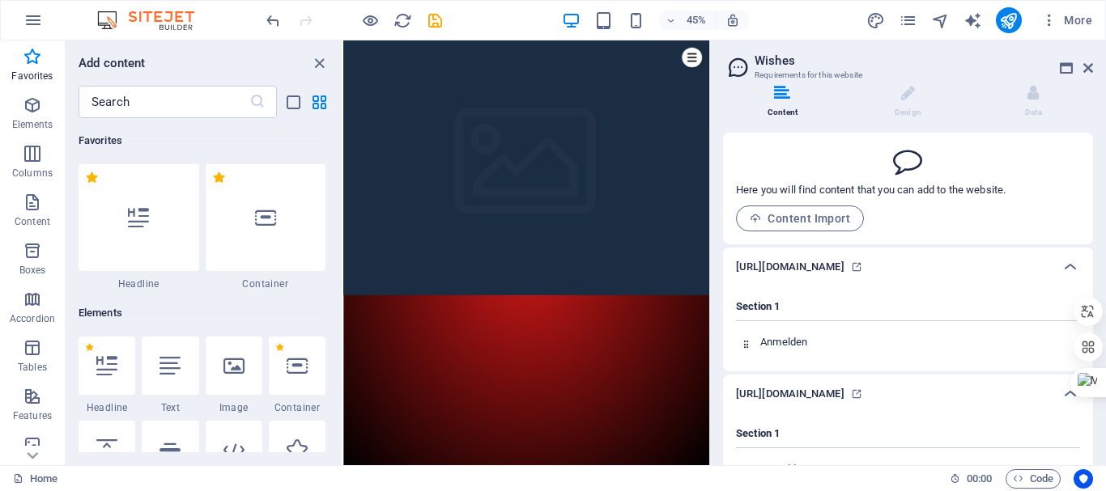
click at [844, 404] on h6 "[URL][DOMAIN_NAME]" at bounding box center [790, 393] width 108 height 19
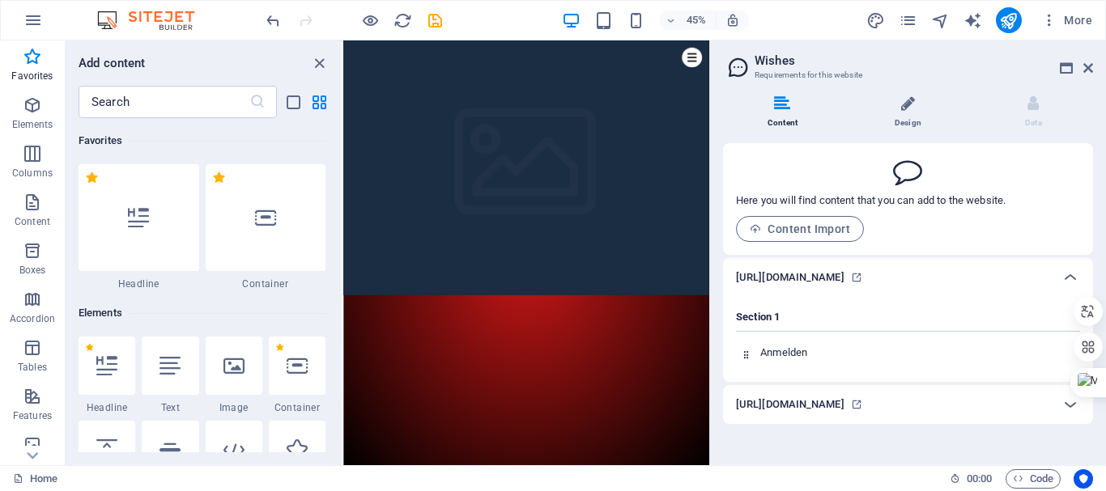
click at [901, 95] on icon at bounding box center [908, 103] width 14 height 16
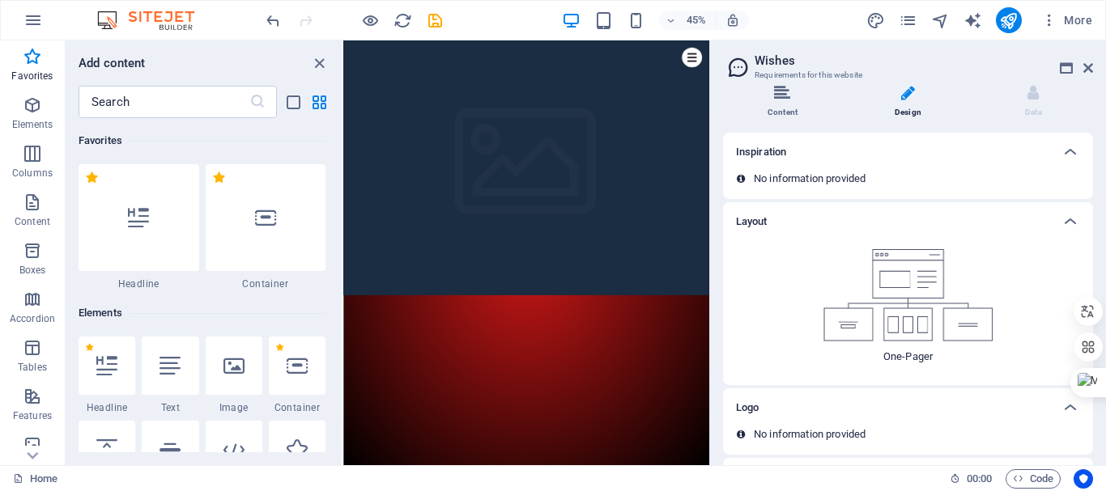
click at [779, 96] on icon at bounding box center [782, 93] width 16 height 16
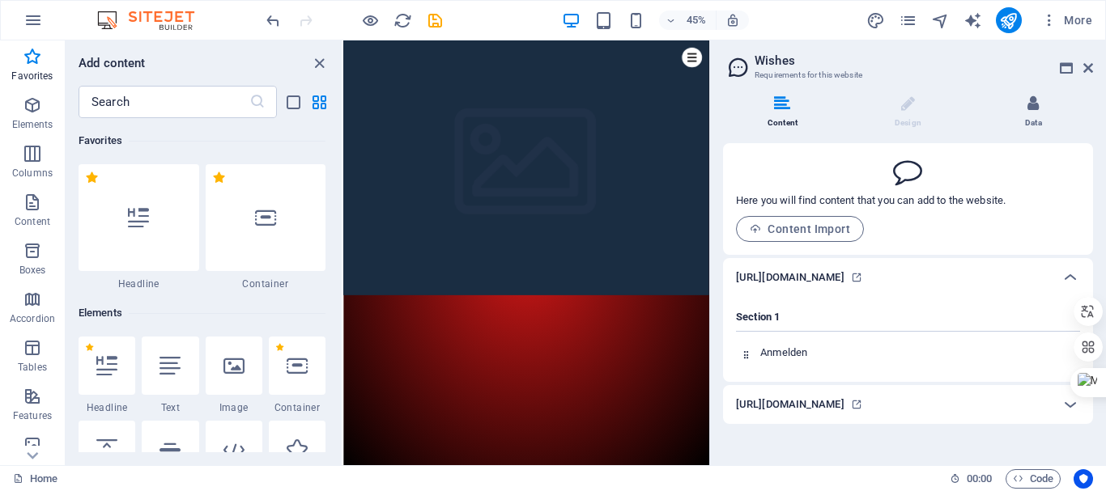
click at [1031, 98] on icon at bounding box center [1032, 103] width 11 height 16
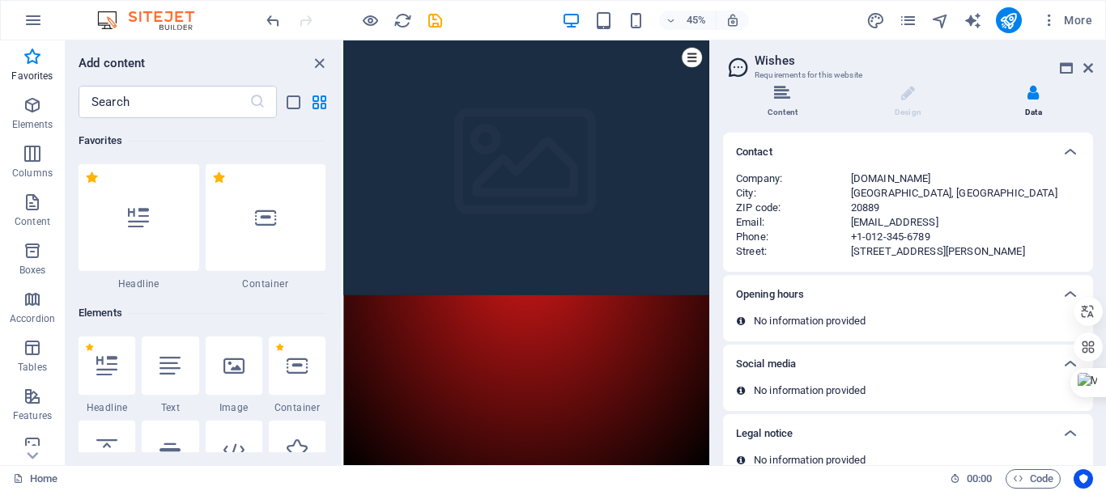
click at [777, 101] on li "Content" at bounding box center [785, 102] width 125 height 35
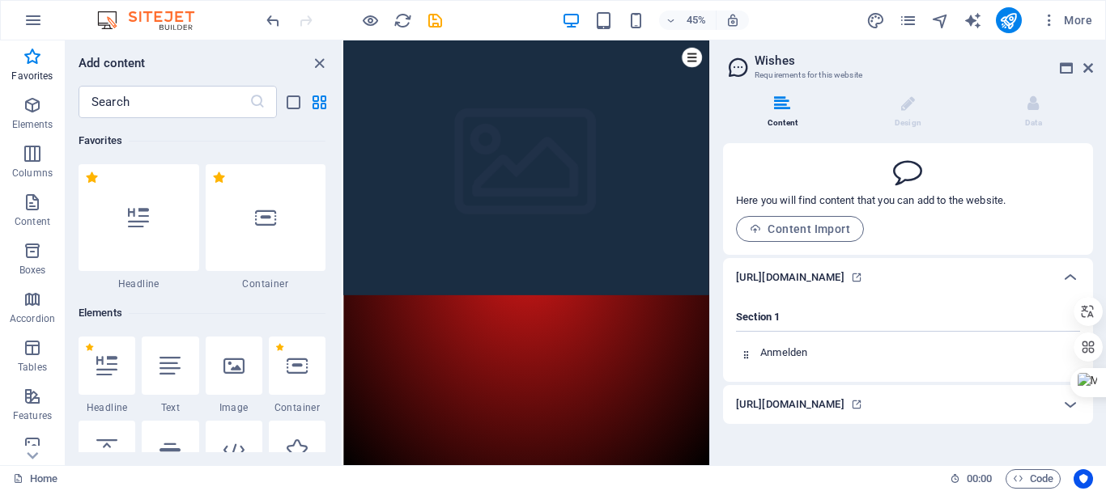
click at [319, 313] on h6 "Elements" at bounding box center [202, 312] width 247 height 19
click at [750, 414] on h6 "[URL][DOMAIN_NAME]" at bounding box center [790, 404] width 108 height 19
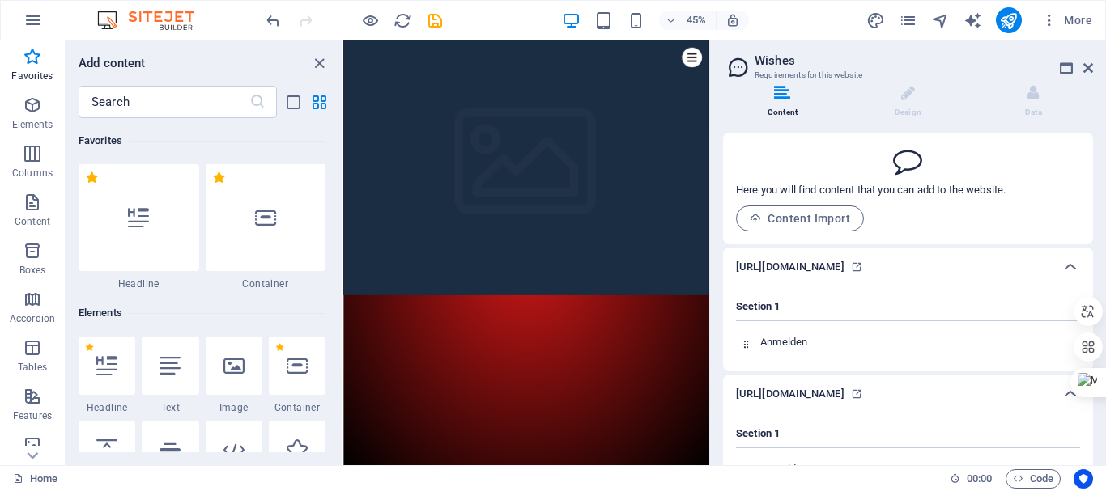
click at [844, 404] on h6 "[URL][DOMAIN_NAME]" at bounding box center [790, 393] width 108 height 19
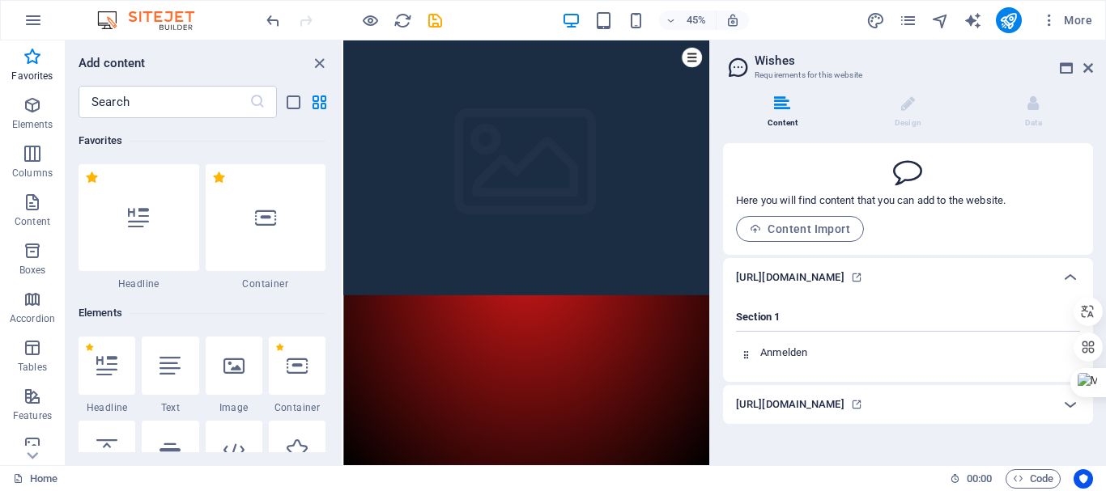
drag, startPoint x: 1042, startPoint y: 418, endPoint x: 819, endPoint y: 436, distance: 223.3
click at [819, 414] on h6 "[URL][DOMAIN_NAME]" at bounding box center [790, 404] width 108 height 19
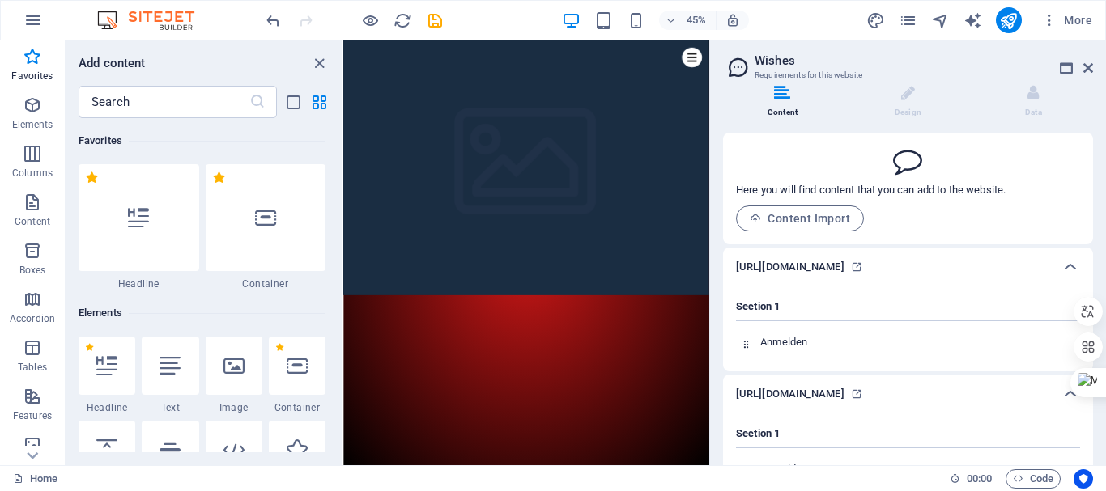
click at [819, 404] on h6 "[URL][DOMAIN_NAME]" at bounding box center [790, 393] width 108 height 19
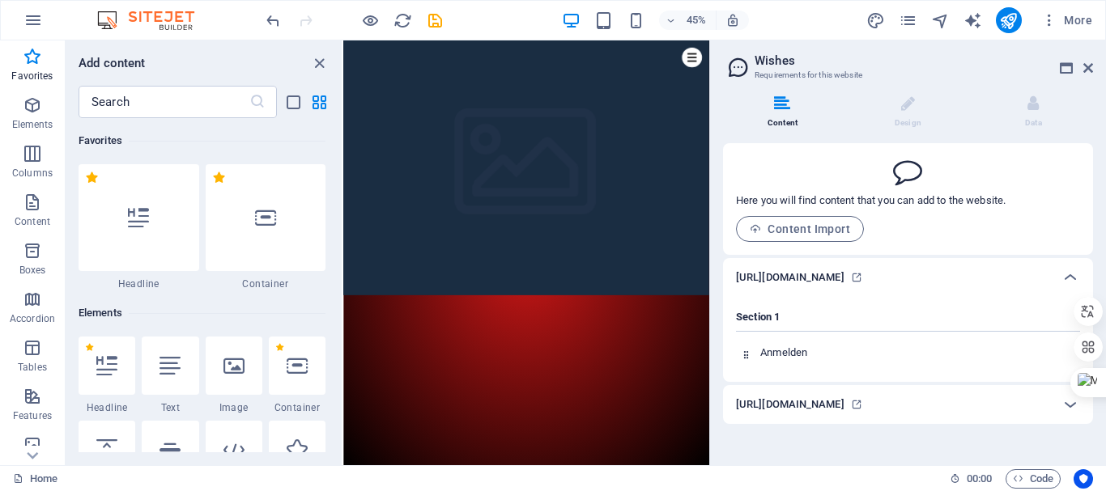
click at [804, 414] on h6 "[URL][DOMAIN_NAME]" at bounding box center [790, 404] width 108 height 19
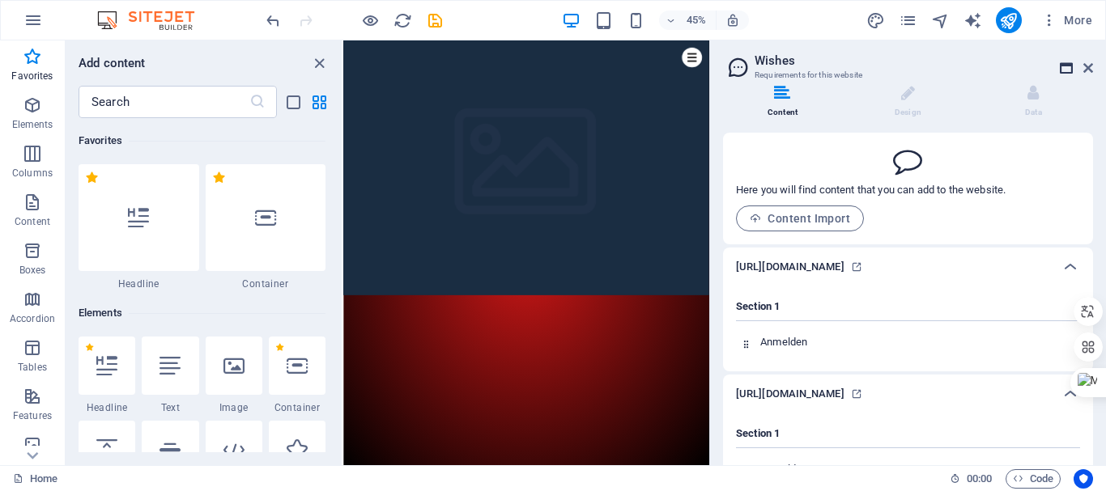
click at [1061, 70] on icon at bounding box center [1065, 68] width 13 height 13
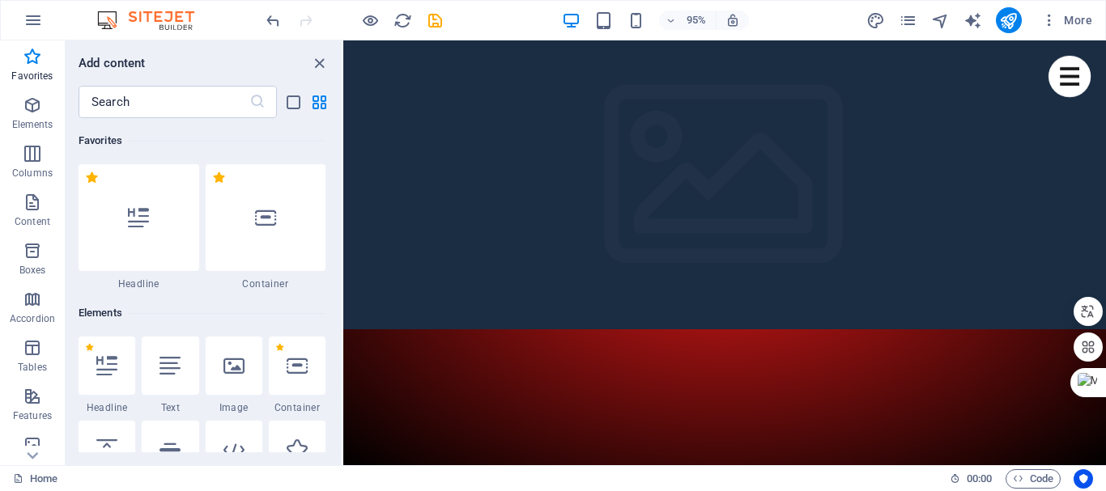
click at [314, 296] on div "Elements" at bounding box center [202, 313] width 247 height 45
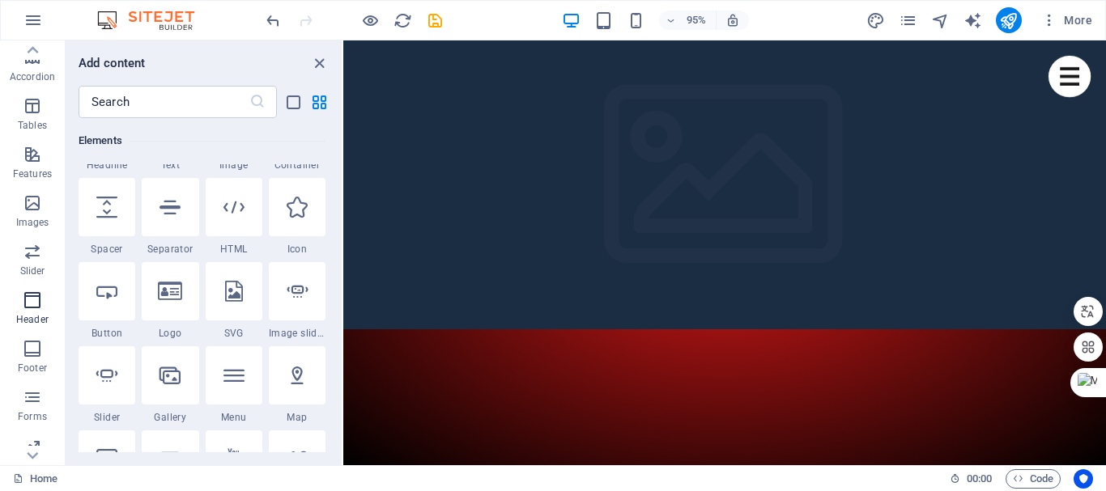
scroll to position [303, 0]
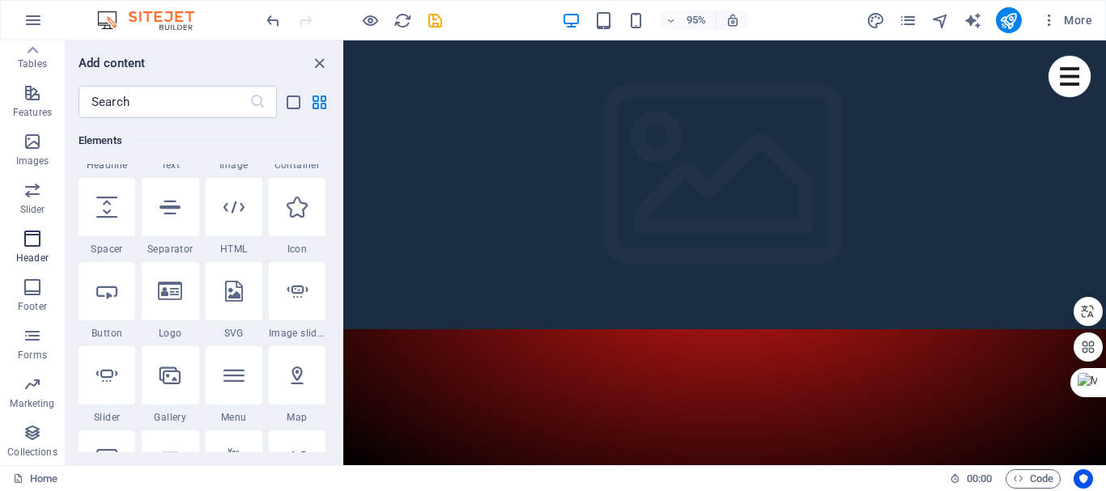
click at [29, 240] on icon "button" at bounding box center [32, 238] width 19 height 19
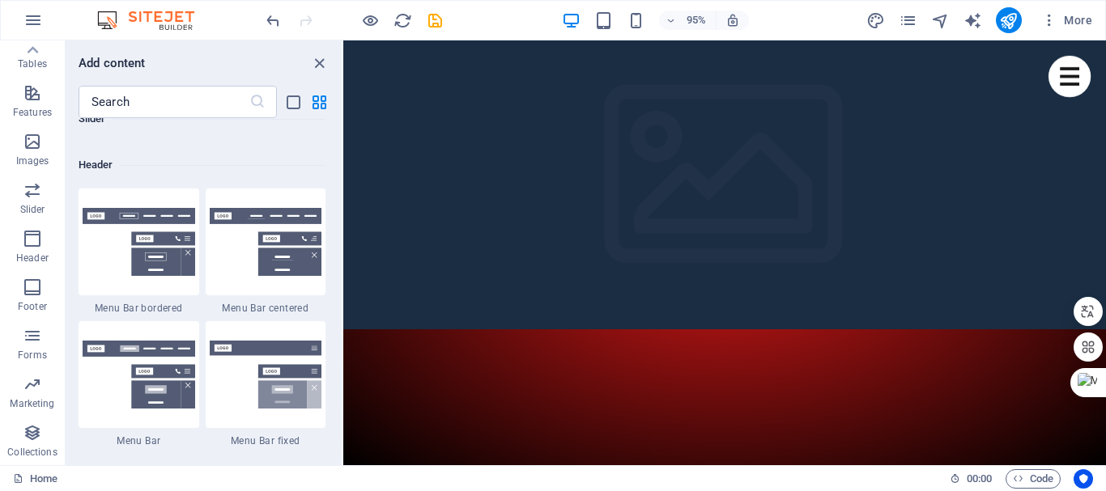
scroll to position [9746, 0]
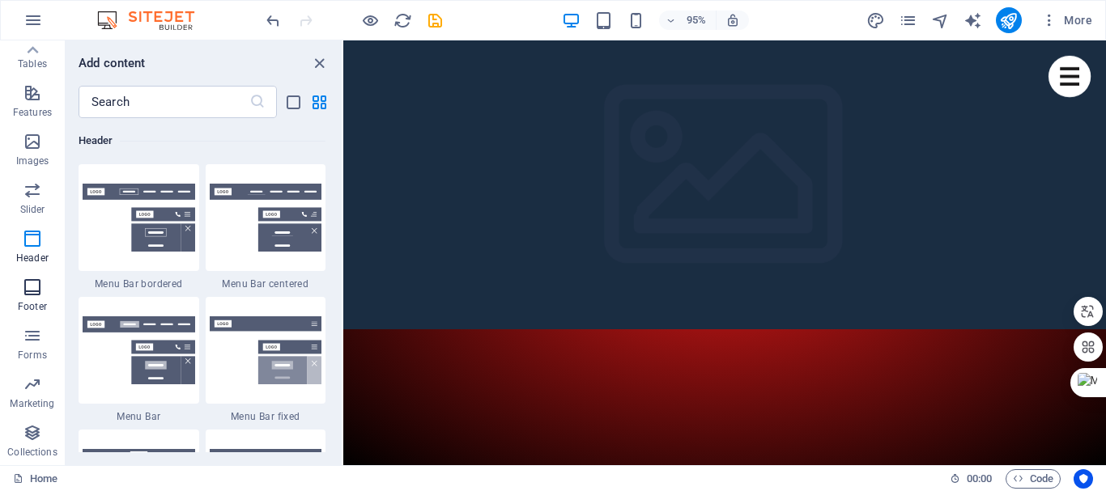
click at [25, 303] on p "Footer" at bounding box center [32, 306] width 29 height 13
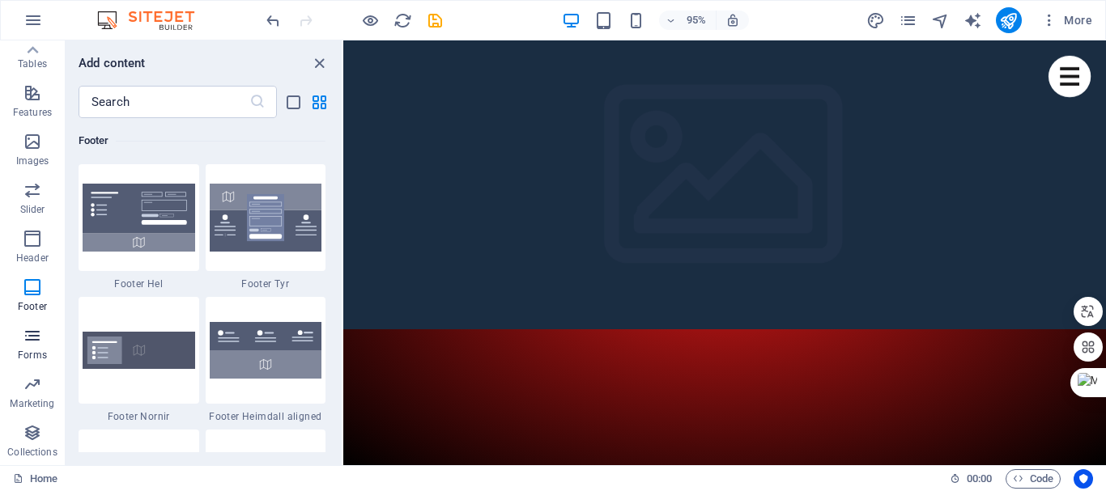
click at [31, 350] on p "Forms" at bounding box center [32, 355] width 29 height 13
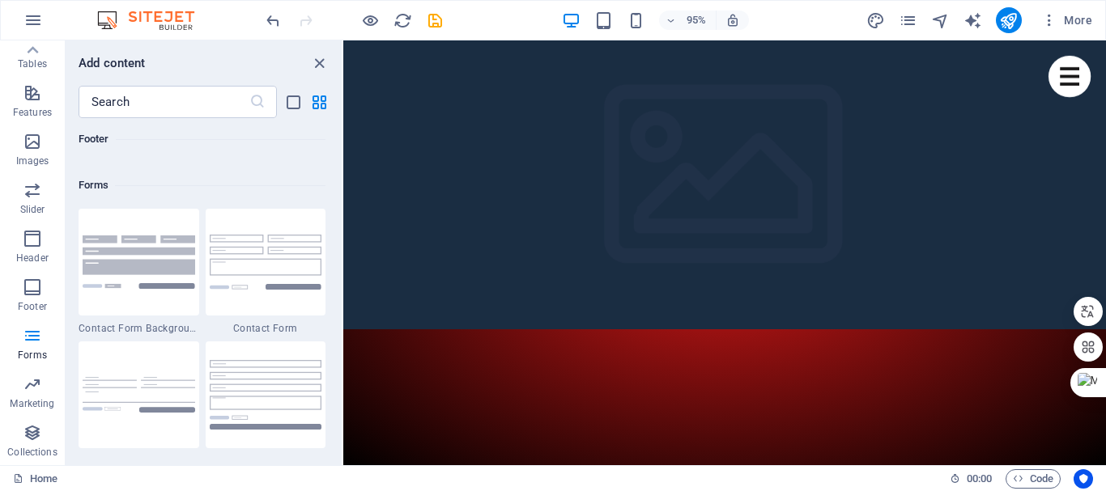
scroll to position [11816, 0]
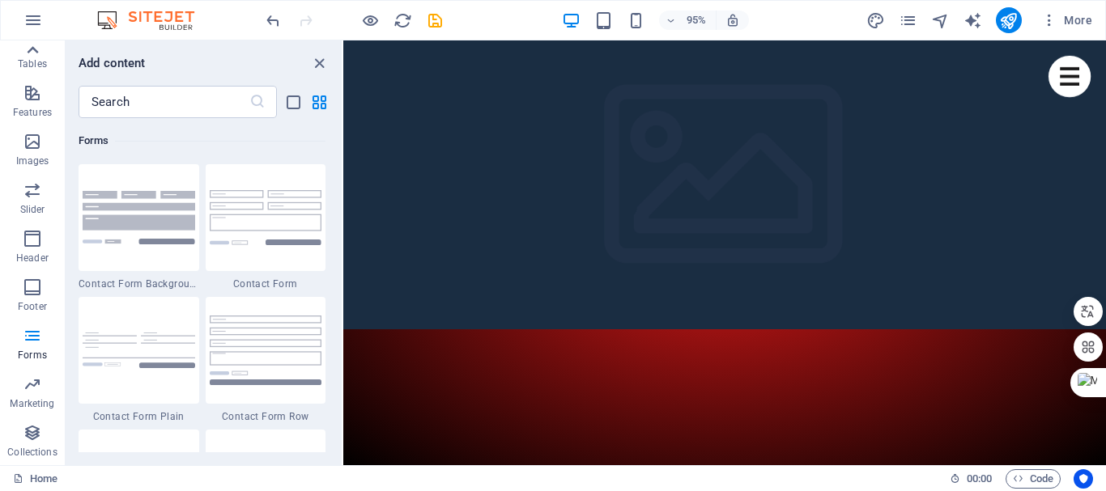
click at [35, 49] on icon at bounding box center [33, 49] width 11 height 7
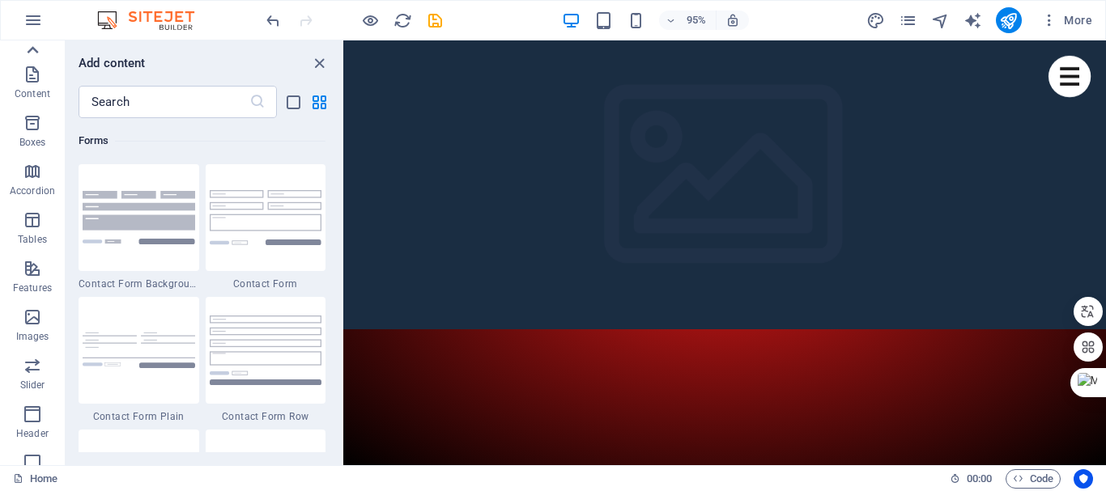
scroll to position [0, 0]
